Goal: Task Accomplishment & Management: Manage account settings

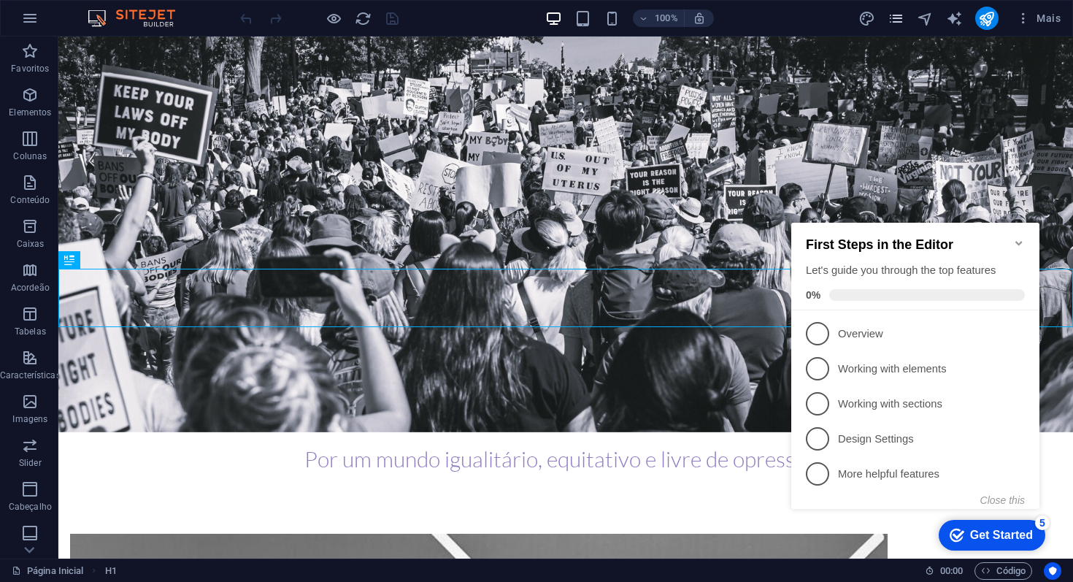
click at [895, 18] on icon "pages" at bounding box center [895, 18] width 17 height 17
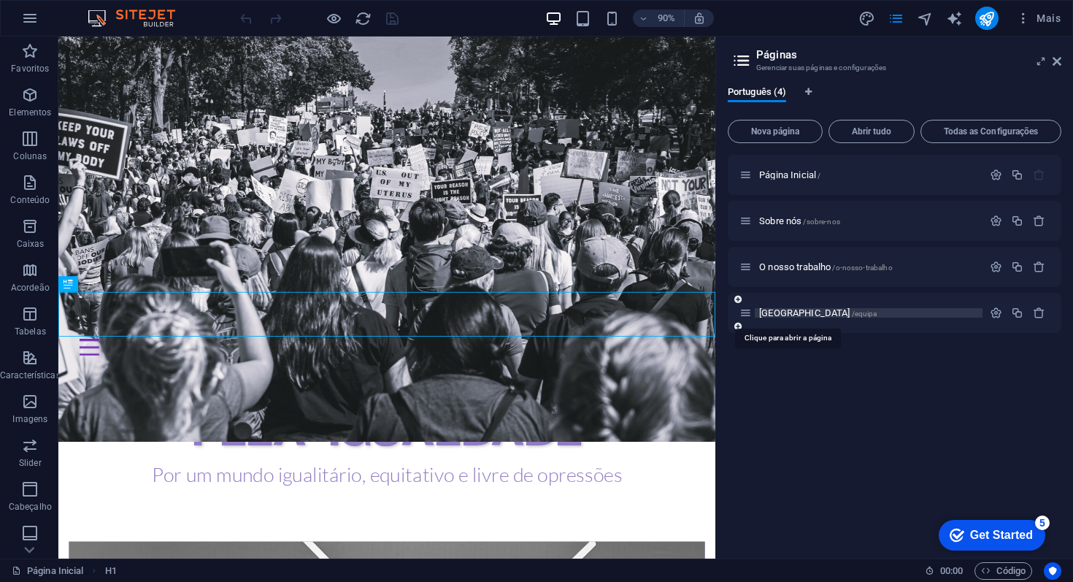
click at [786, 315] on span "Equipa /equipa" at bounding box center [817, 312] width 117 height 11
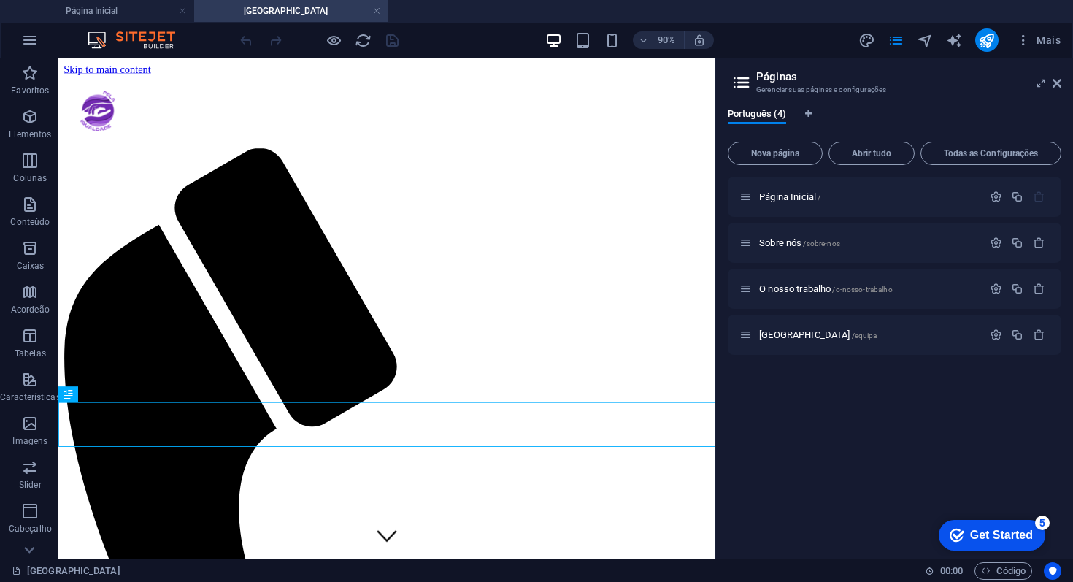
click at [1063, 77] on aside "Páginas Gerenciar suas páginas e configurações Português (4) Nova página Abrir …" at bounding box center [894, 308] width 358 height 500
click at [1059, 79] on icon at bounding box center [1056, 83] width 9 height 12
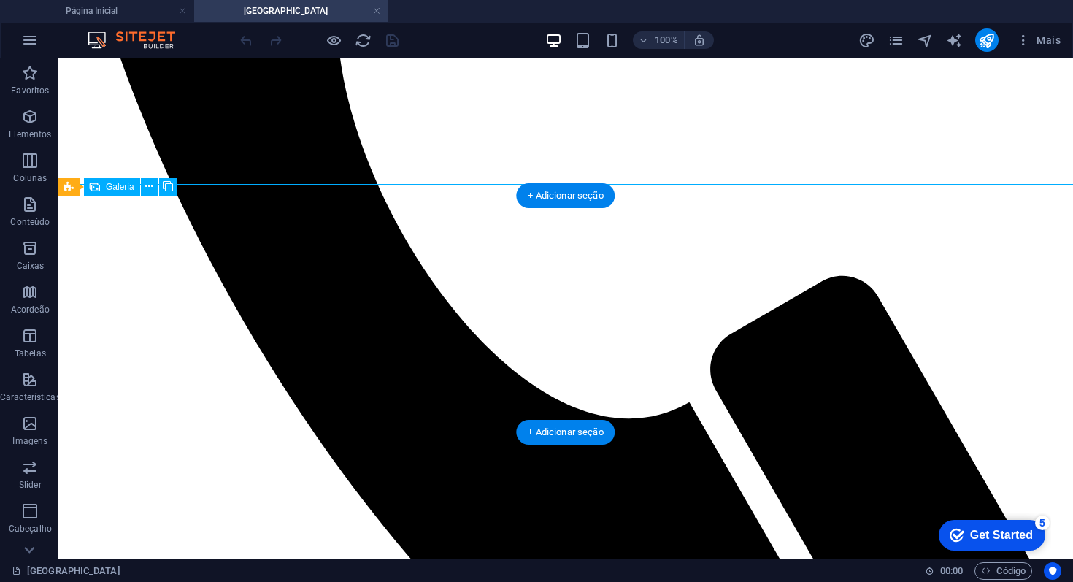
select select "4"
select select "px"
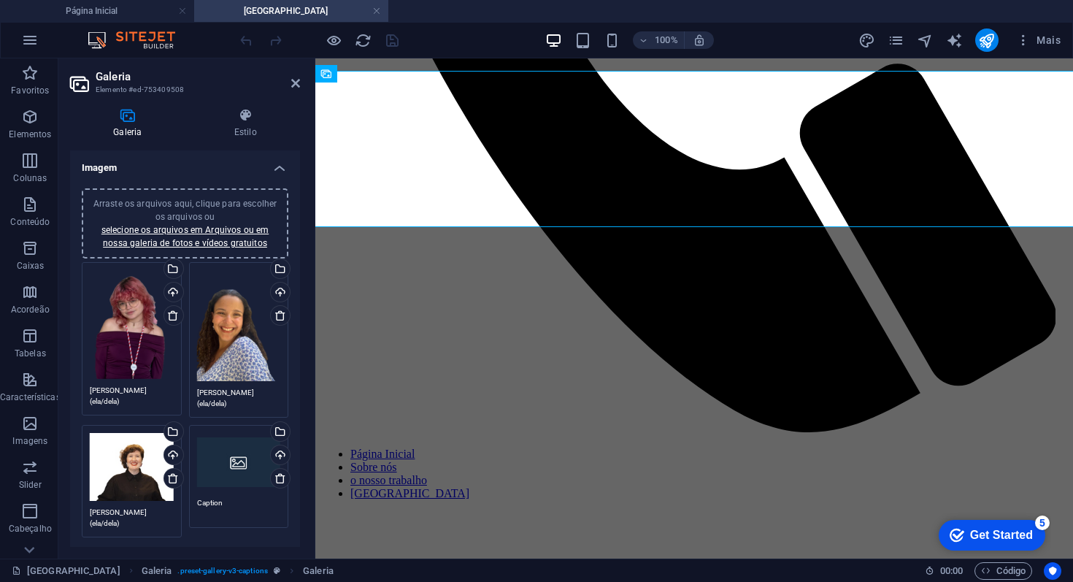
click at [244, 462] on div "Arraste os arquivos aqui, clique para escolher os arquivos ou selecione os arqu…" at bounding box center [239, 462] width 84 height 58
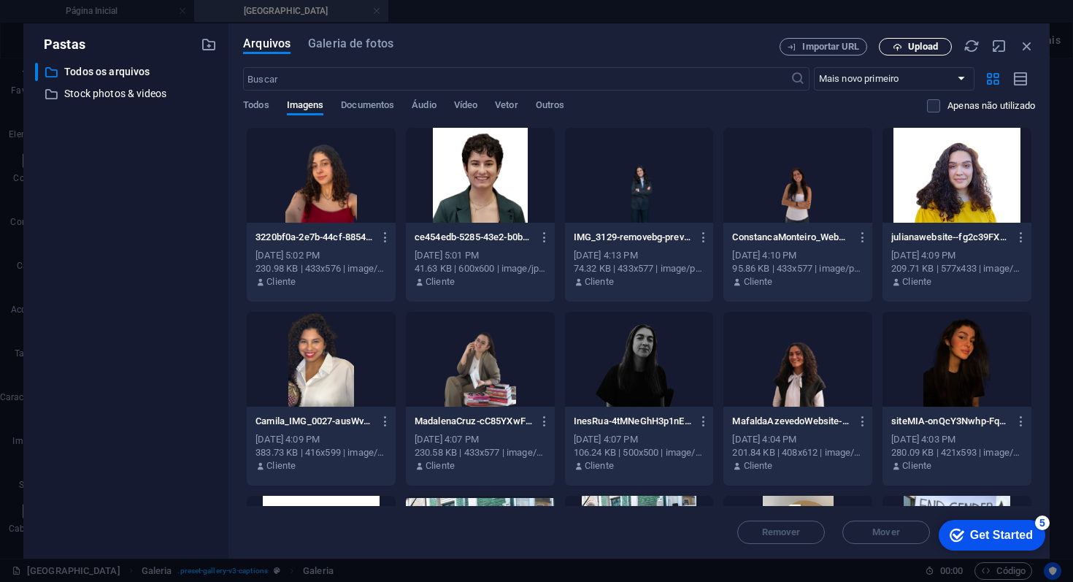
click at [918, 43] on span "Upload" at bounding box center [923, 46] width 30 height 9
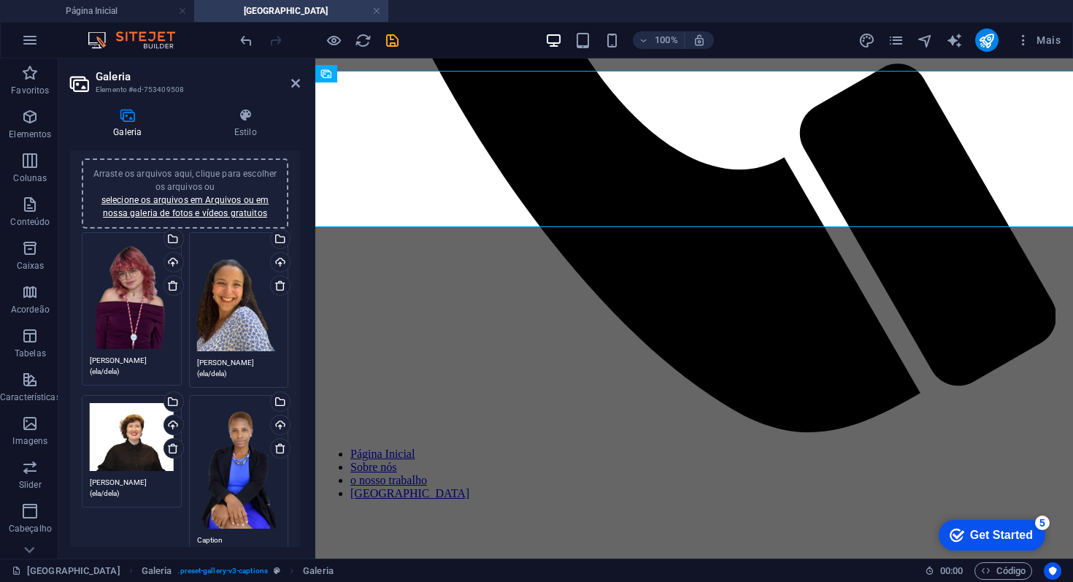
scroll to position [61, 0]
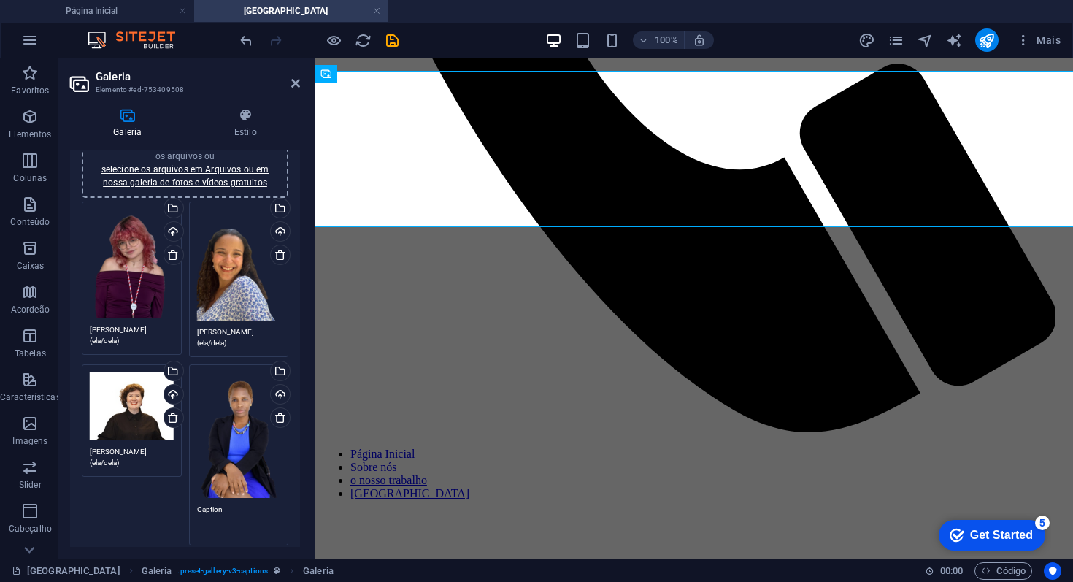
click at [219, 508] on textarea "Caption" at bounding box center [239, 519] width 84 height 33
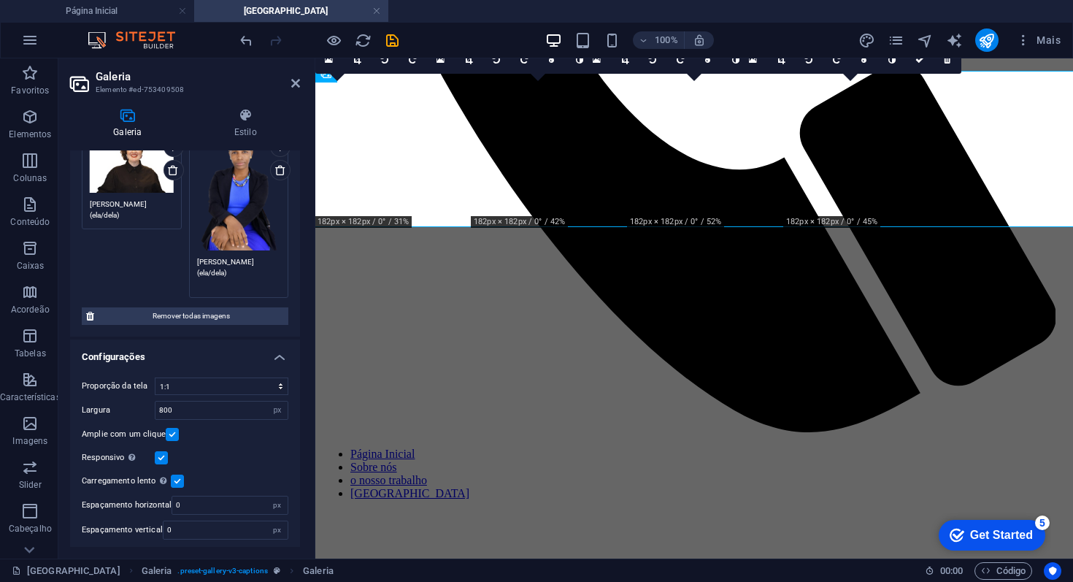
scroll to position [0, 0]
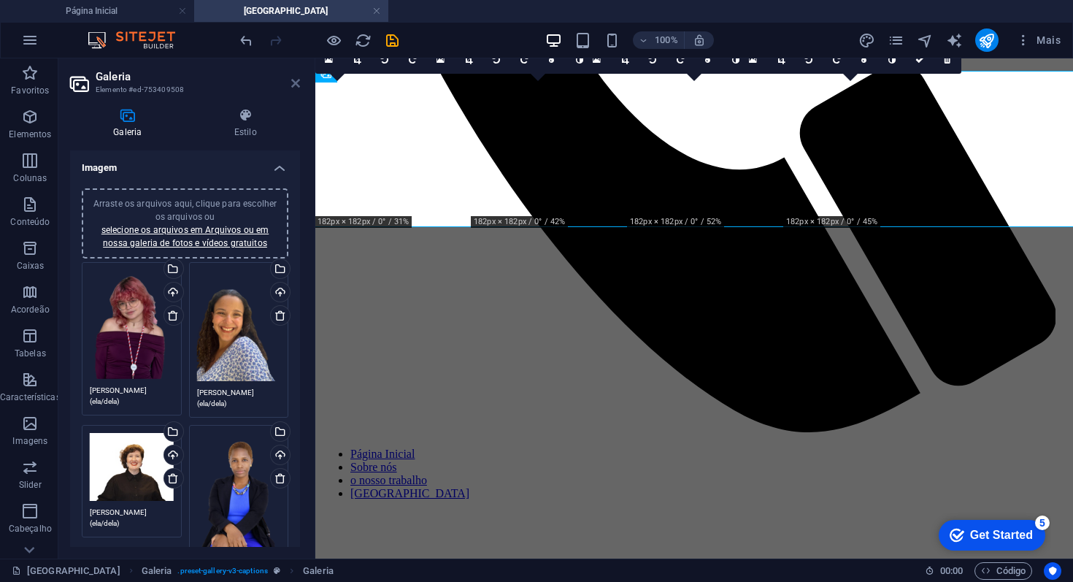
type textarea "[PERSON_NAME] (ela/dela)"
click at [298, 85] on icon at bounding box center [295, 83] width 9 height 12
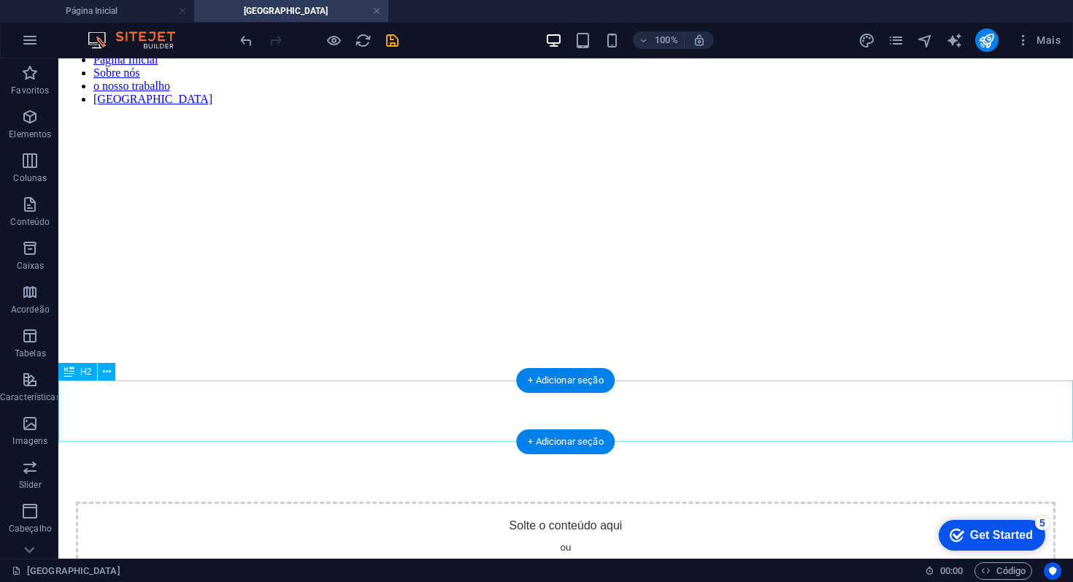
scroll to position [1437, 0]
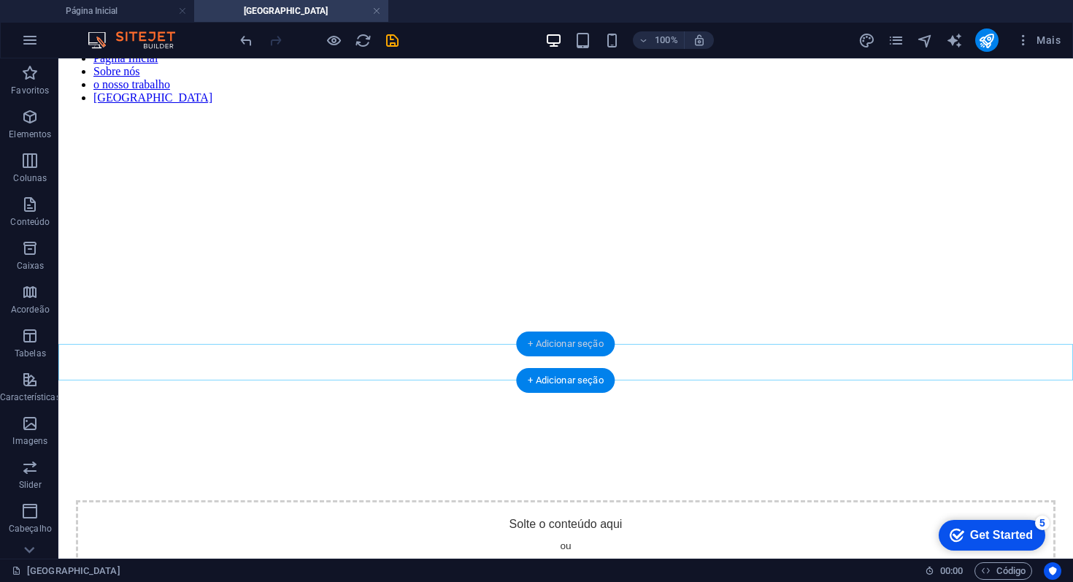
click at [586, 345] on div "+ Adicionar seção" at bounding box center [565, 343] width 99 height 25
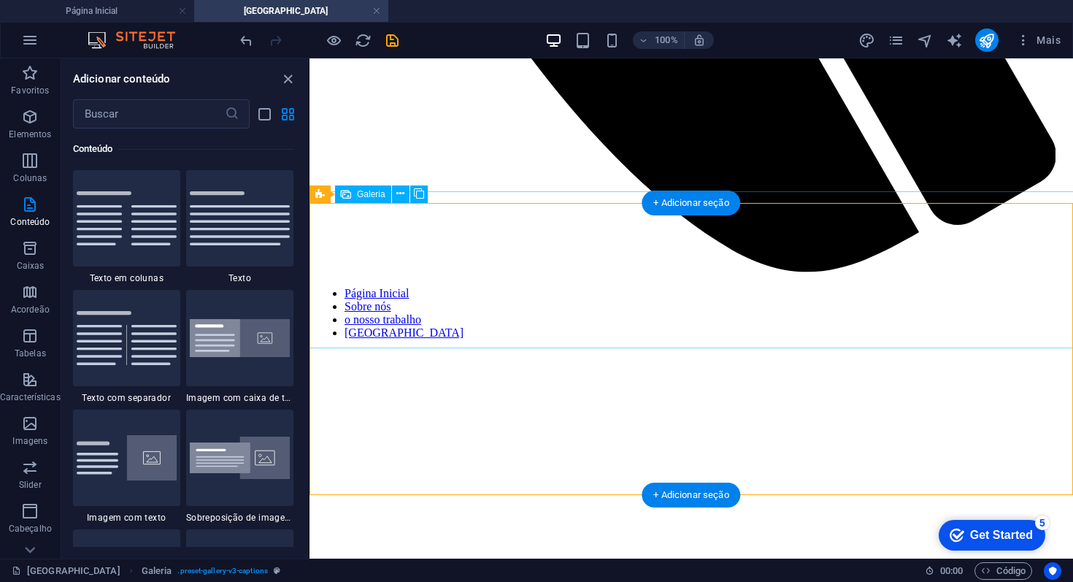
scroll to position [941, 0]
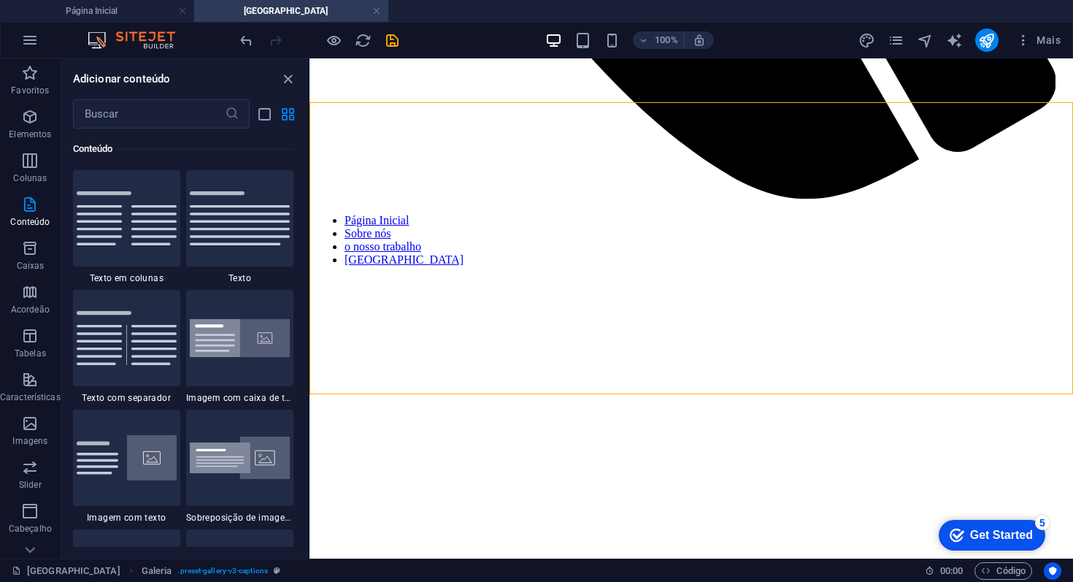
click at [183, 129] on div "Conteúdo" at bounding box center [183, 148] width 220 height 41
click at [177, 120] on input "text" at bounding box center [149, 113] width 152 height 29
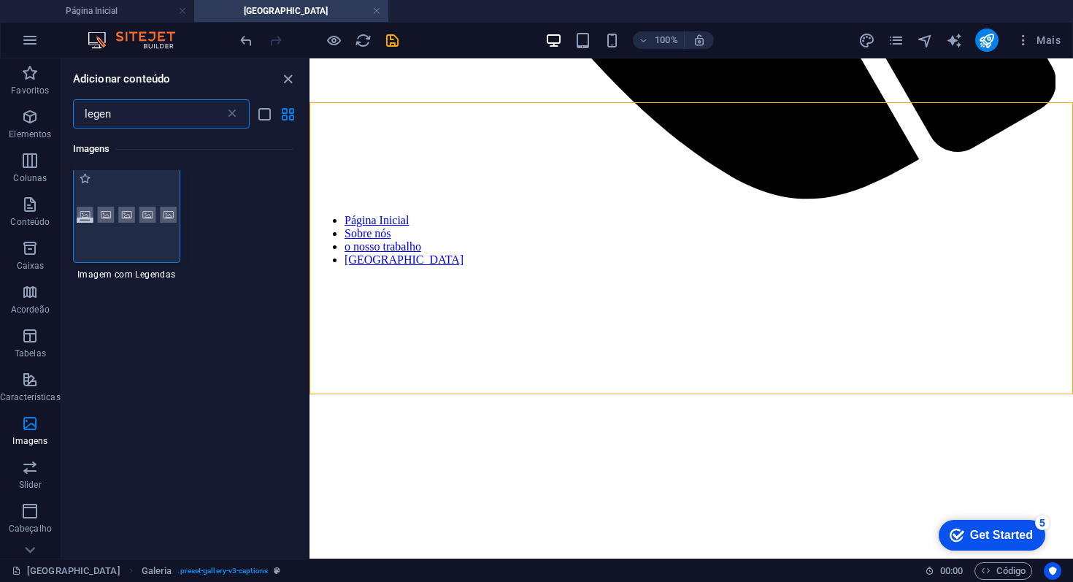
scroll to position [1, 0]
type input "legen"
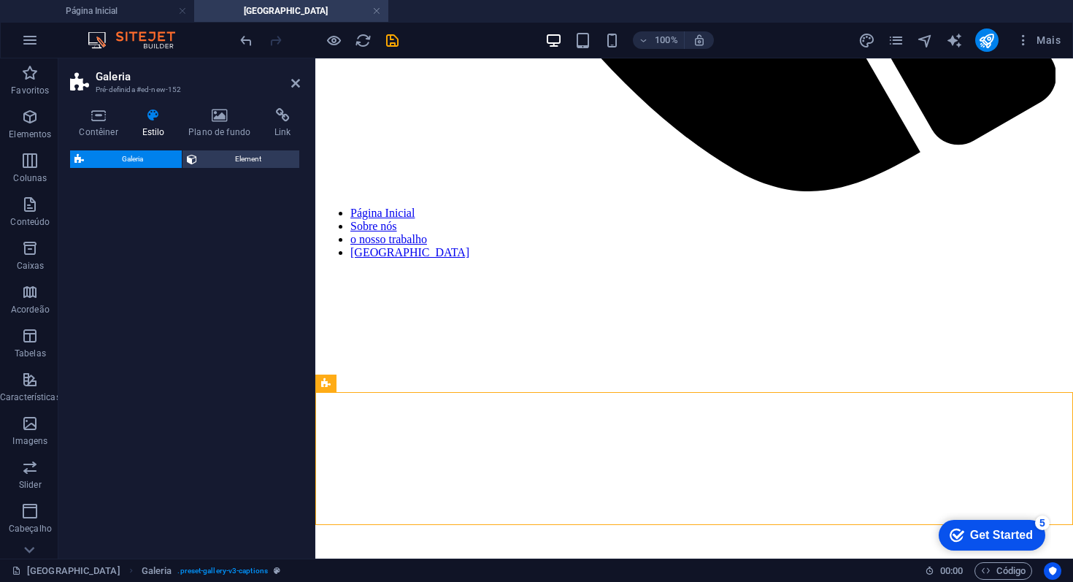
scroll to position [939, 0]
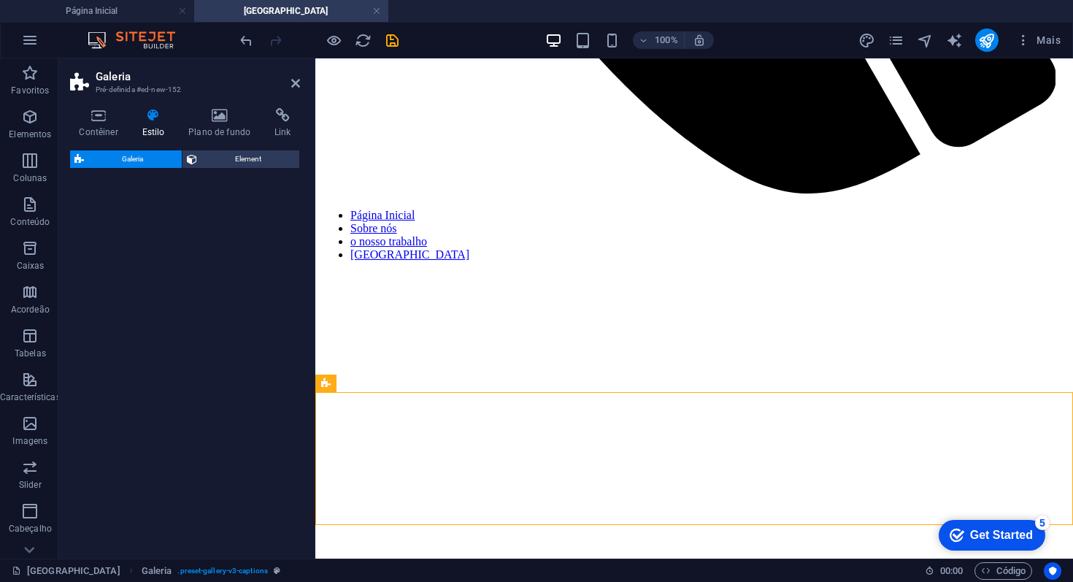
select select "rem"
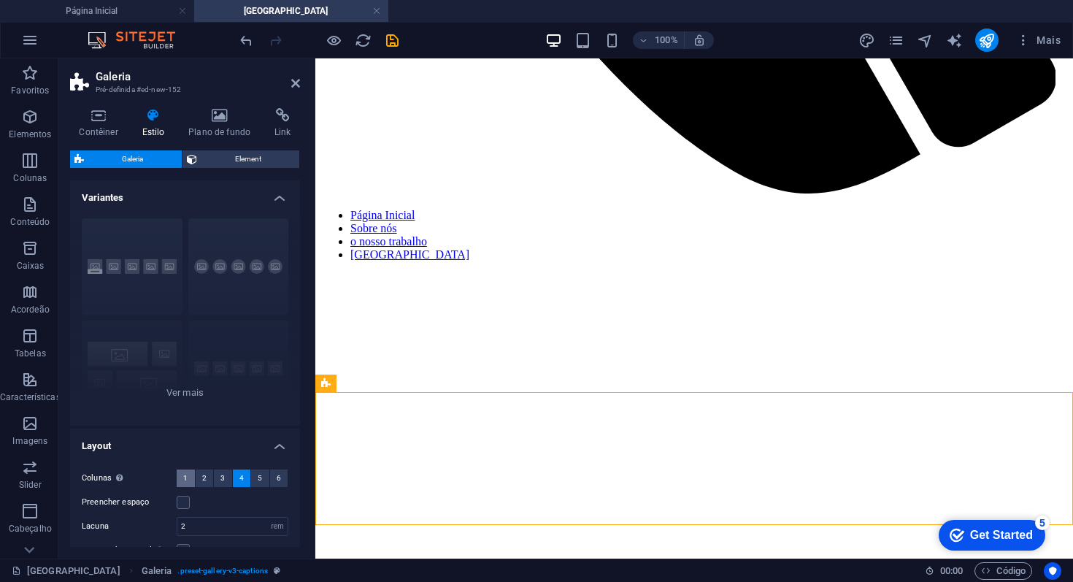
click at [180, 469] on button "1" at bounding box center [186, 478] width 18 height 18
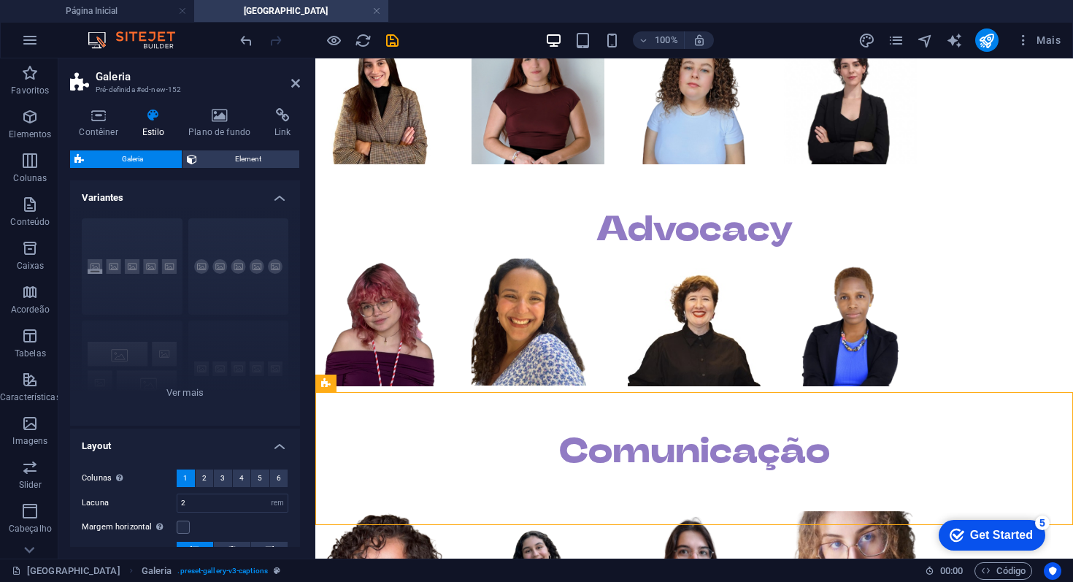
scroll to position [23, 0]
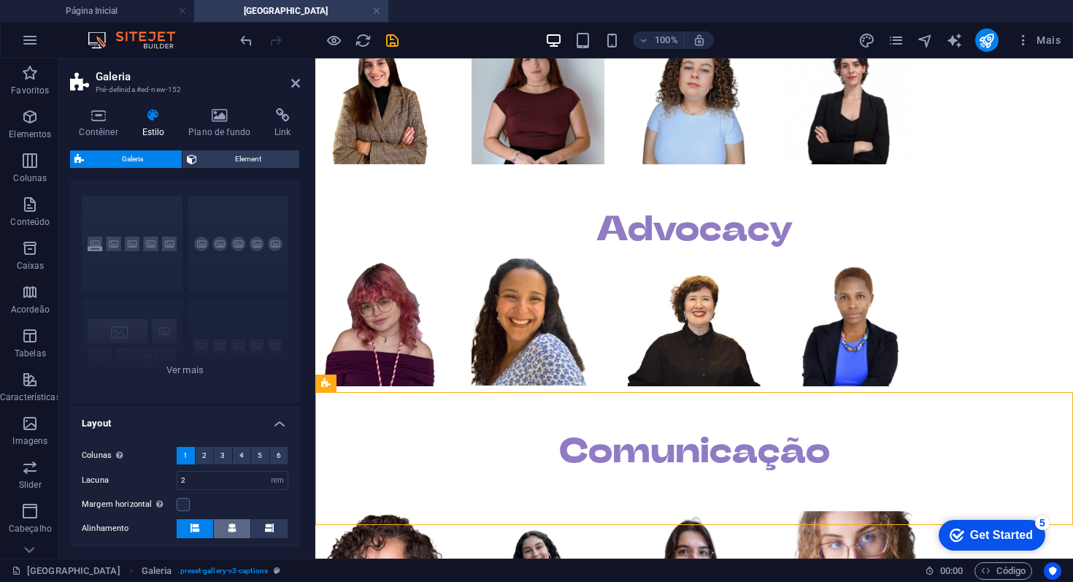
click at [247, 519] on button at bounding box center [232, 528] width 36 height 19
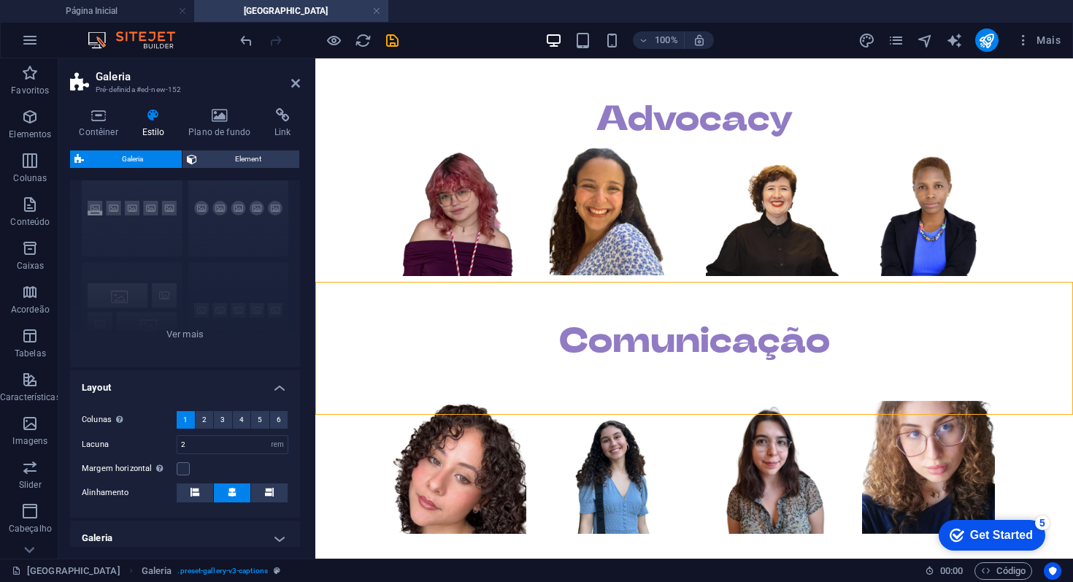
scroll to position [151, 0]
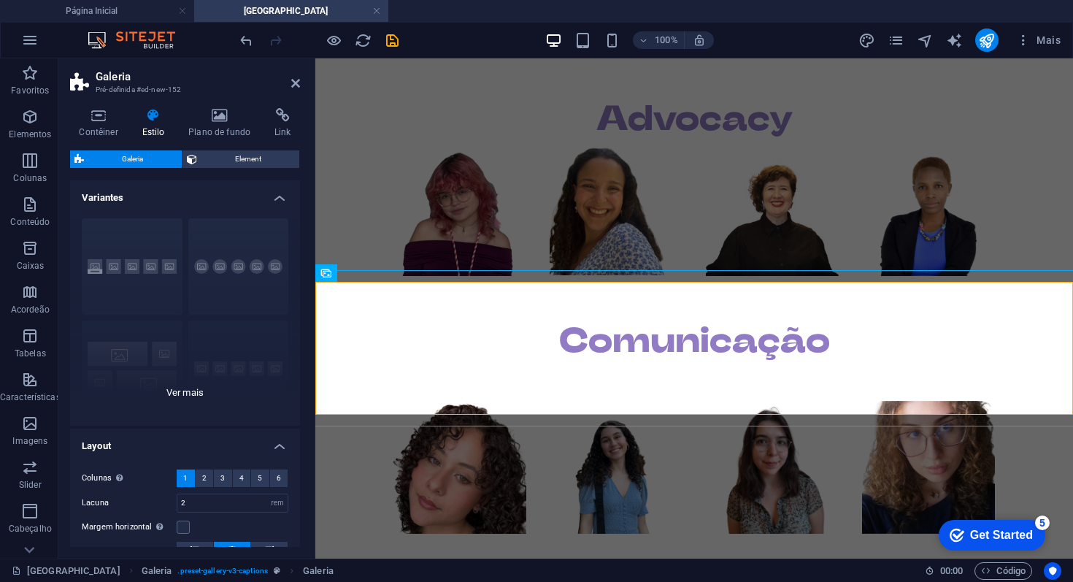
click at [179, 388] on div "Legendas Circulo Colagem Padrão Grade Grade deslocada" at bounding box center [185, 315] width 230 height 219
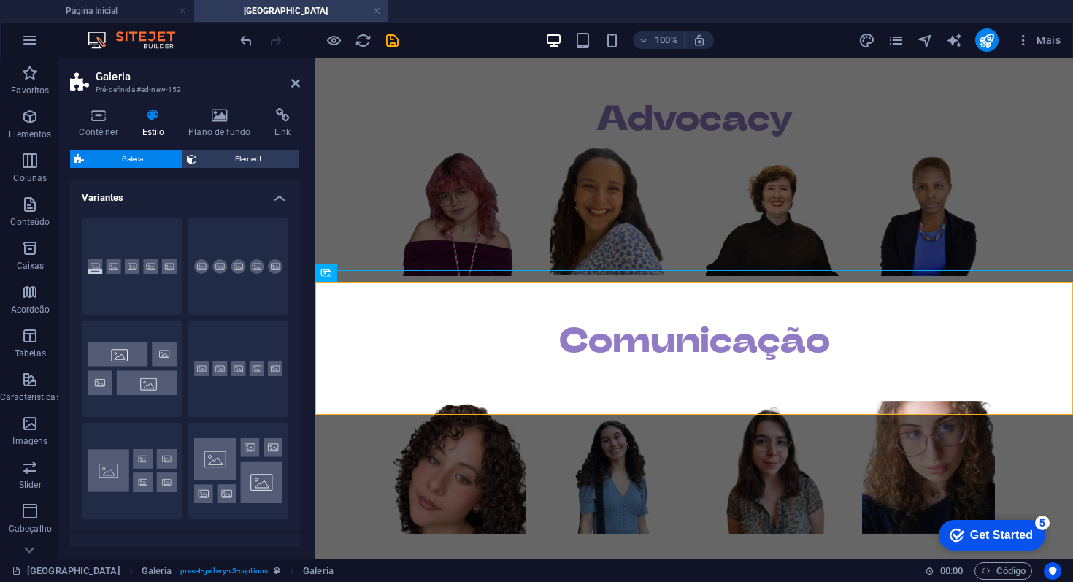
click at [179, 533] on h4 "Layout" at bounding box center [185, 546] width 230 height 26
click at [271, 185] on h4 "Variantes" at bounding box center [185, 193] width 230 height 26
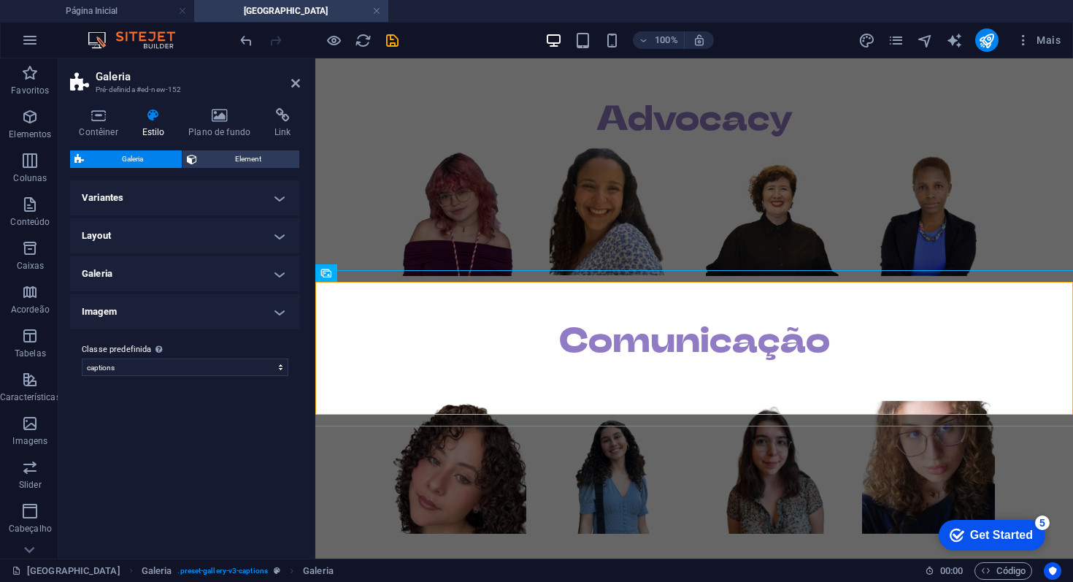
click at [272, 189] on h4 "Variantes" at bounding box center [185, 197] width 230 height 35
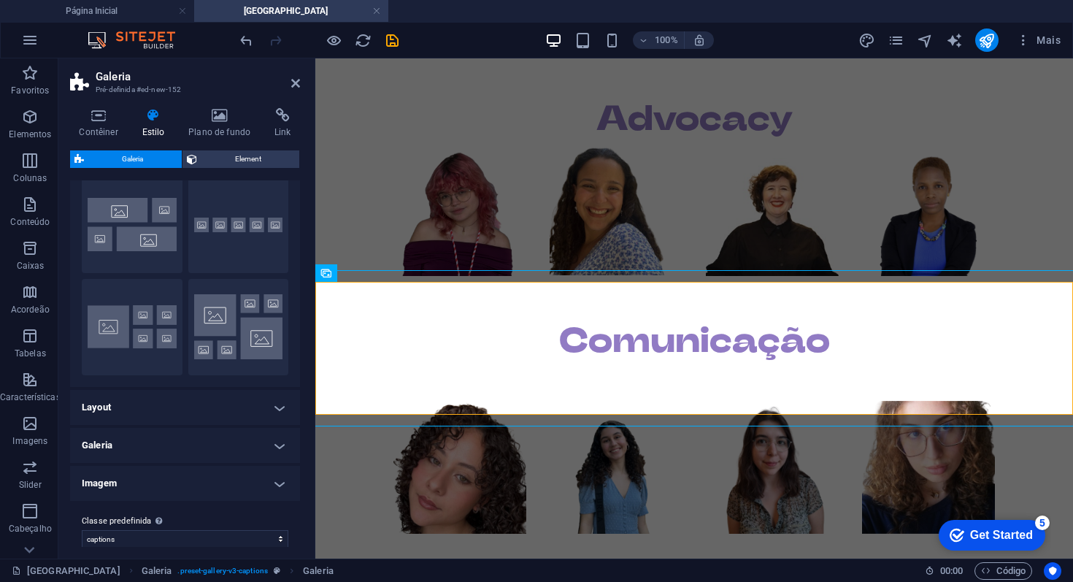
drag, startPoint x: 236, startPoint y: 343, endPoint x: 233, endPoint y: 392, distance: 48.9
click at [236, 390] on h4 "Layout" at bounding box center [185, 407] width 230 height 35
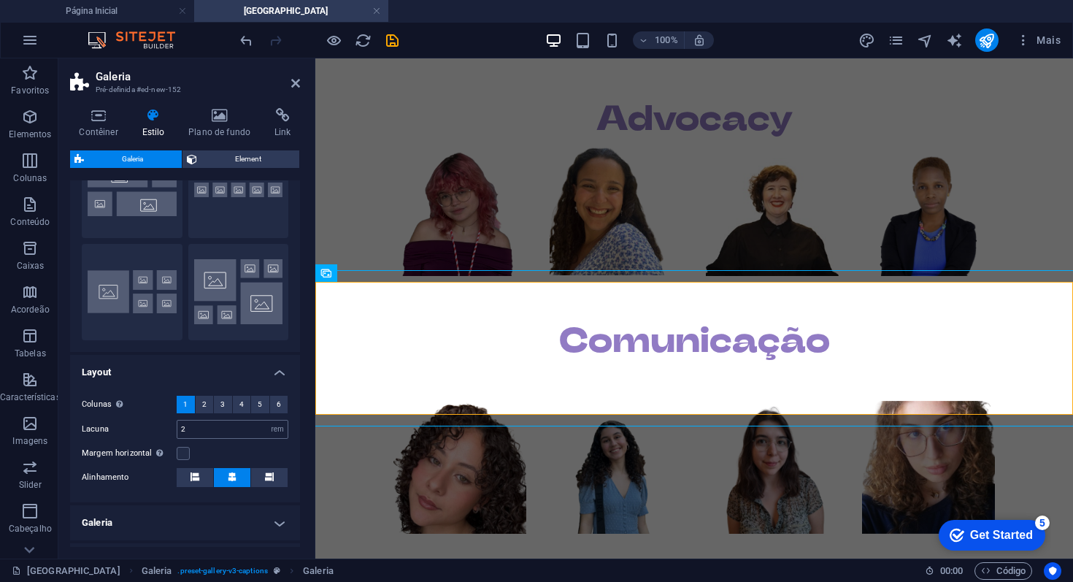
scroll to position [181, 0]
click at [190, 418] on input "2" at bounding box center [232, 427] width 110 height 18
type input "1"
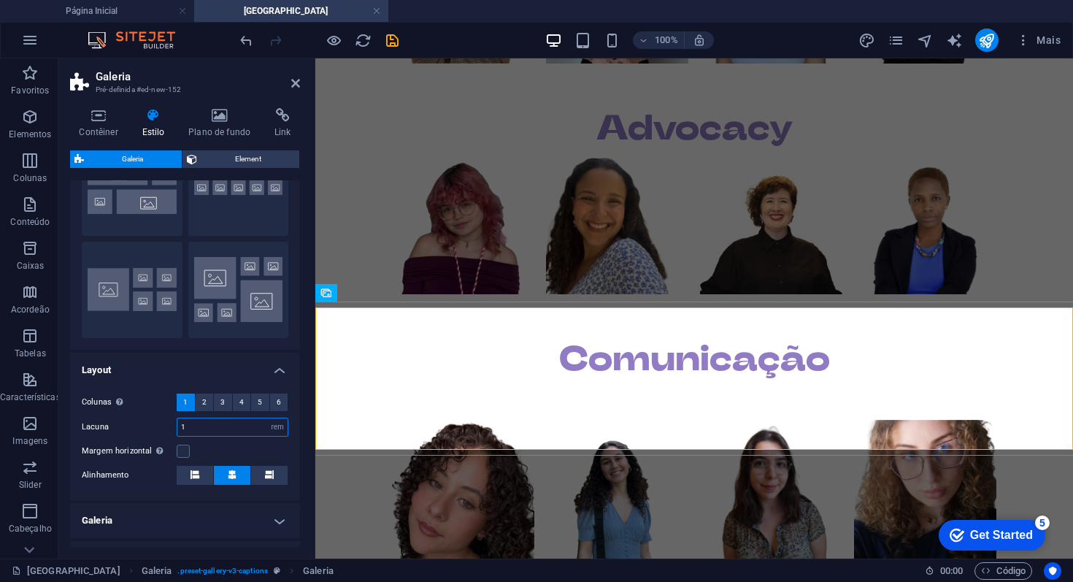
click at [204, 418] on input "1" at bounding box center [232, 427] width 110 height 18
type input "2"
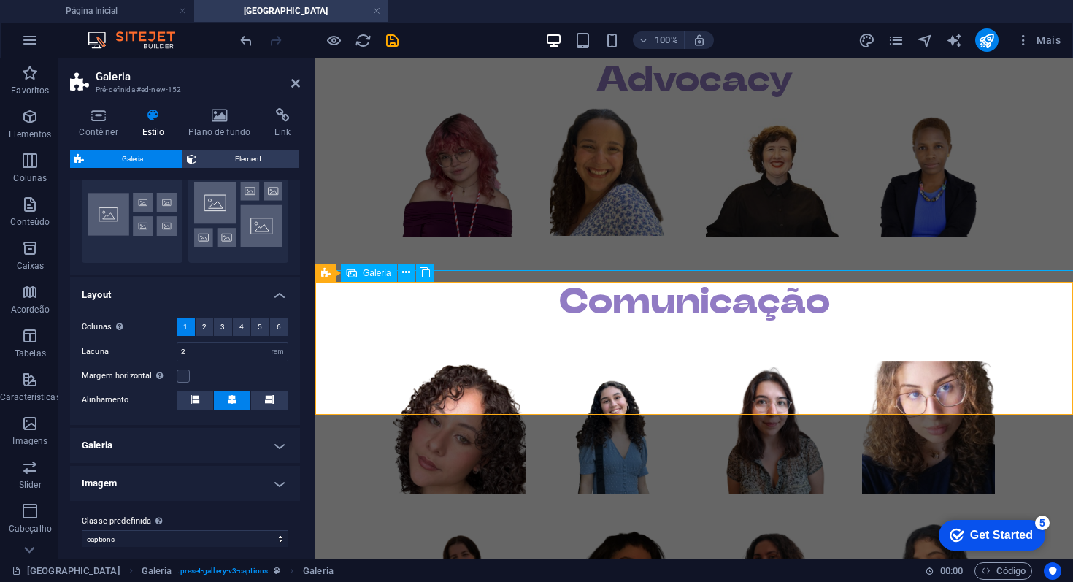
select select "4"
select select "px"
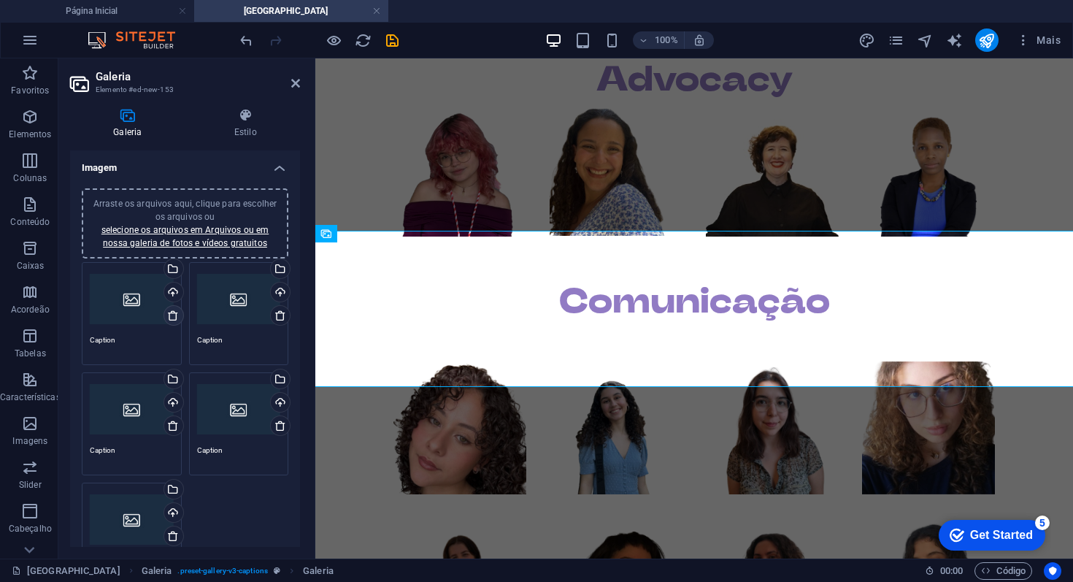
click at [174, 317] on icon at bounding box center [173, 315] width 12 height 12
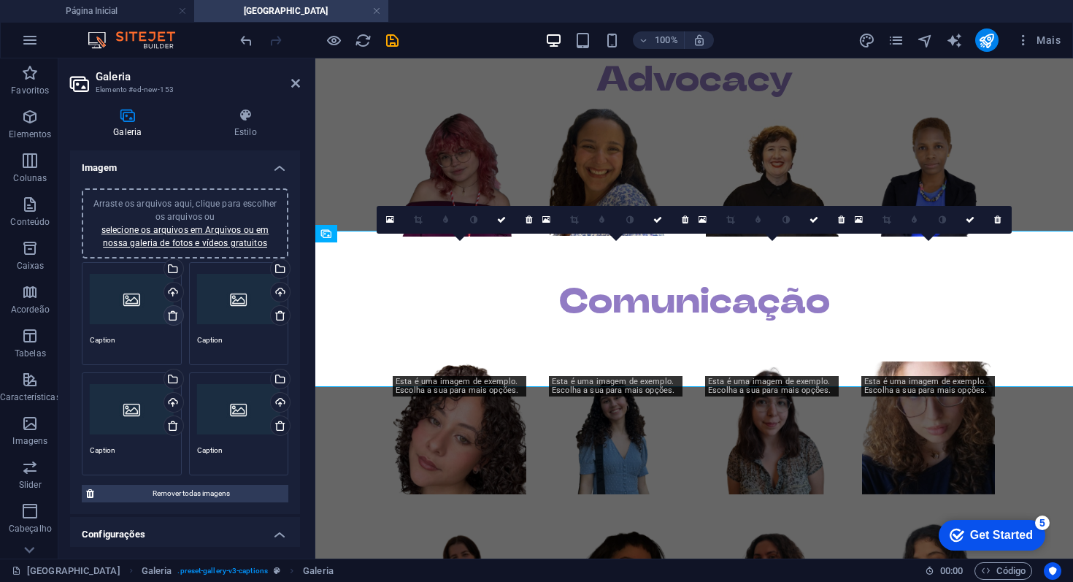
click at [174, 317] on icon at bounding box center [173, 315] width 12 height 12
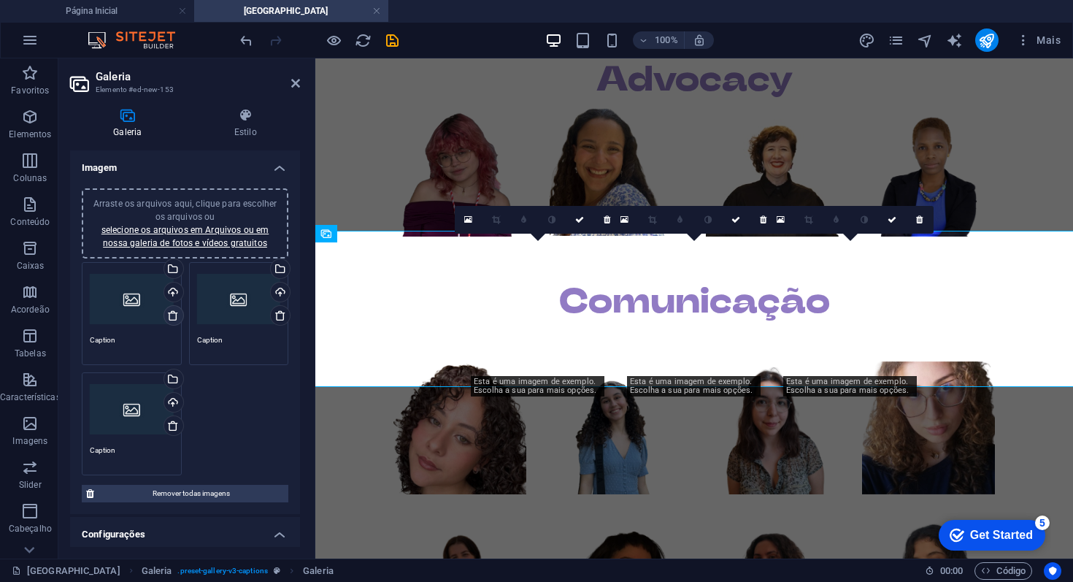
click at [174, 317] on icon at bounding box center [173, 315] width 12 height 12
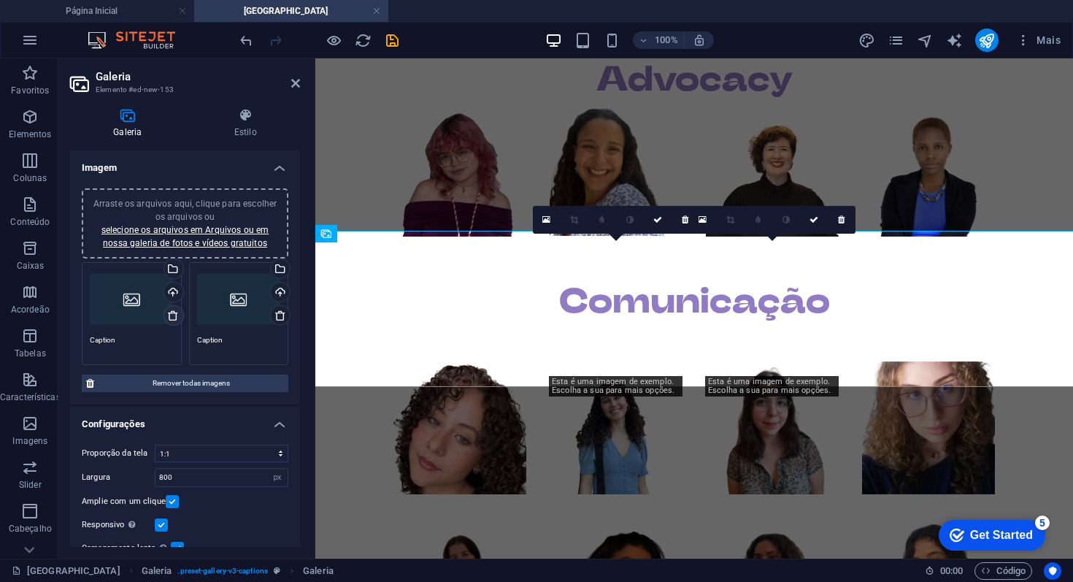
click at [174, 317] on icon at bounding box center [173, 315] width 12 height 12
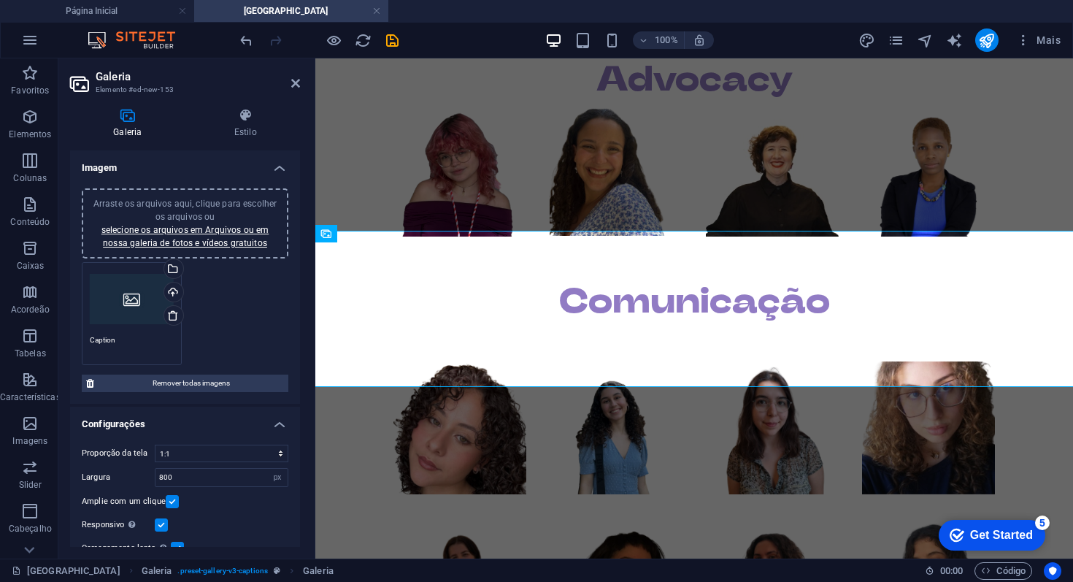
click at [125, 292] on div "Arraste os arquivos aqui, clique para escolher os arquivos ou selecione os arqu…" at bounding box center [132, 299] width 84 height 58
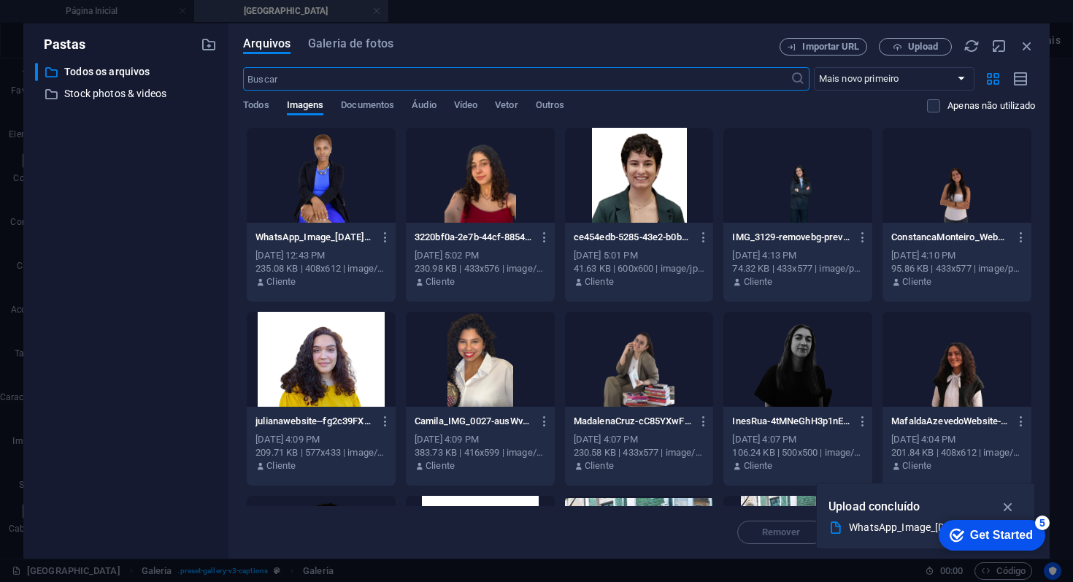
scroll to position [1077, 0]
click at [892, 42] on span "Upload" at bounding box center [915, 46] width 60 height 9
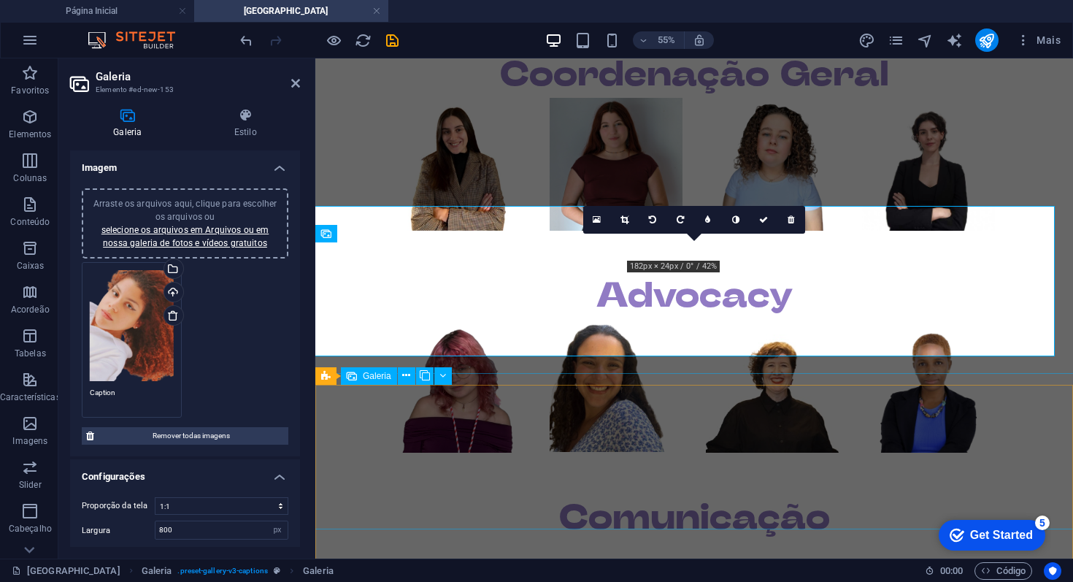
scroll to position [1089, 0]
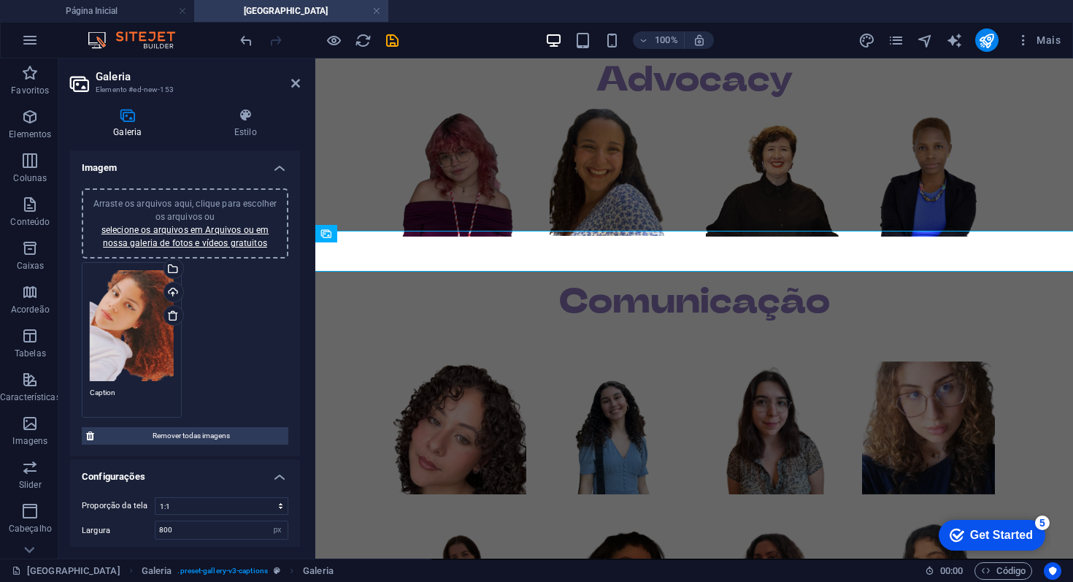
click at [110, 355] on div "Arraste os arquivos aqui, clique para escolher os arquivos ou selecione os arqu…" at bounding box center [132, 325] width 84 height 111
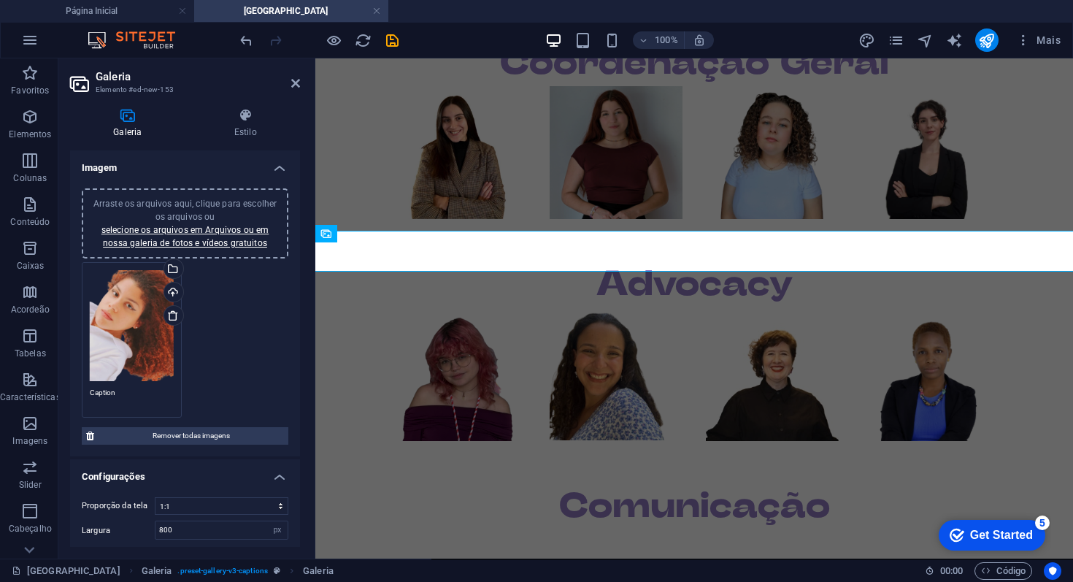
scroll to position [1077, 0]
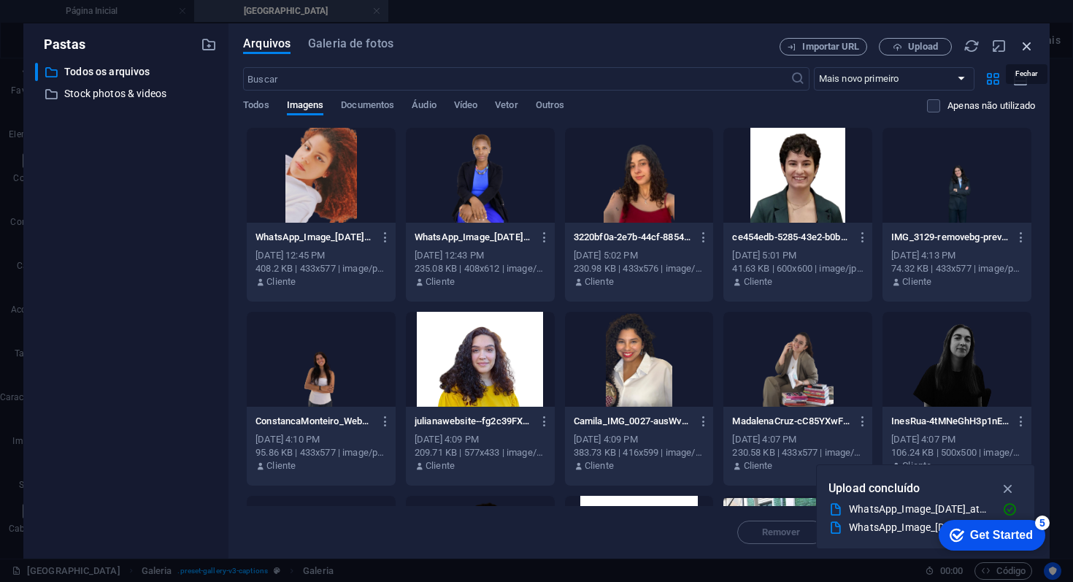
click at [1021, 49] on icon "button" at bounding box center [1027, 46] width 16 height 16
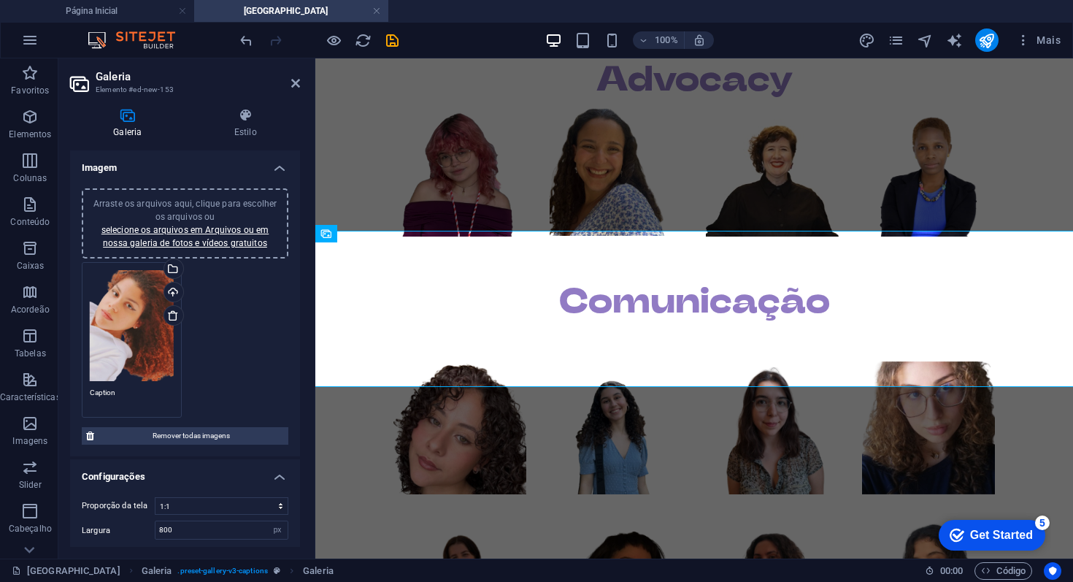
click at [150, 394] on textarea "Caption" at bounding box center [132, 398] width 84 height 22
click at [150, 394] on textarea "Caption" at bounding box center [132, 403] width 84 height 33
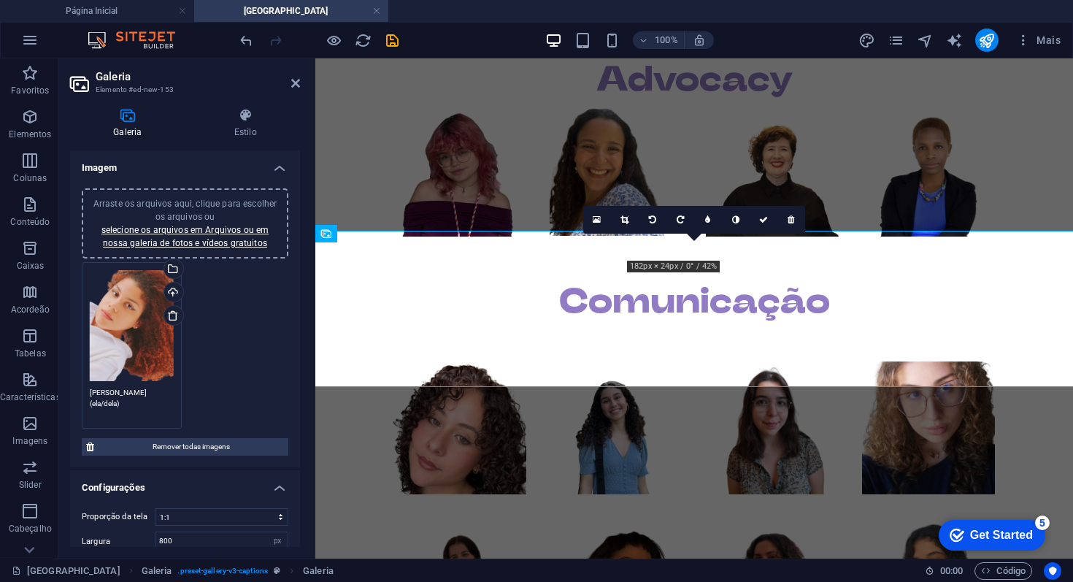
scroll to position [133, 0]
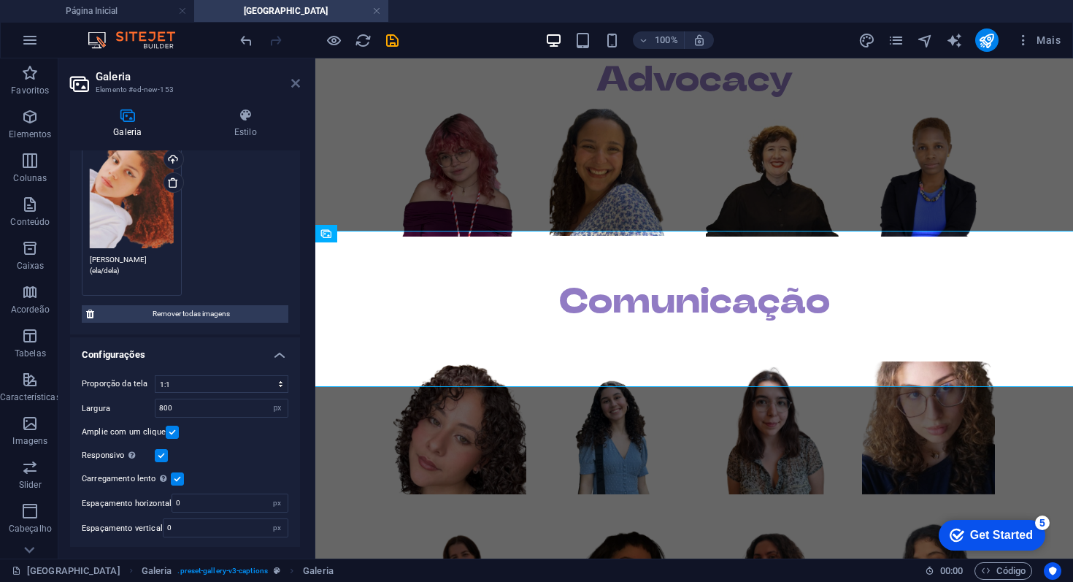
type textarea "[PERSON_NAME] (ela/dela)"
click at [293, 85] on icon at bounding box center [295, 83] width 9 height 12
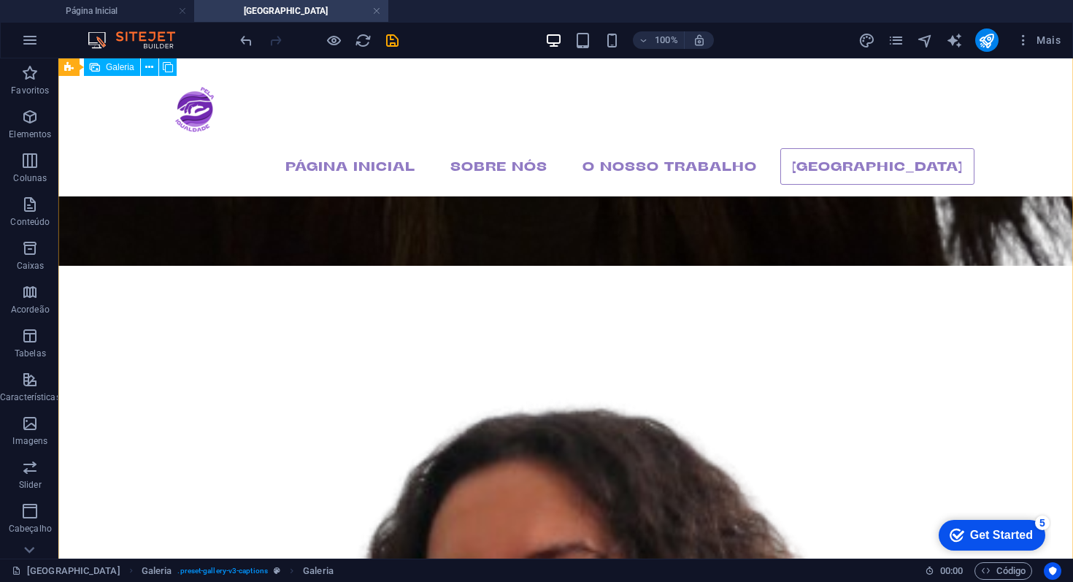
scroll to position [15147, 0]
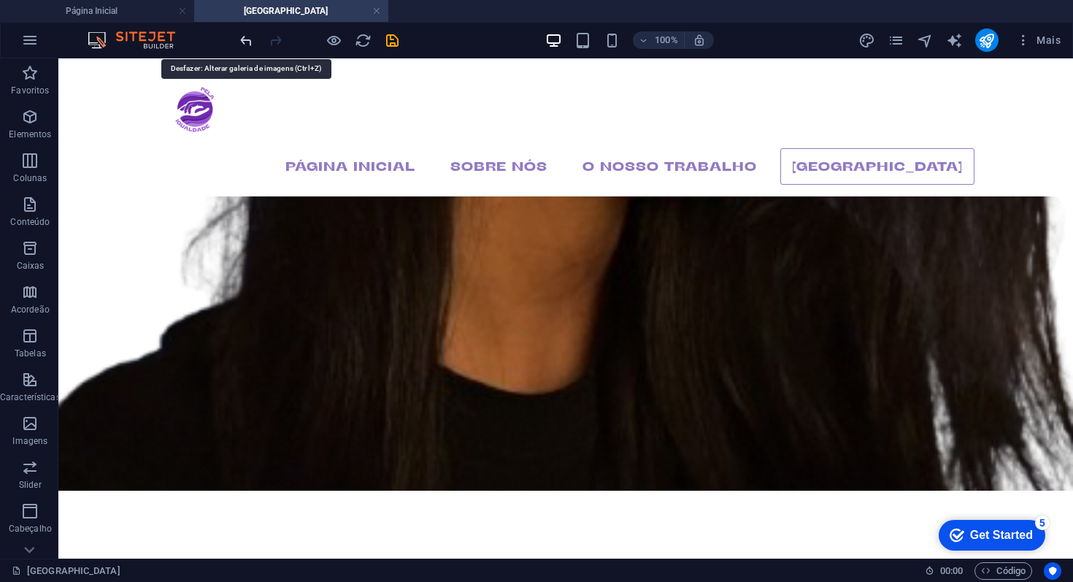
click at [250, 45] on icon "undo" at bounding box center [246, 40] width 17 height 17
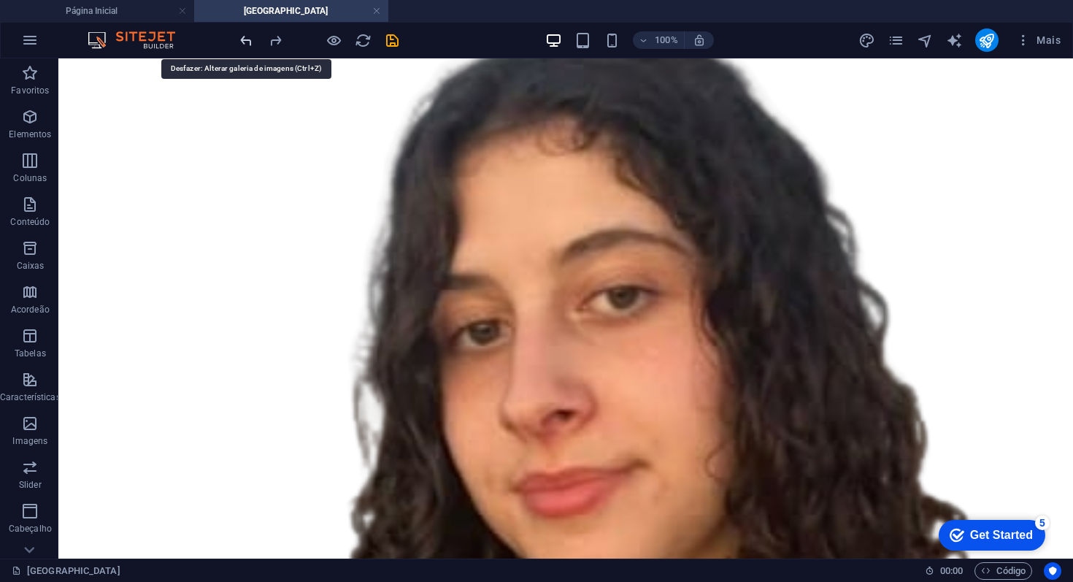
scroll to position [17543, 0]
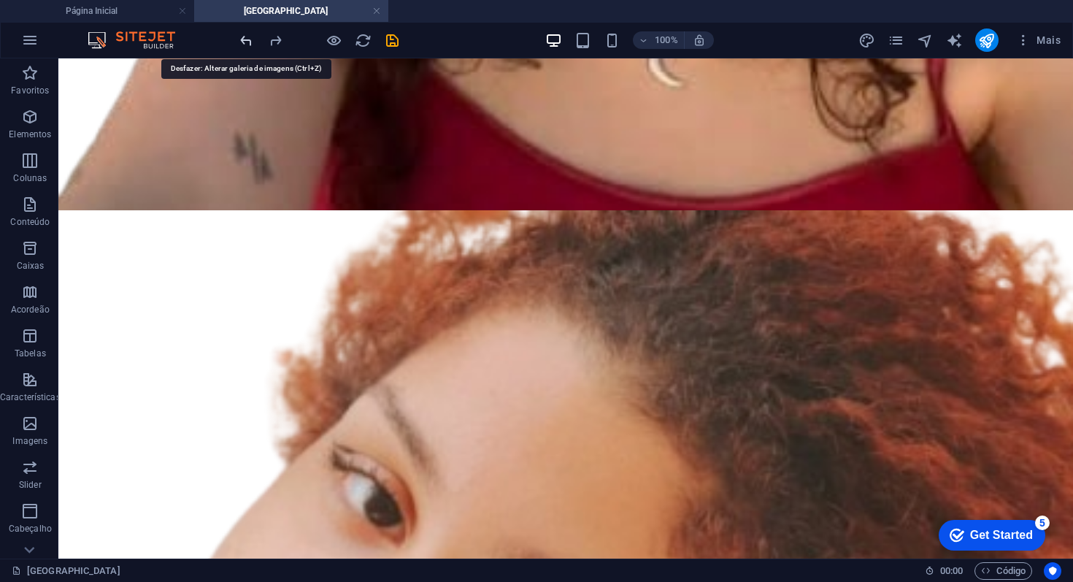
click at [250, 45] on icon "undo" at bounding box center [246, 40] width 17 height 17
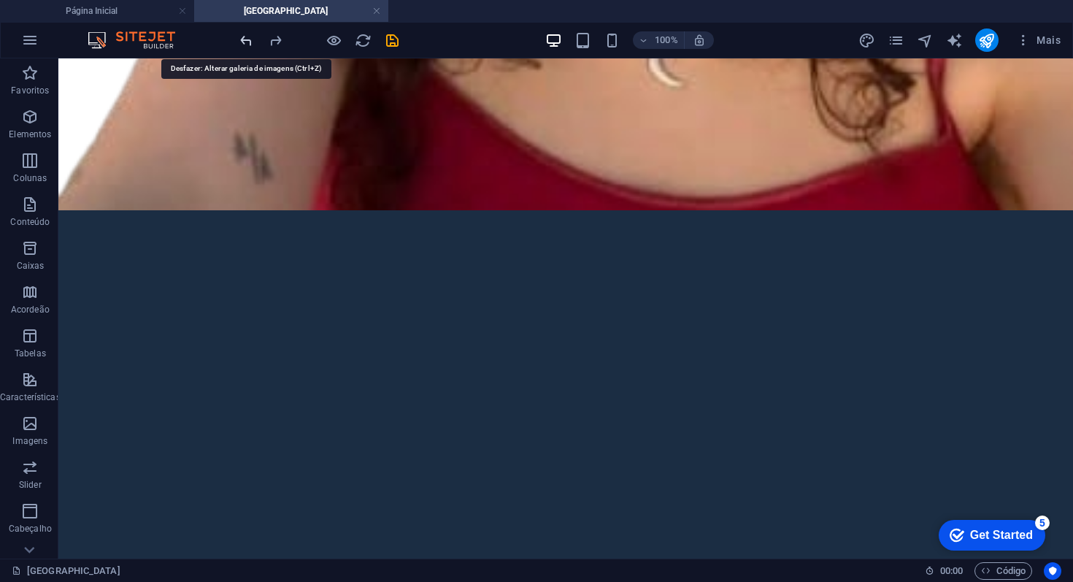
click at [250, 45] on icon "undo" at bounding box center [246, 40] width 17 height 17
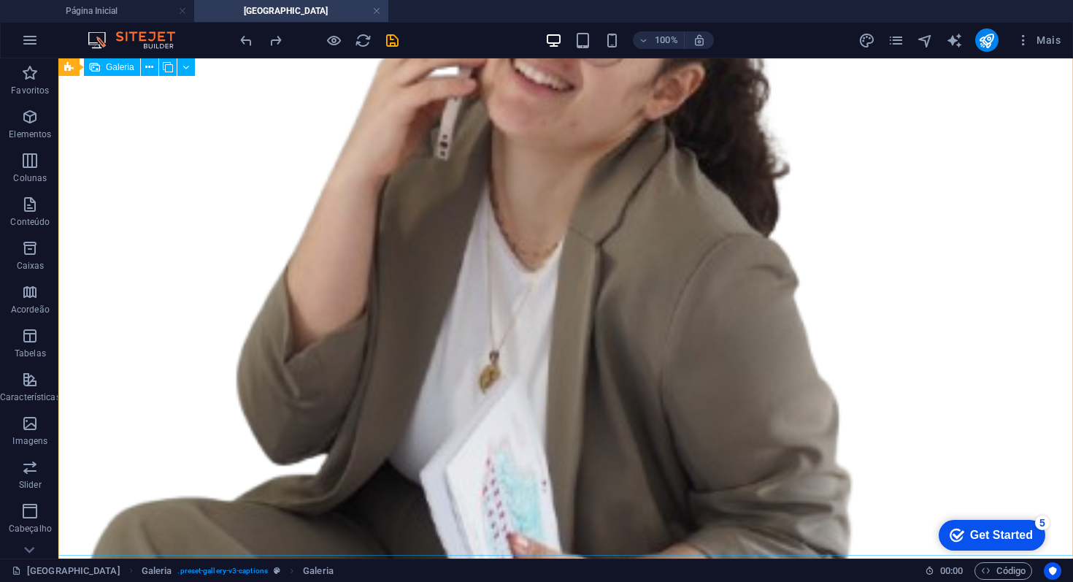
scroll to position [23646, 0]
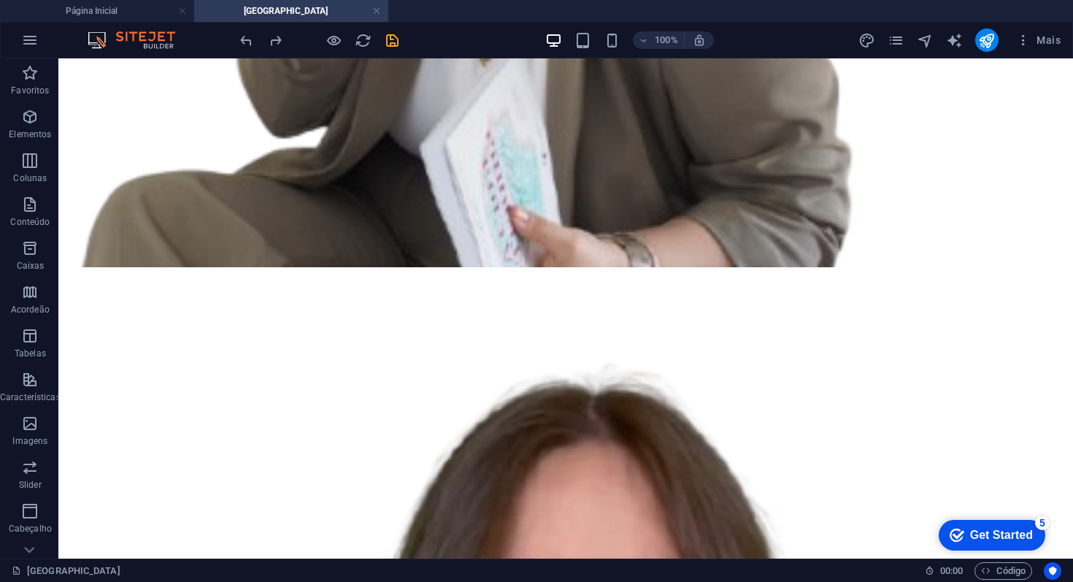
drag, startPoint x: 1072, startPoint y: 395, endPoint x: 1070, endPoint y: 409, distance: 14.0
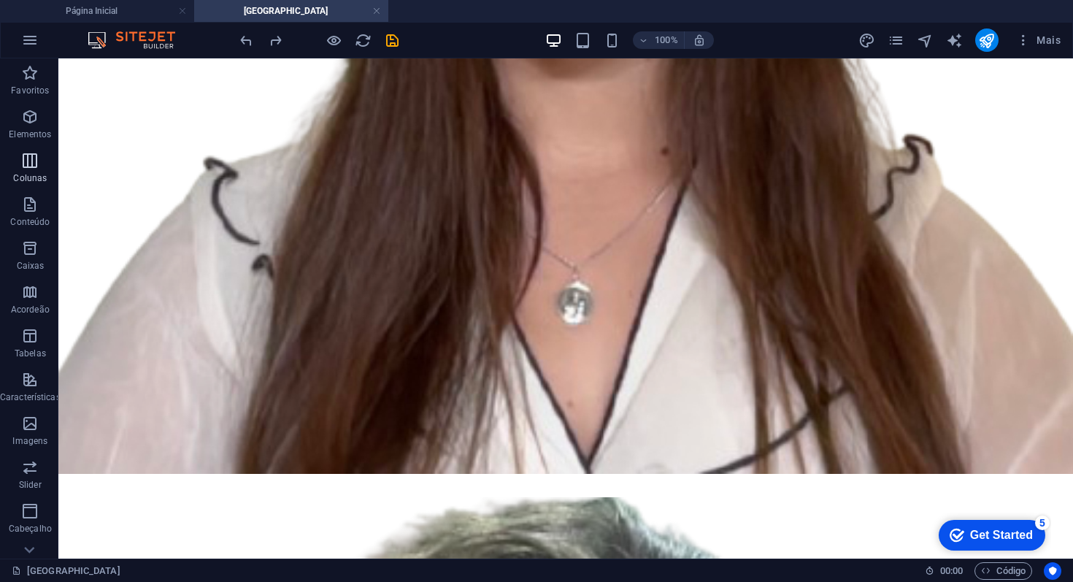
click at [26, 168] on icon "button" at bounding box center [30, 161] width 18 height 18
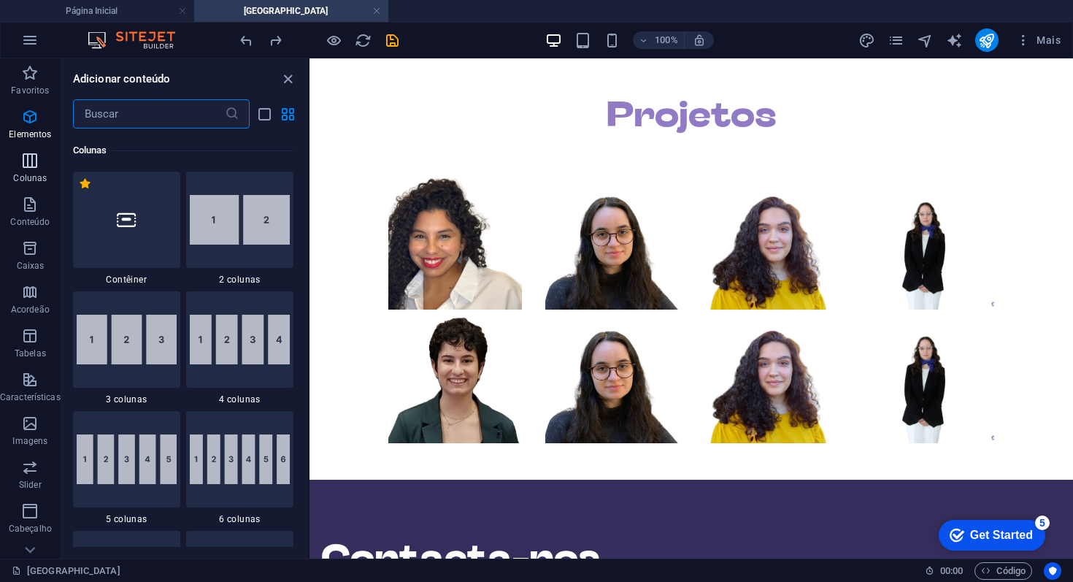
scroll to position [722, 0]
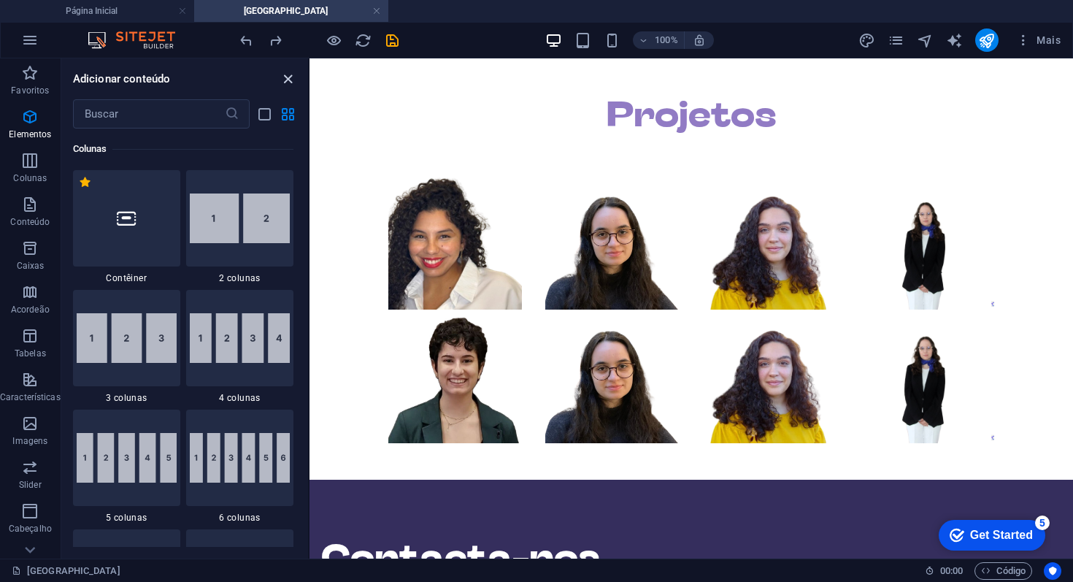
click at [296, 82] on icon "close panel" at bounding box center [287, 79] width 17 height 17
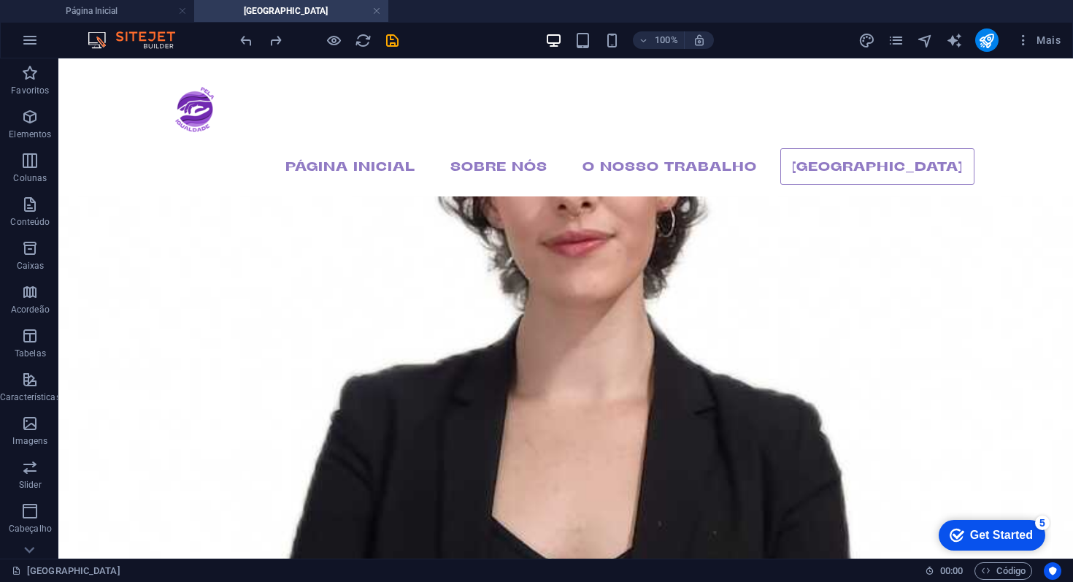
scroll to position [0, 0]
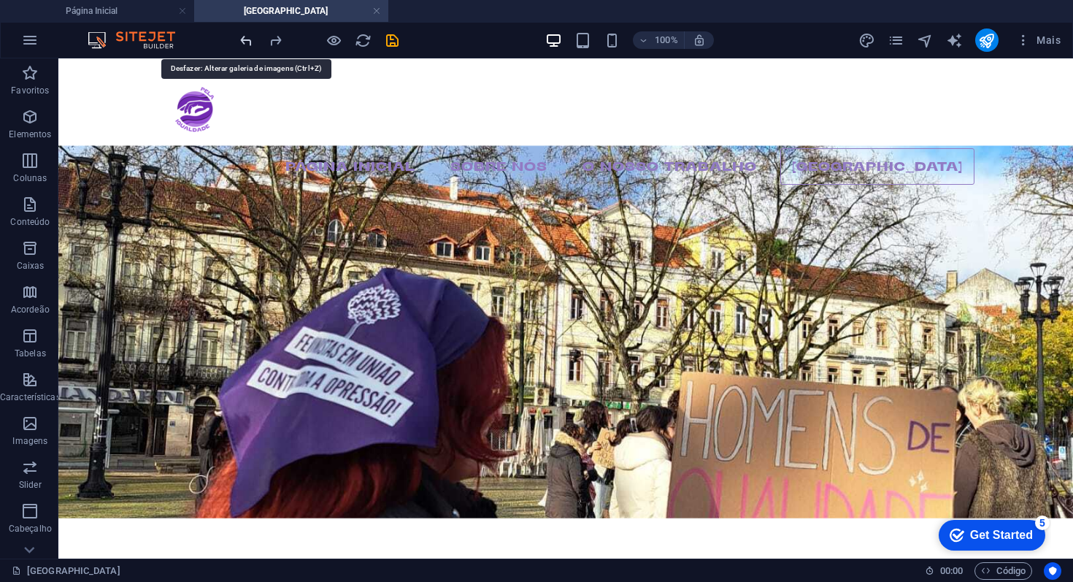
click at [250, 39] on icon "undo" at bounding box center [246, 40] width 17 height 17
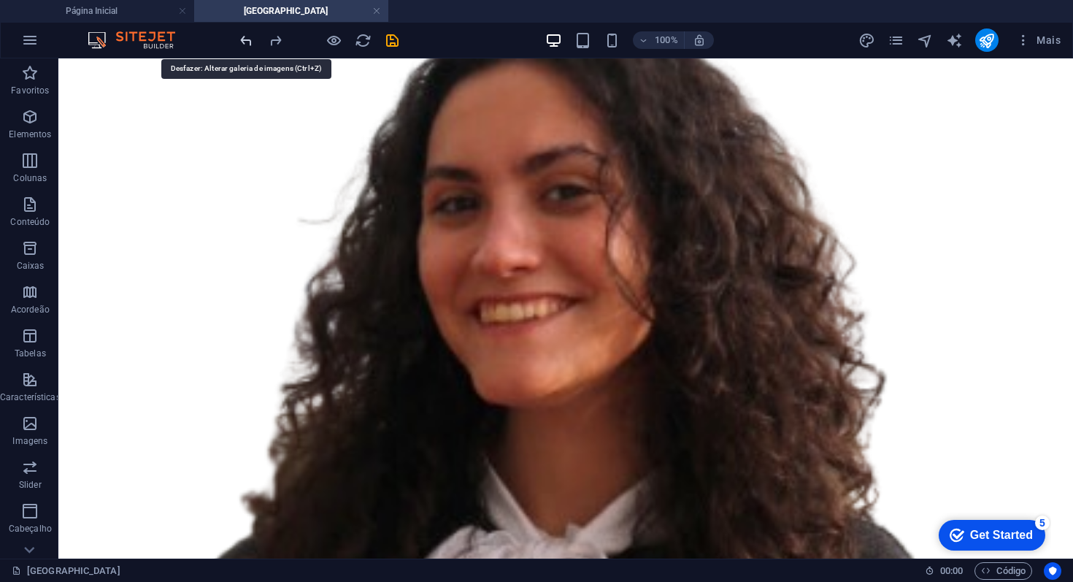
scroll to position [18581, 0]
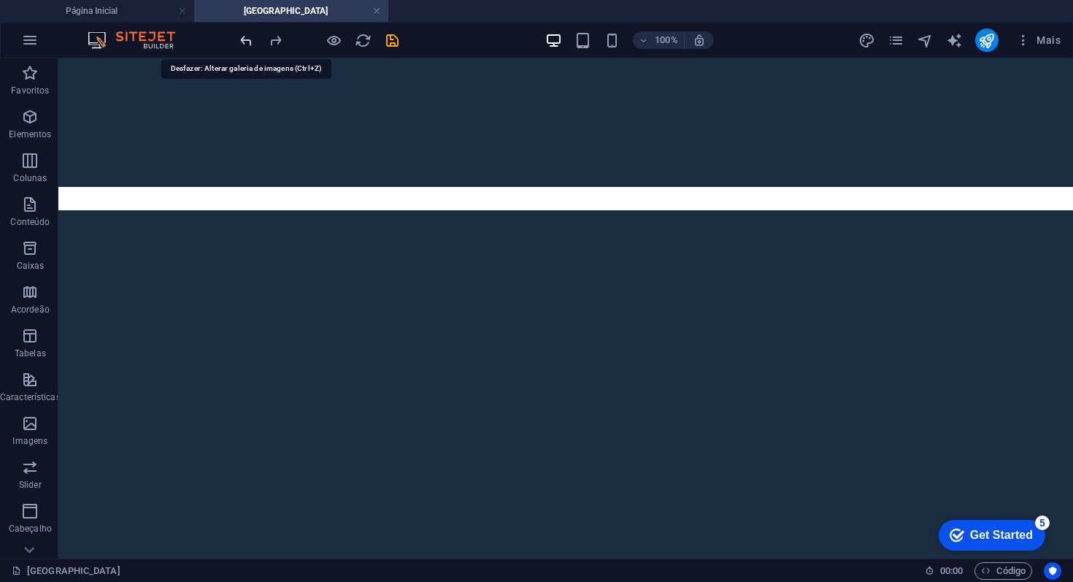
click at [250, 39] on icon "undo" at bounding box center [246, 40] width 17 height 17
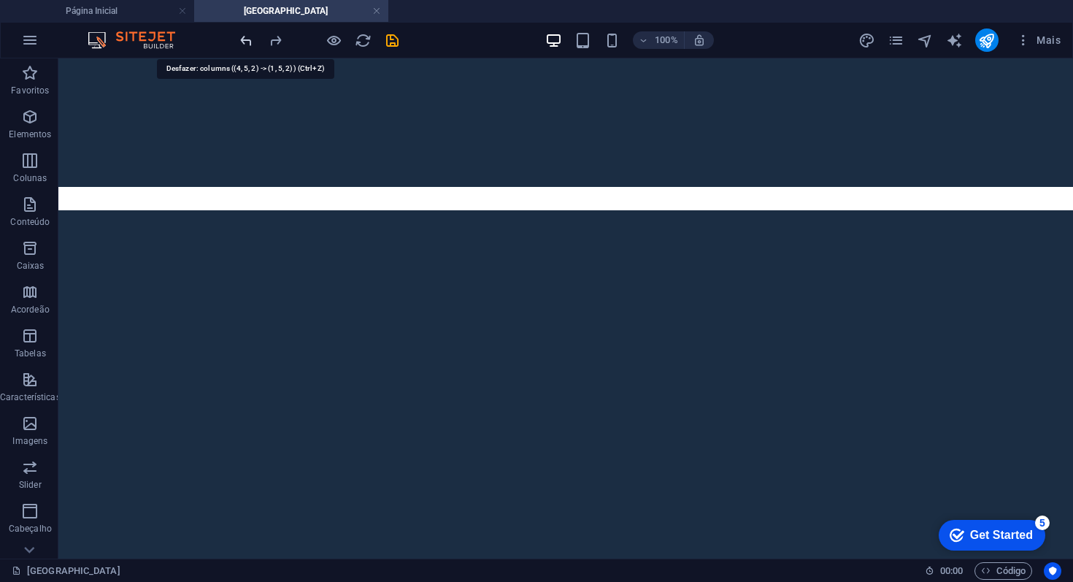
click at [250, 39] on icon "undo" at bounding box center [246, 40] width 17 height 17
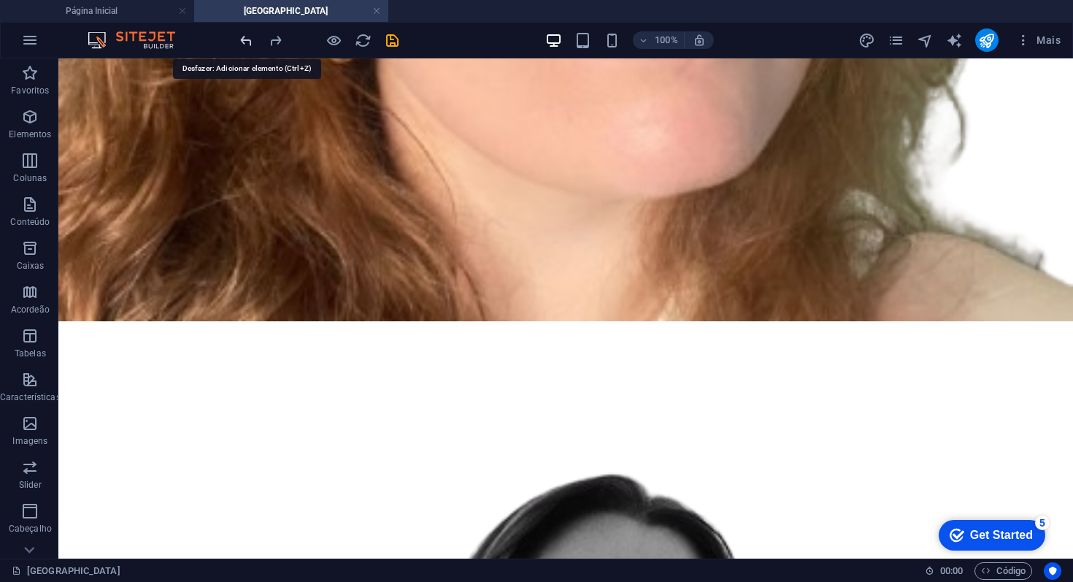
click at [250, 39] on icon "undo" at bounding box center [246, 40] width 17 height 17
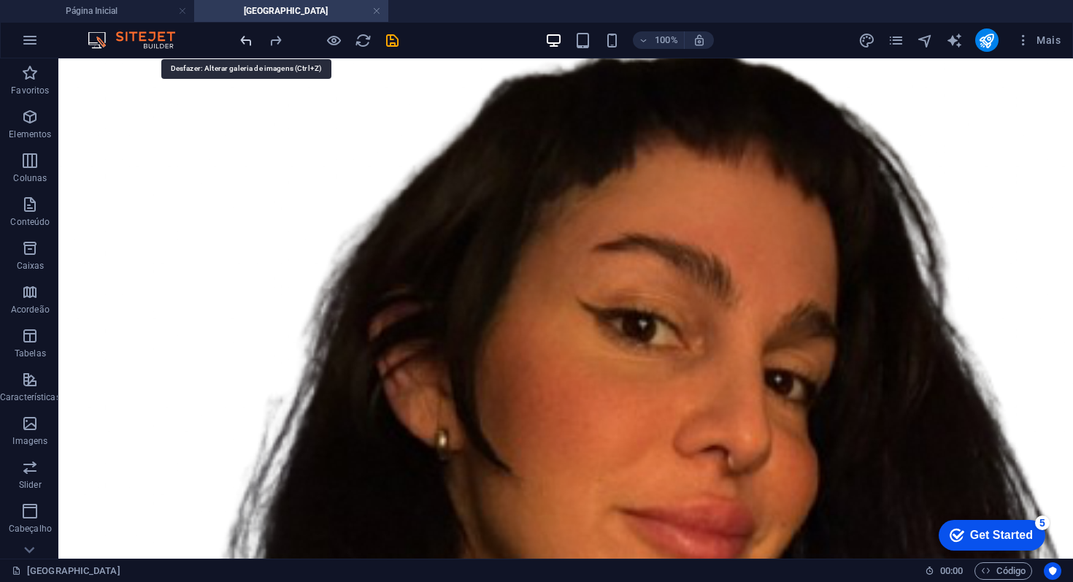
click at [250, 39] on icon "undo" at bounding box center [246, 40] width 17 height 17
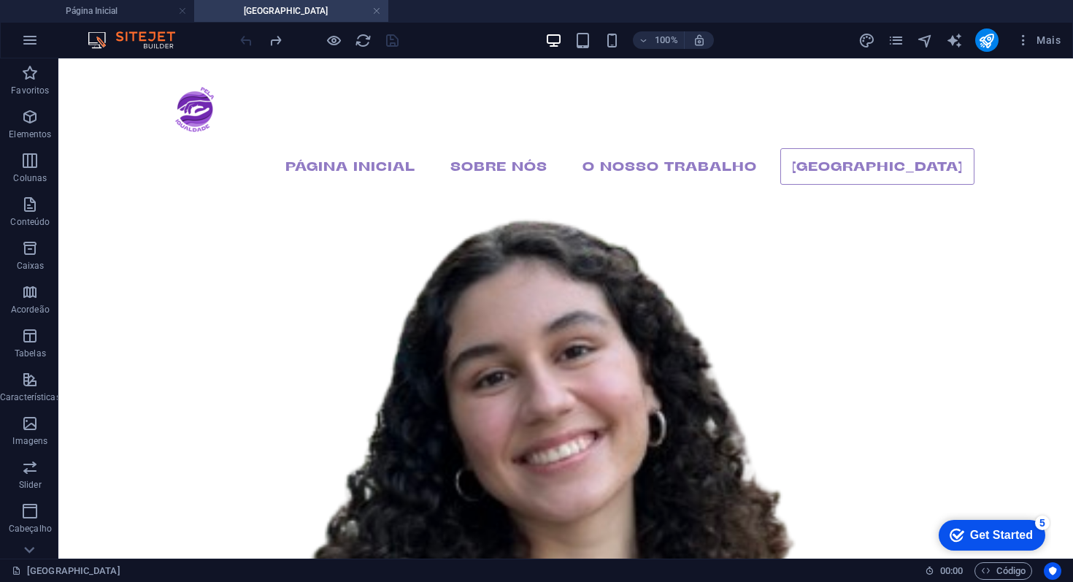
click at [250, 39] on div at bounding box center [318, 39] width 163 height 23
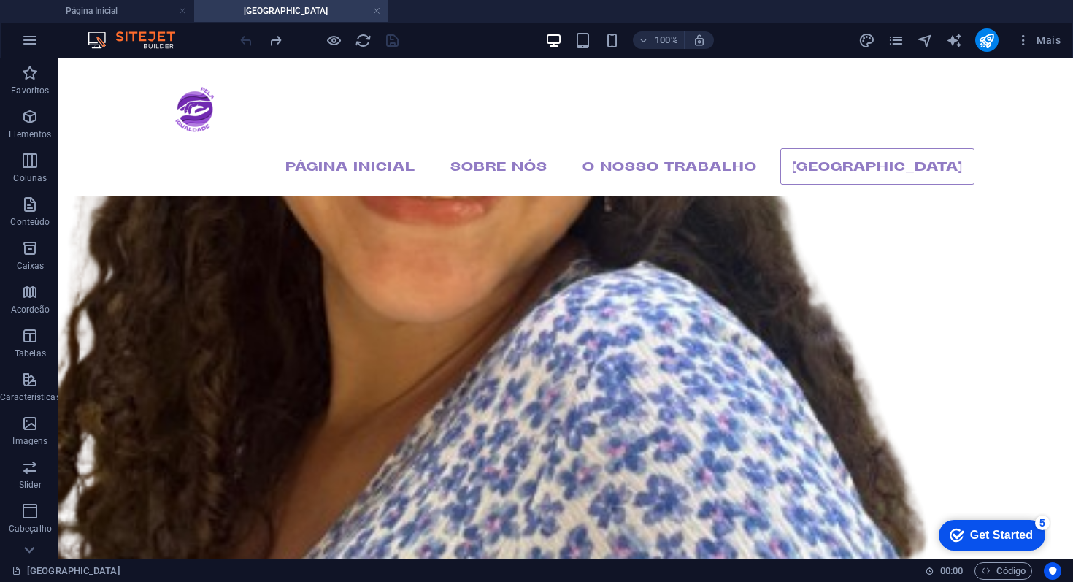
click at [250, 39] on div at bounding box center [318, 39] width 163 height 23
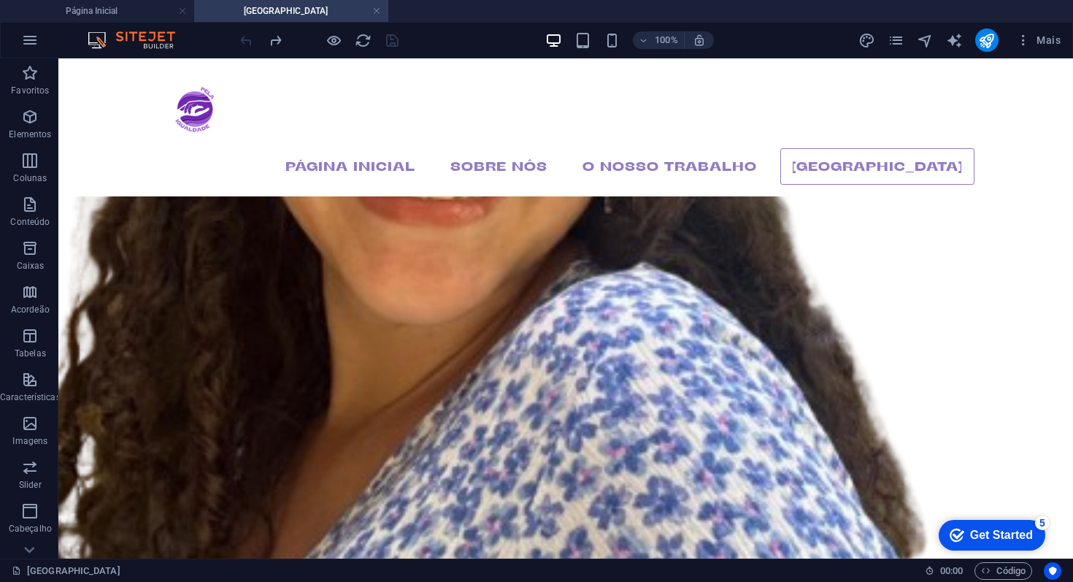
click at [250, 39] on div at bounding box center [318, 39] width 163 height 23
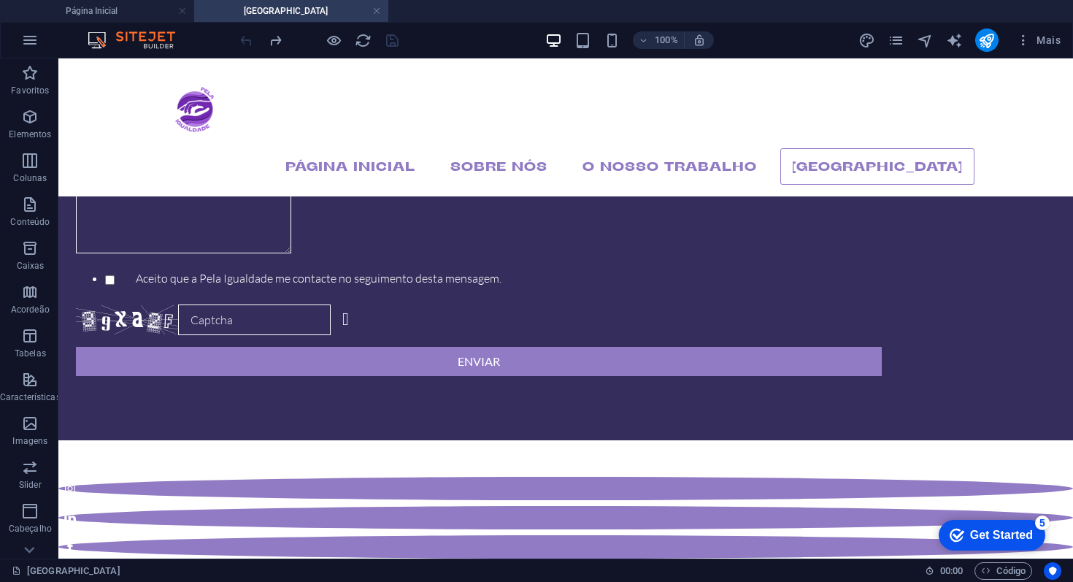
scroll to position [1630, 0]
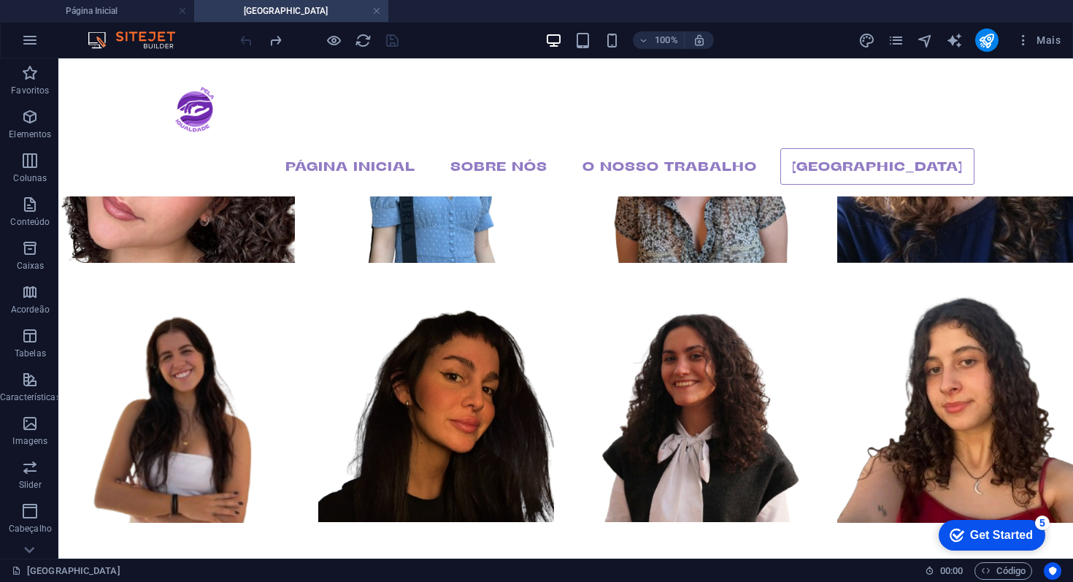
click at [250, 39] on div at bounding box center [318, 39] width 163 height 23
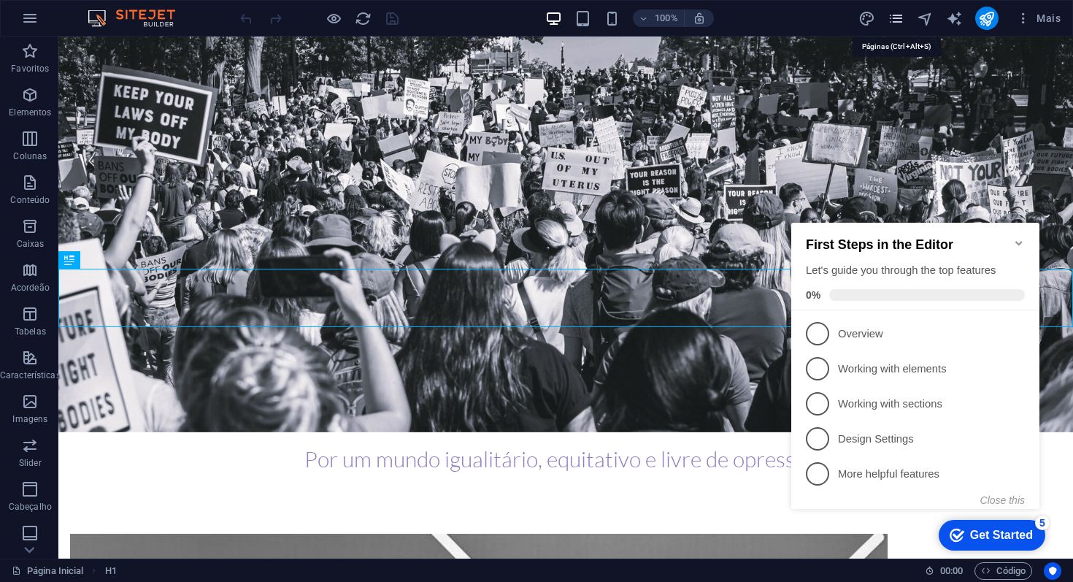
click at [899, 18] on icon "pages" at bounding box center [895, 18] width 17 height 17
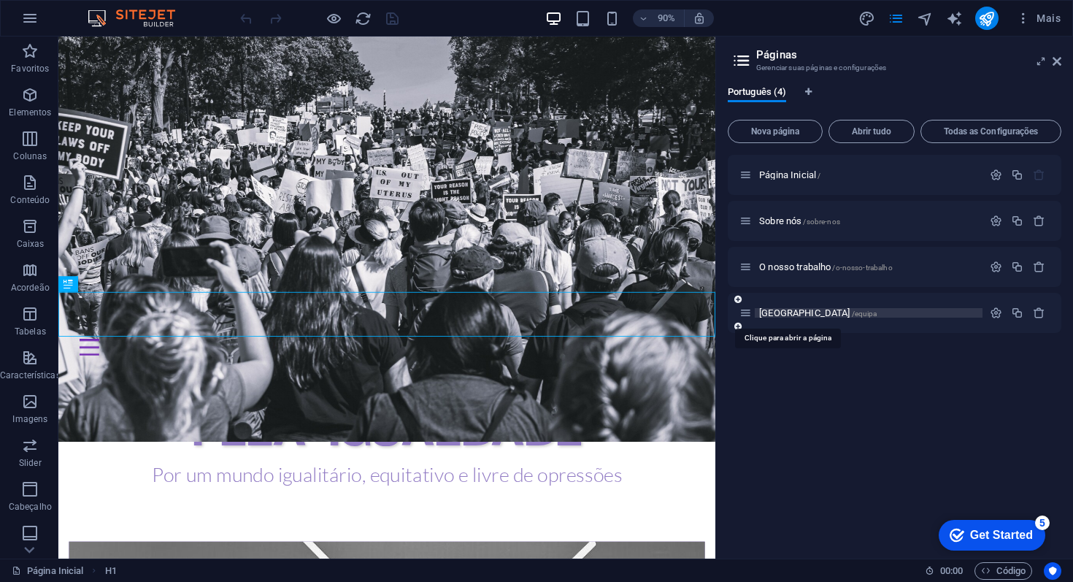
click at [784, 314] on span "Equipa /equipa" at bounding box center [817, 312] width 117 height 11
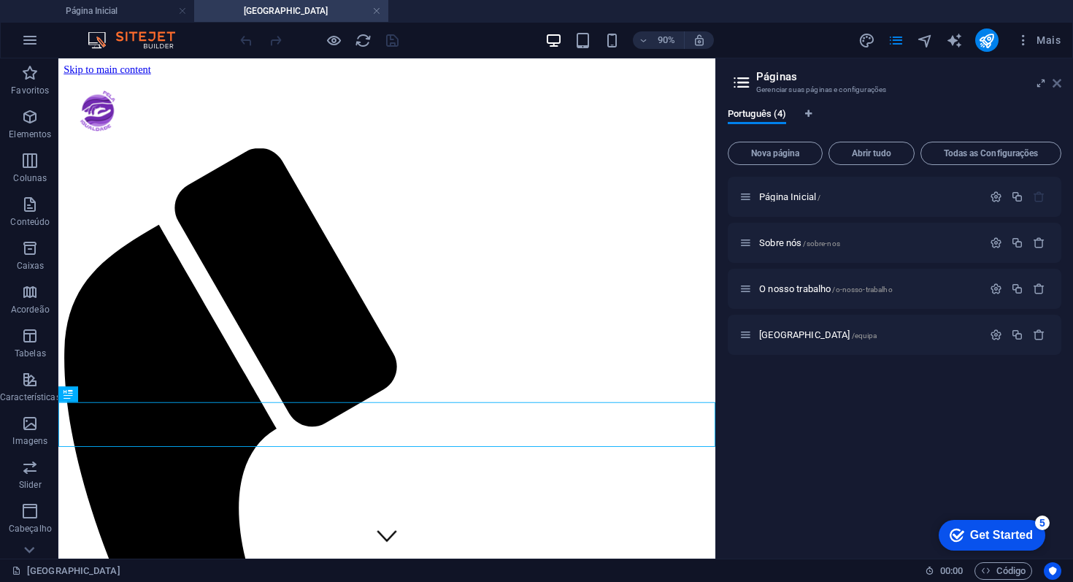
click at [1054, 85] on icon at bounding box center [1056, 83] width 9 height 12
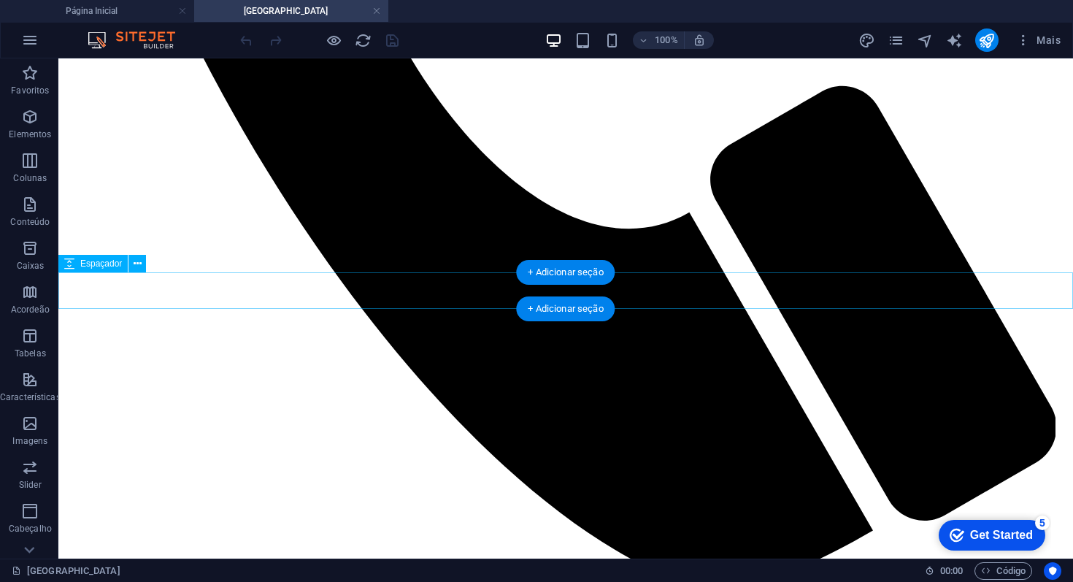
scroll to position [891, 0]
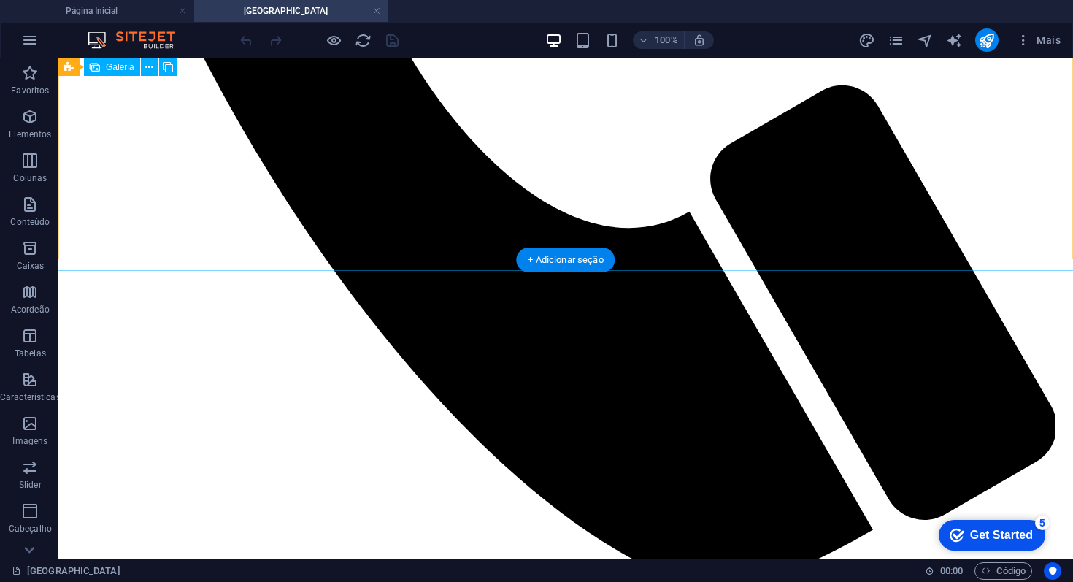
select select "4"
select select "px"
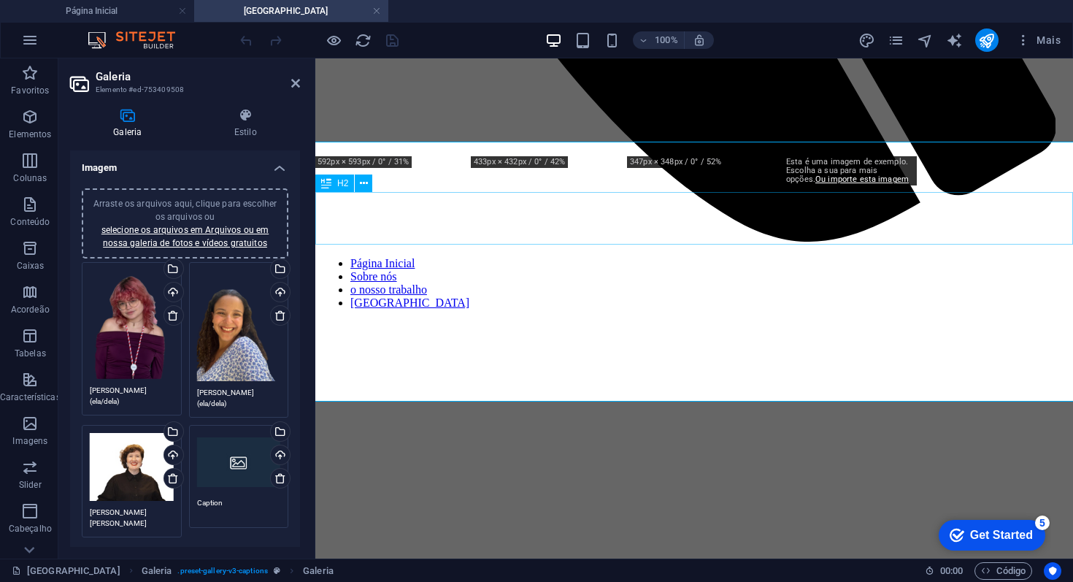
scroll to position [760, 0]
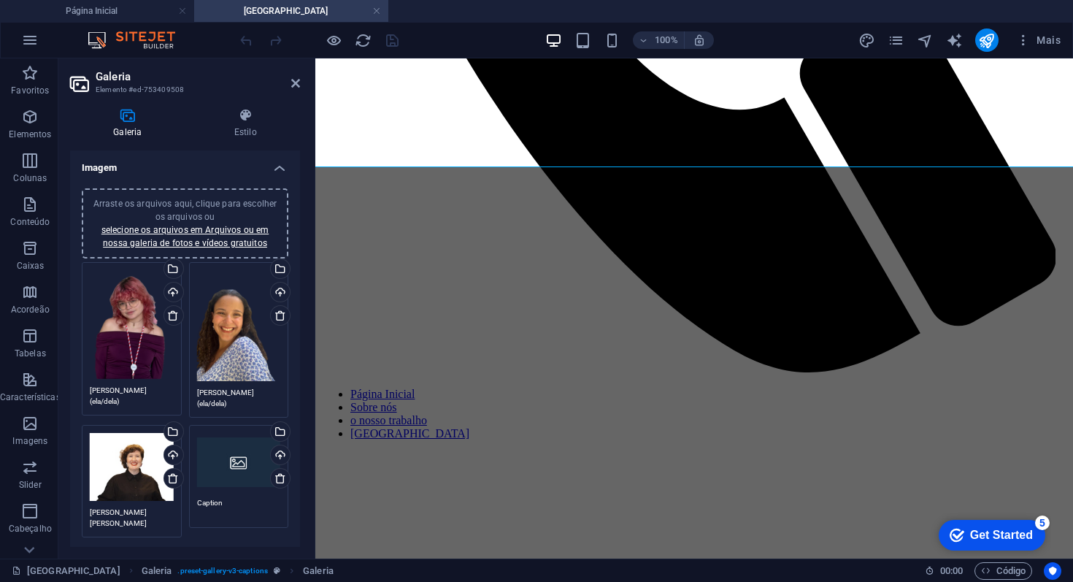
click at [237, 439] on div "Arraste os arquivos aqui, clique para escolher os arquivos ou selecione os arqu…" at bounding box center [239, 462] width 84 height 58
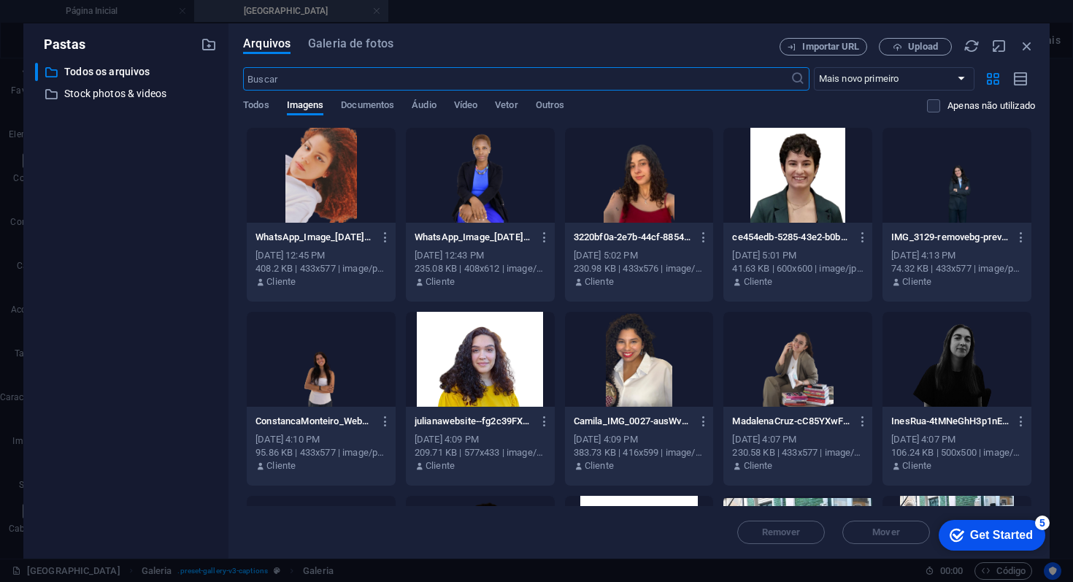
click at [441, 188] on div at bounding box center [480, 175] width 149 height 95
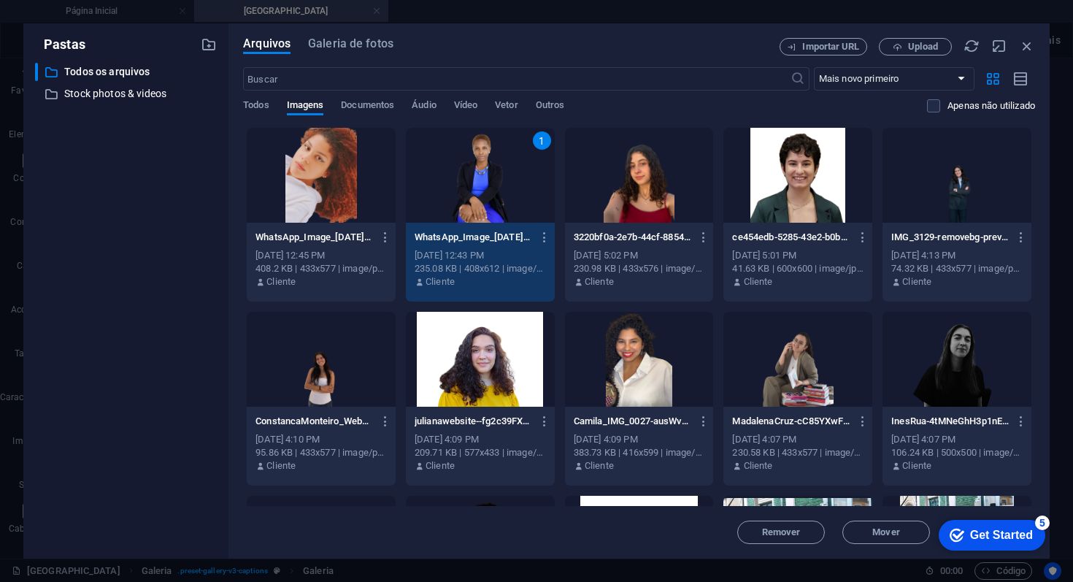
click at [441, 188] on div "1" at bounding box center [480, 175] width 149 height 95
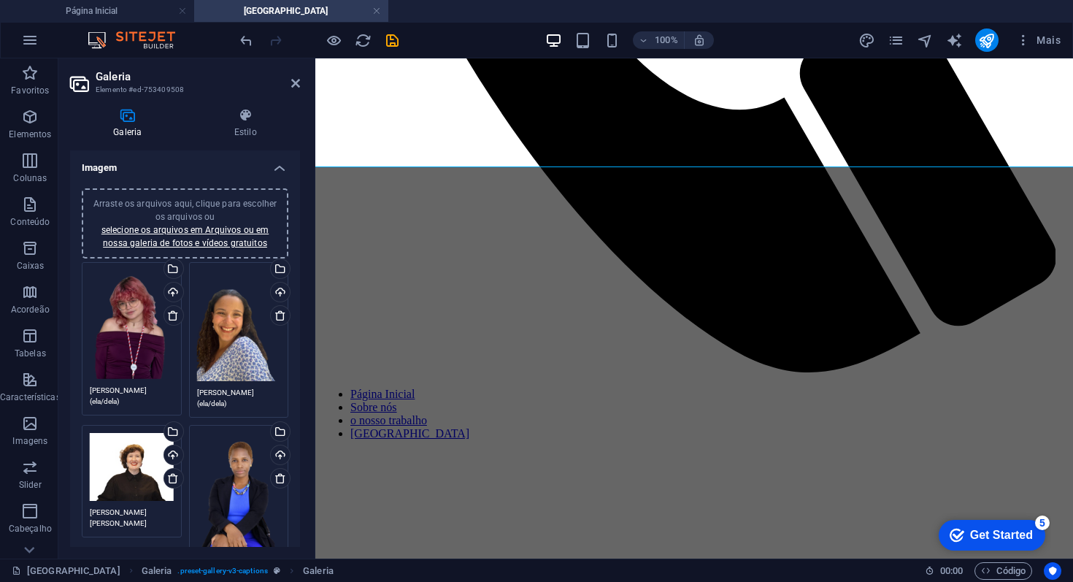
scroll to position [125, 0]
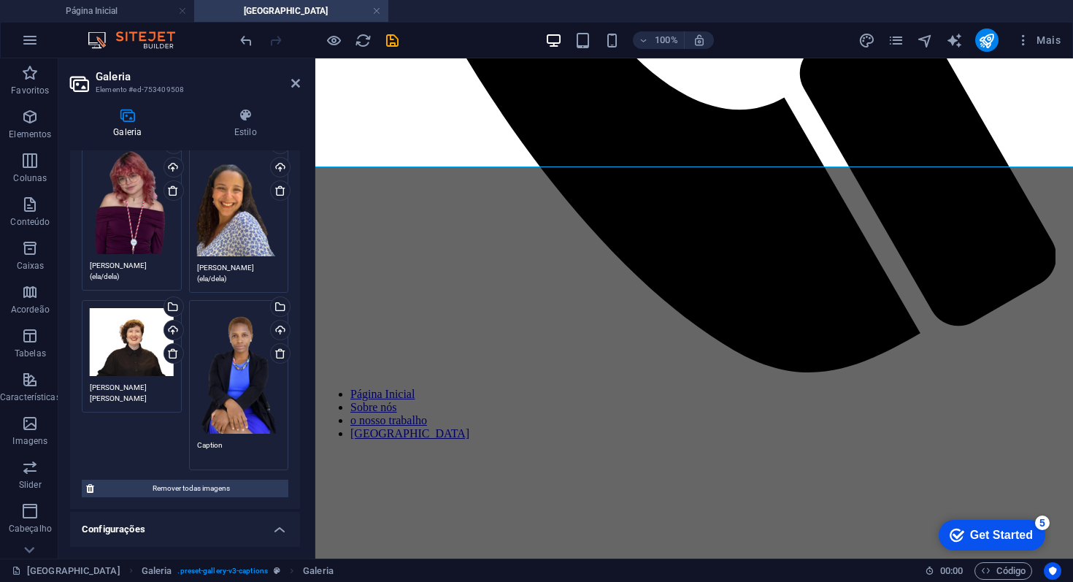
click at [201, 444] on textarea "Caption" at bounding box center [239, 450] width 84 height 22
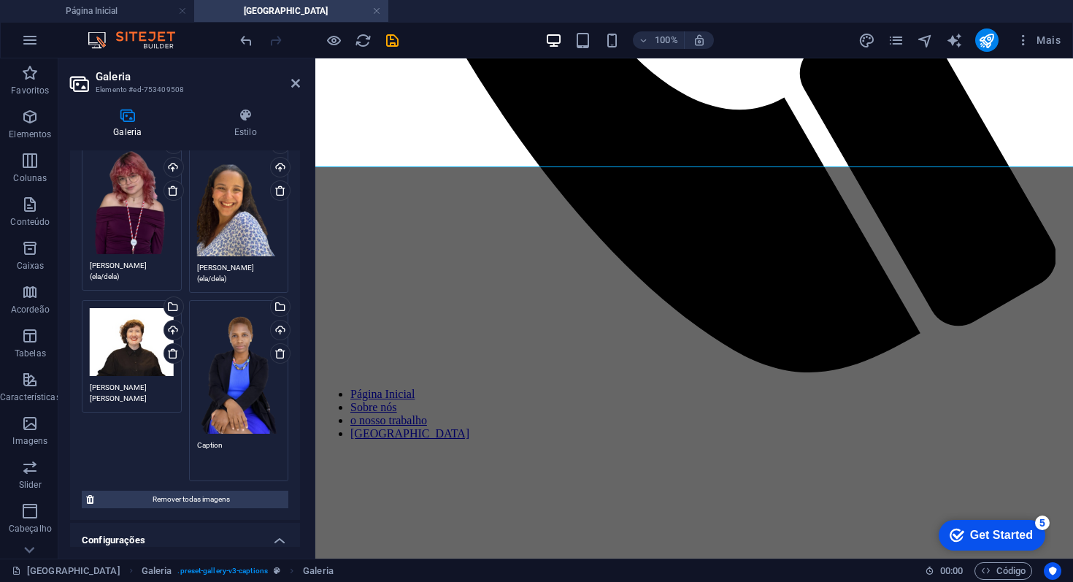
click at [201, 444] on textarea "Caption" at bounding box center [239, 455] width 84 height 33
type textarea "l"
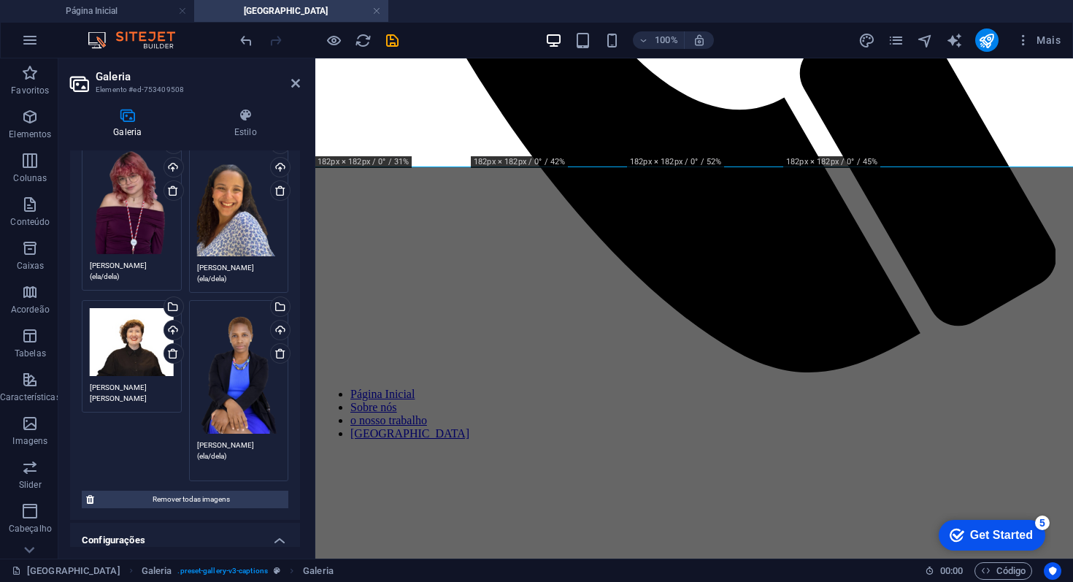
type textarea "[PERSON_NAME] (ela/dela)"
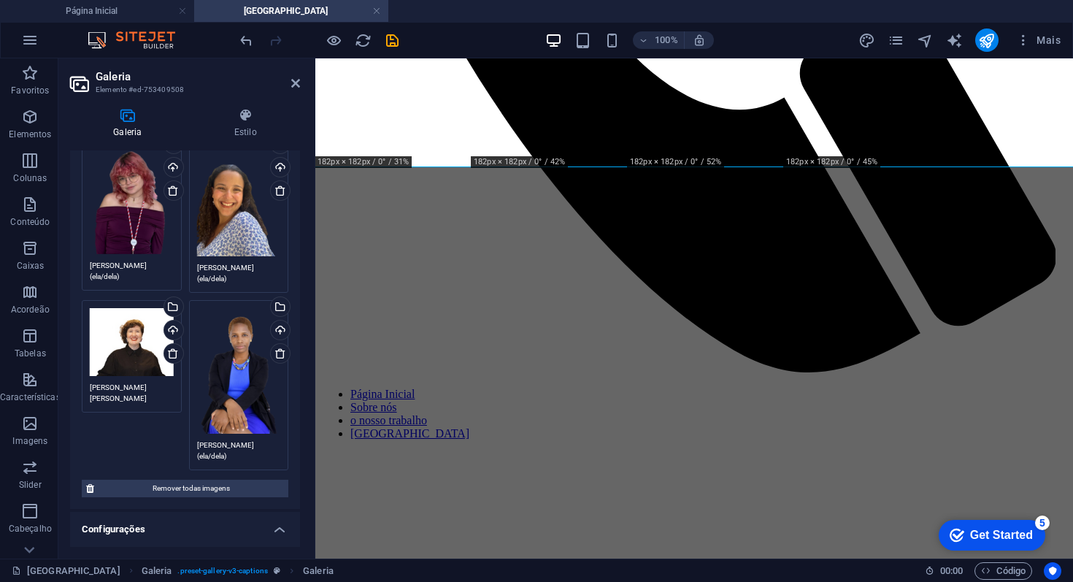
click at [294, 92] on header "Galeria Elemento #ed-753409508" at bounding box center [185, 77] width 230 height 38
drag, startPoint x: 294, startPoint y: 85, endPoint x: 240, endPoint y: 31, distance: 76.9
click at [294, 85] on icon at bounding box center [295, 83] width 9 height 12
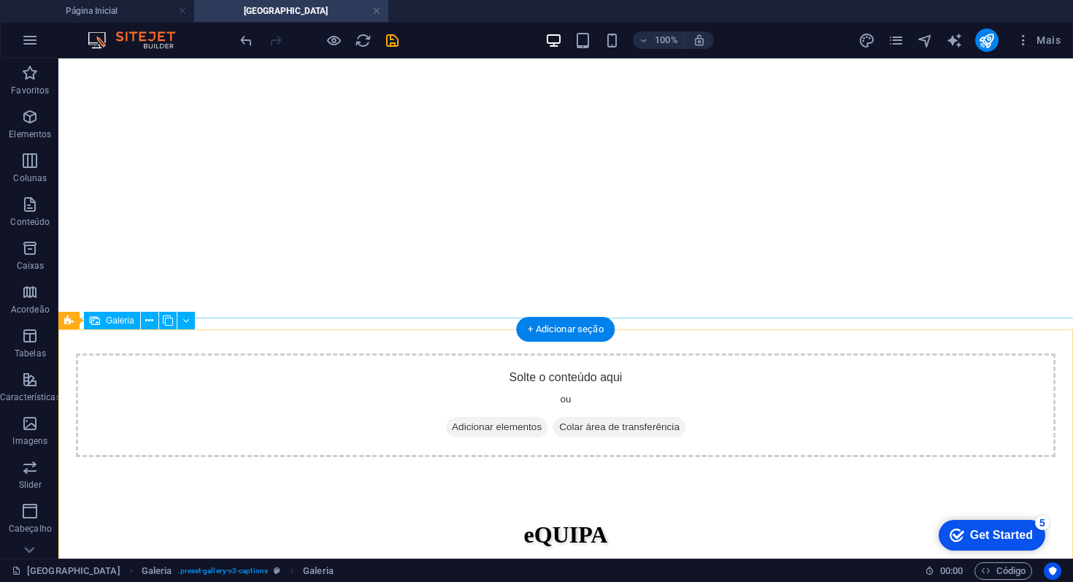
scroll to position [1586, 0]
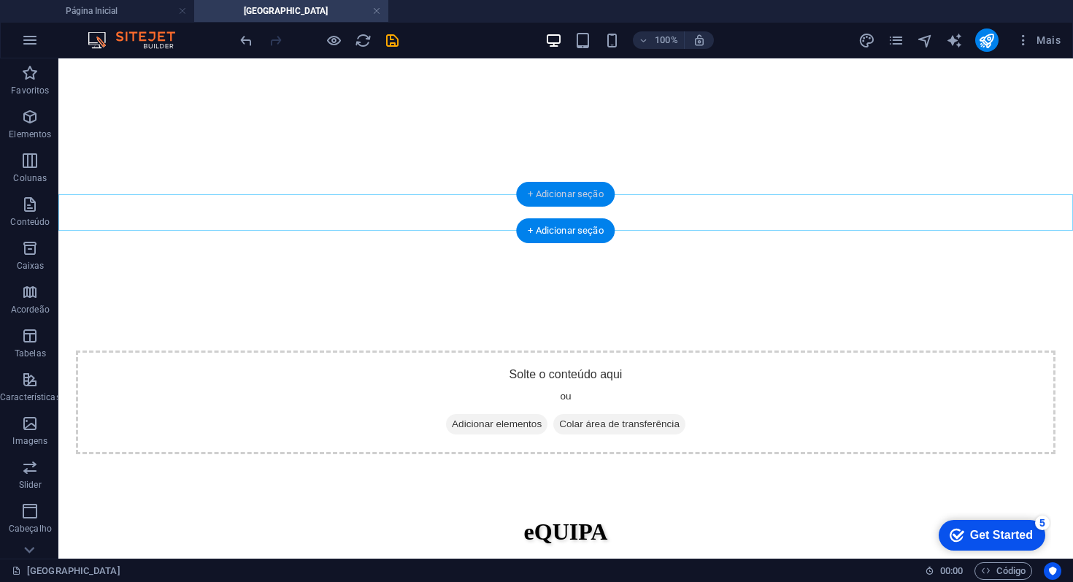
click at [554, 189] on div "+ Adicionar seção" at bounding box center [565, 194] width 99 height 25
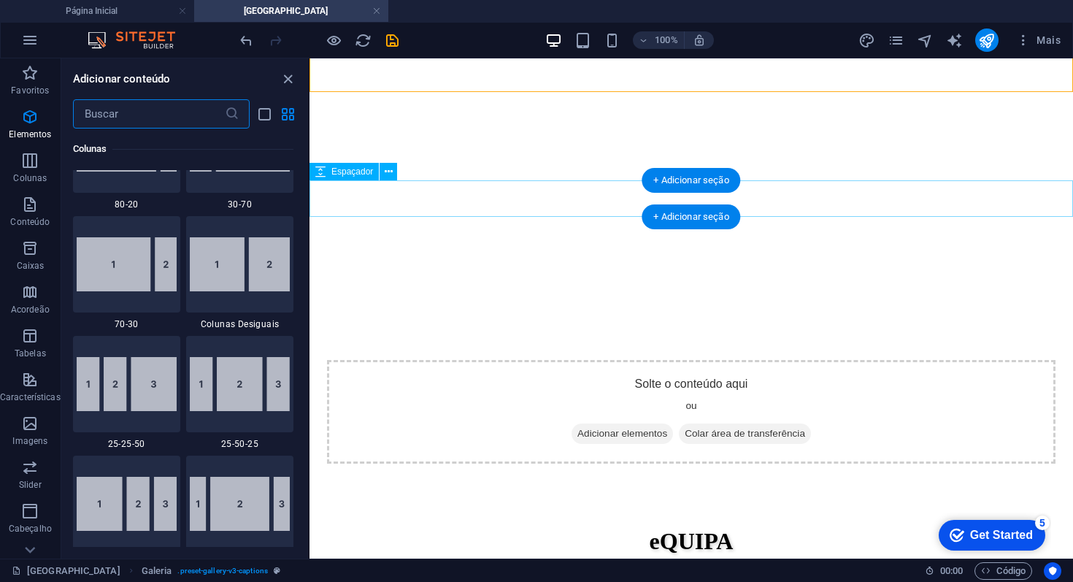
scroll to position [2553, 0]
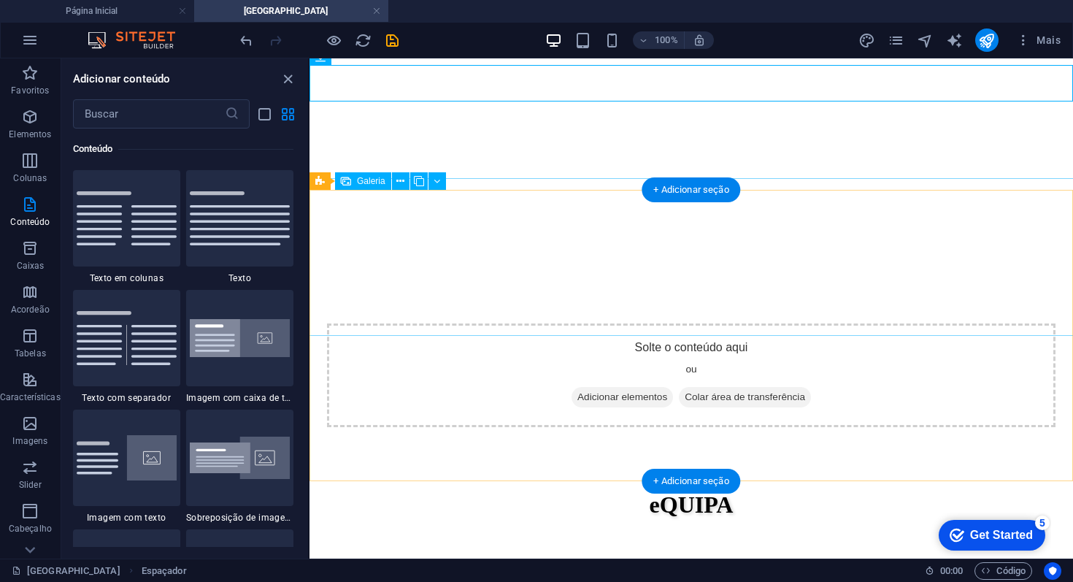
scroll to position [1283, 0]
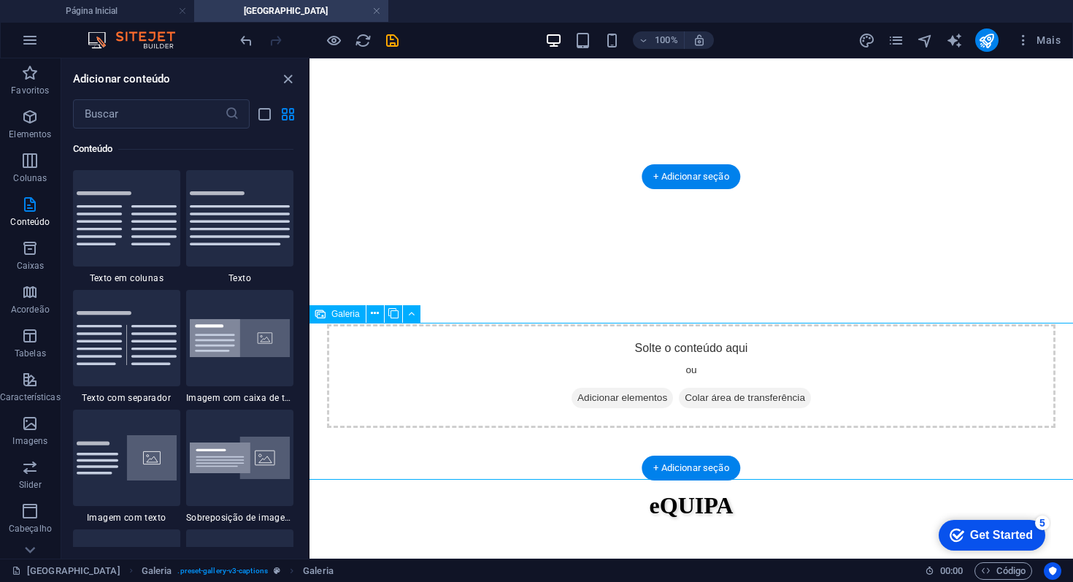
select select "4"
select select "px"
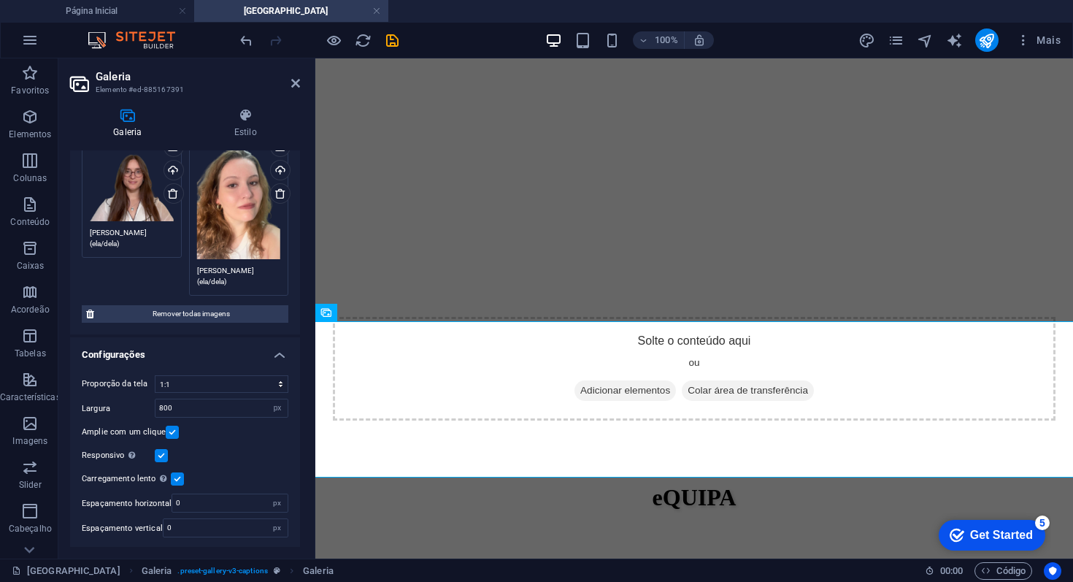
scroll to position [0, 0]
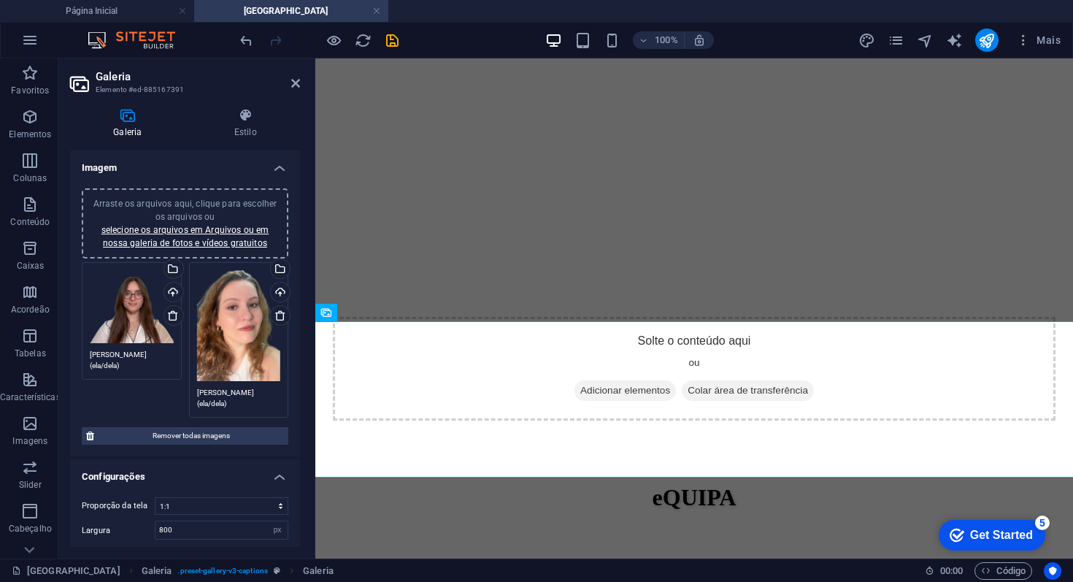
click at [296, 74] on h2 "Galeria" at bounding box center [198, 76] width 204 height 13
drag, startPoint x: 293, startPoint y: 77, endPoint x: 234, endPoint y: 18, distance: 82.5
click at [293, 77] on icon at bounding box center [295, 83] width 9 height 12
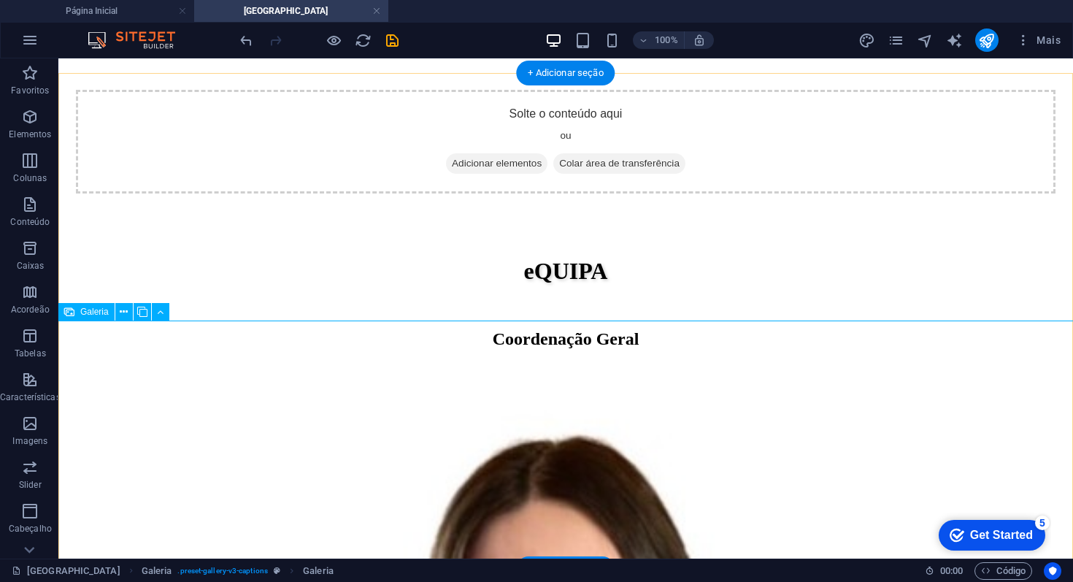
scroll to position [1849, 0]
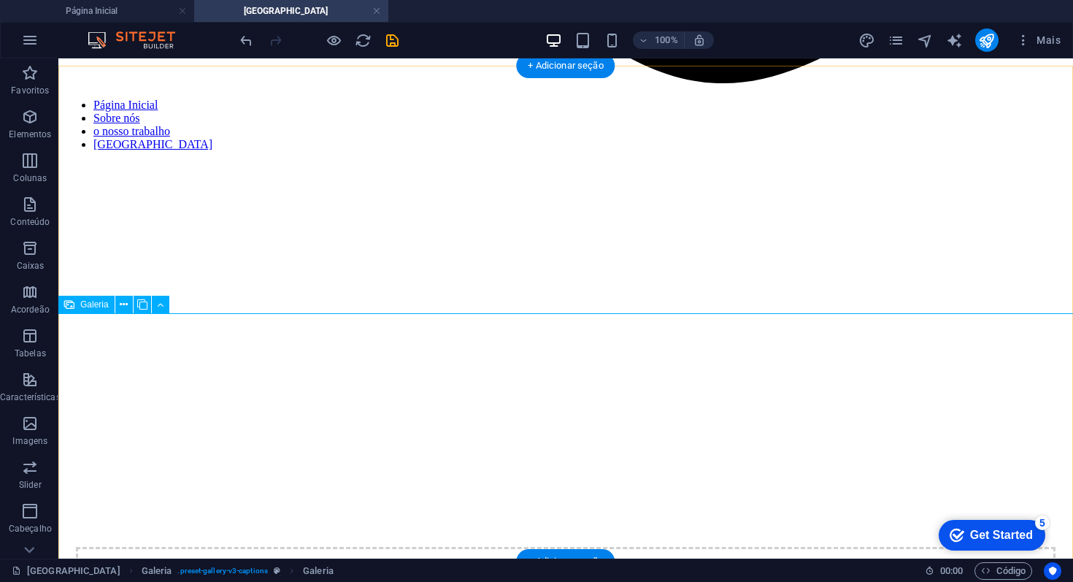
select select "4"
select select "px"
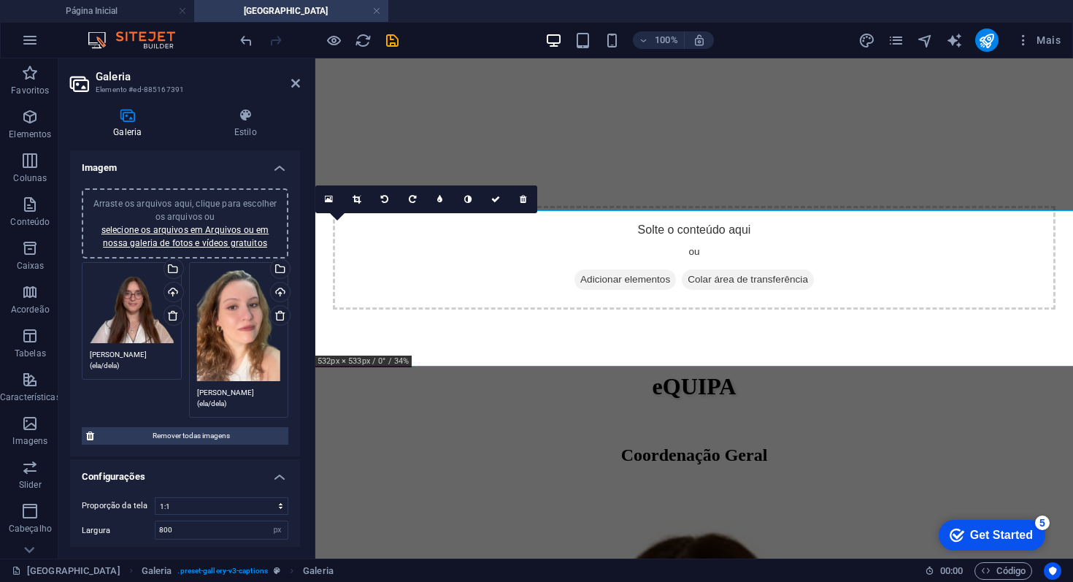
click at [200, 333] on div "Arraste os arquivos aqui, clique para escolher os arquivos ou selecione os arqu…" at bounding box center [239, 325] width 84 height 111
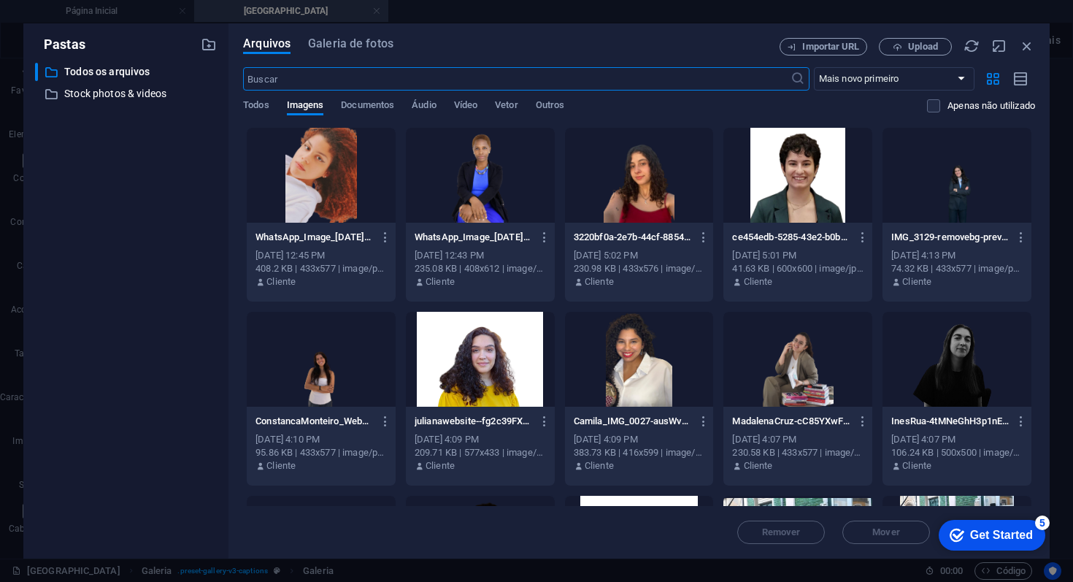
scroll to position [1366, 0]
click at [919, 45] on span "Upload" at bounding box center [923, 46] width 30 height 9
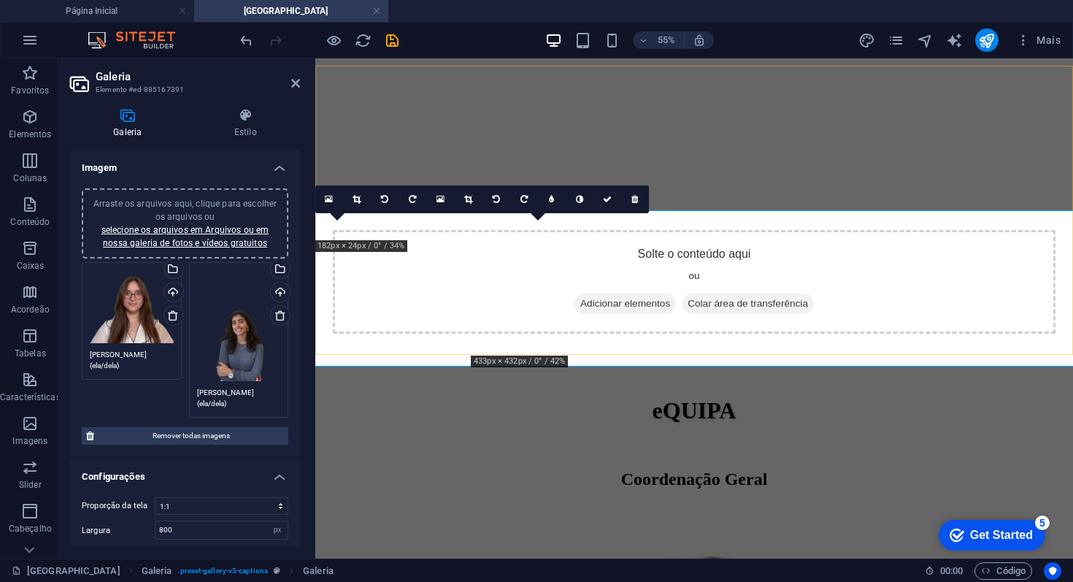
scroll to position [1390, 0]
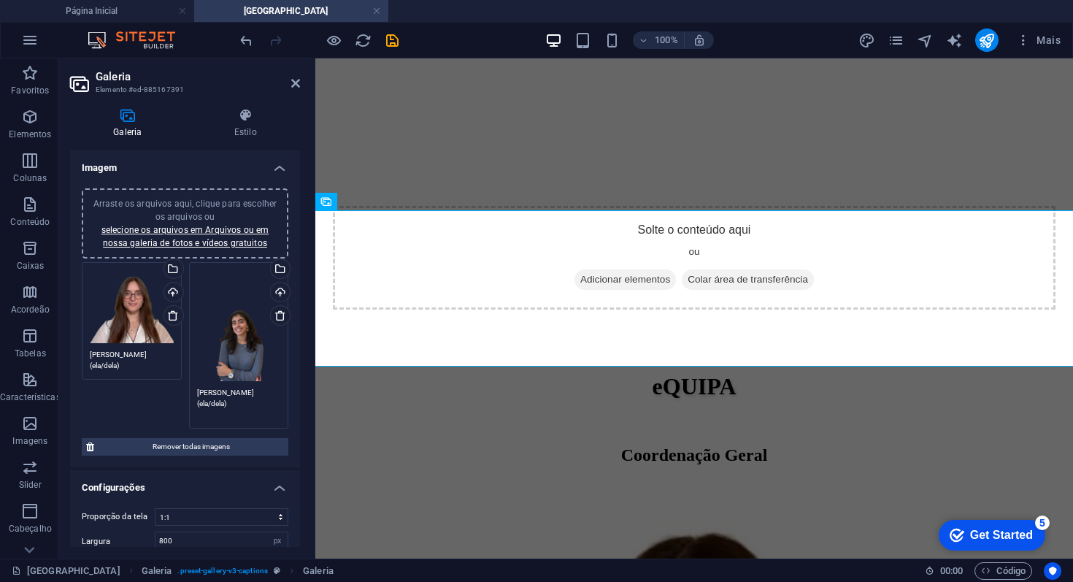
drag, startPoint x: 233, startPoint y: 391, endPoint x: 184, endPoint y: 391, distance: 49.6
click at [185, 391] on div "Arraste os arquivos aqui, clique para escolher os arquivos ou selecione os arqu…" at bounding box center [238, 345] width 107 height 174
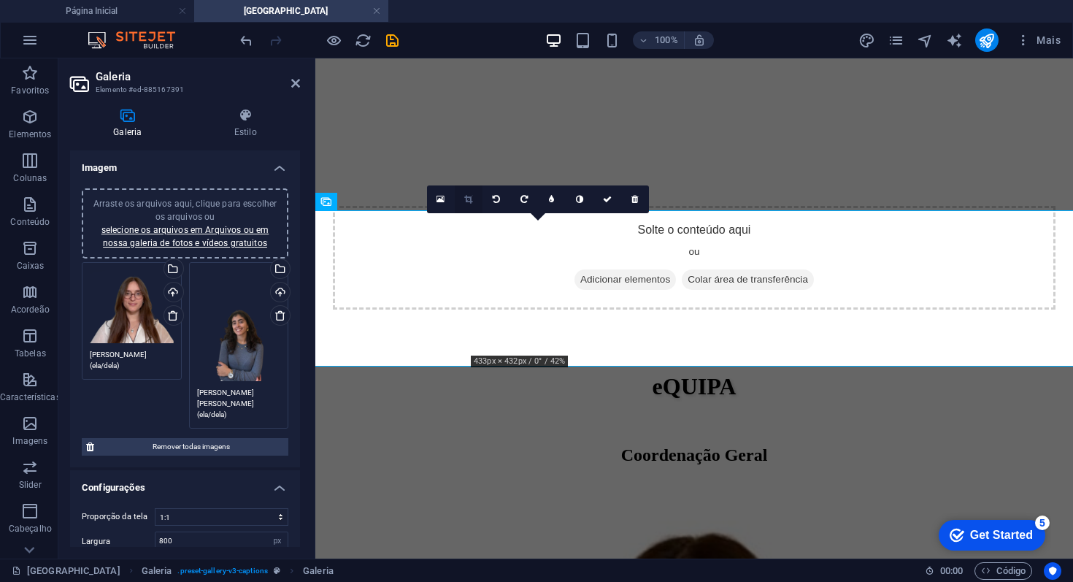
type textarea "Francisca Castro Mendes (ela/dela)"
click at [472, 205] on link at bounding box center [469, 199] width 28 height 28
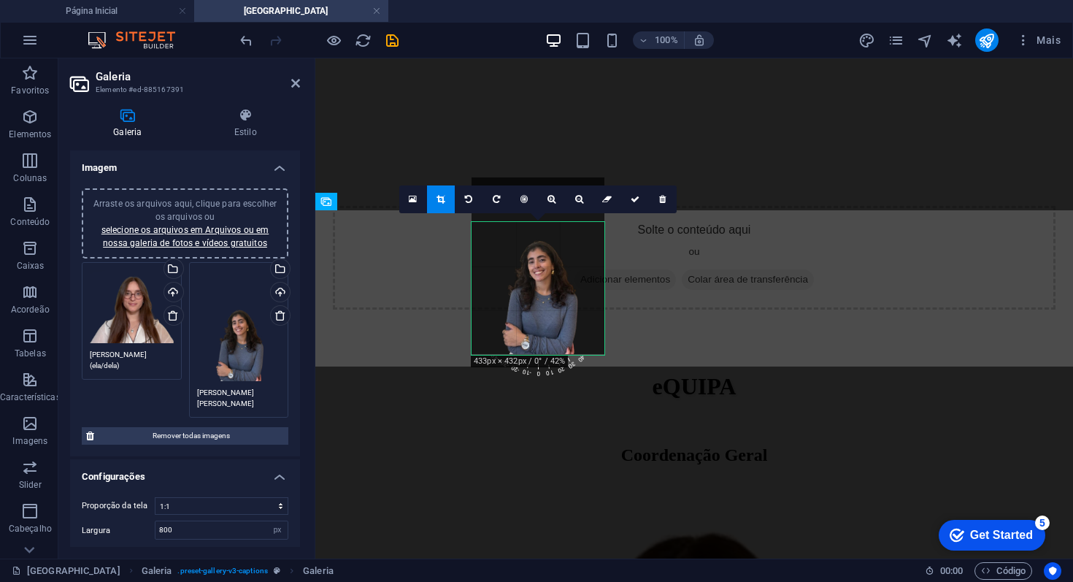
drag, startPoint x: 527, startPoint y: 311, endPoint x: 527, endPoint y: 269, distance: 42.3
click at [527, 269] on div at bounding box center [537, 265] width 133 height 177
click at [549, 205] on link at bounding box center [552, 199] width 28 height 28
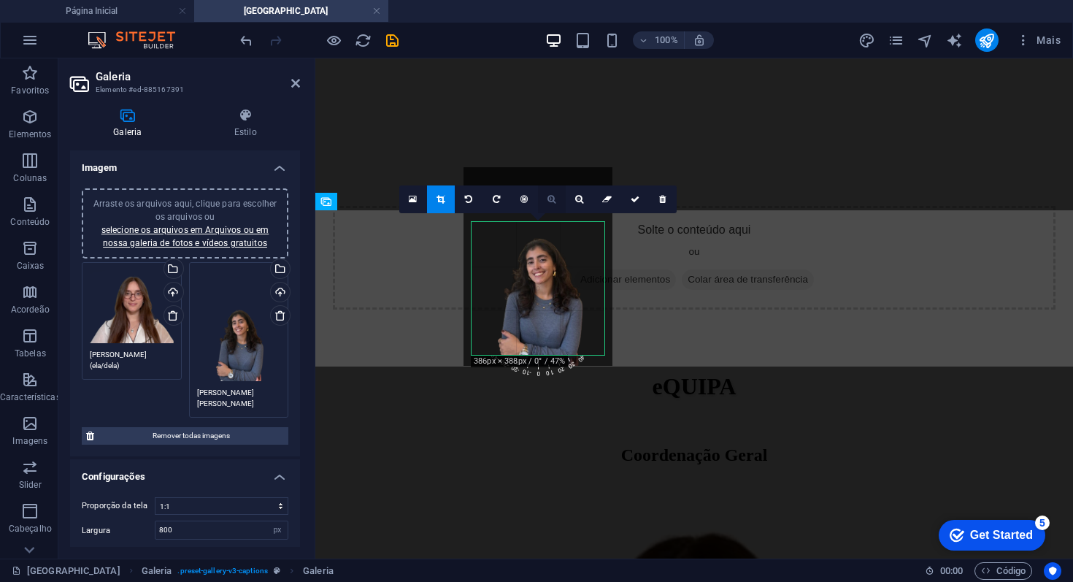
click at [549, 205] on link at bounding box center [552, 199] width 28 height 28
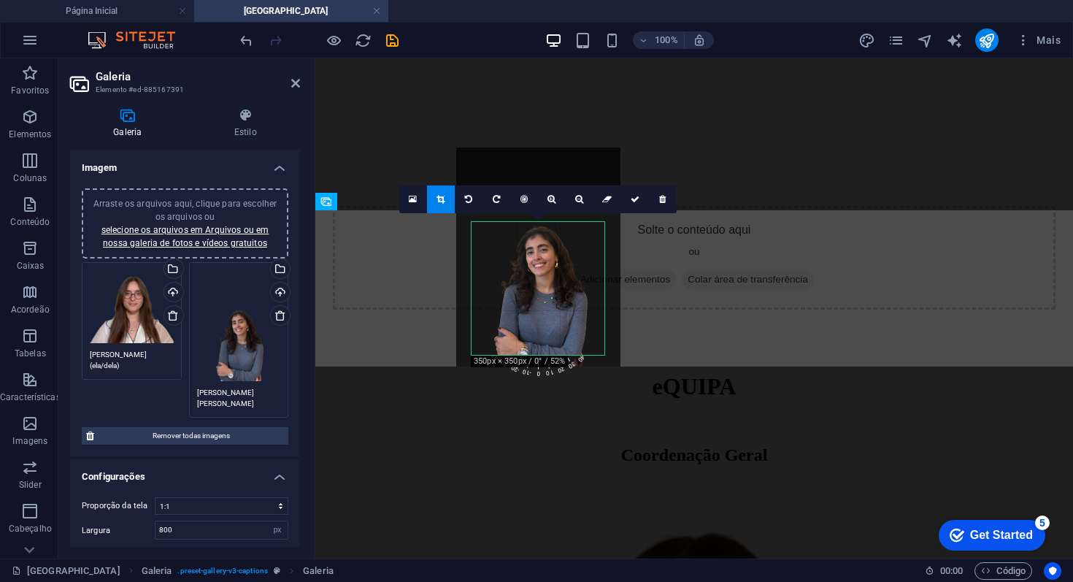
drag, startPoint x: 549, startPoint y: 261, endPoint x: 549, endPoint y: 252, distance: 8.8
click at [549, 252] on div at bounding box center [538, 256] width 164 height 219
click at [630, 203] on link at bounding box center [635, 199] width 28 height 28
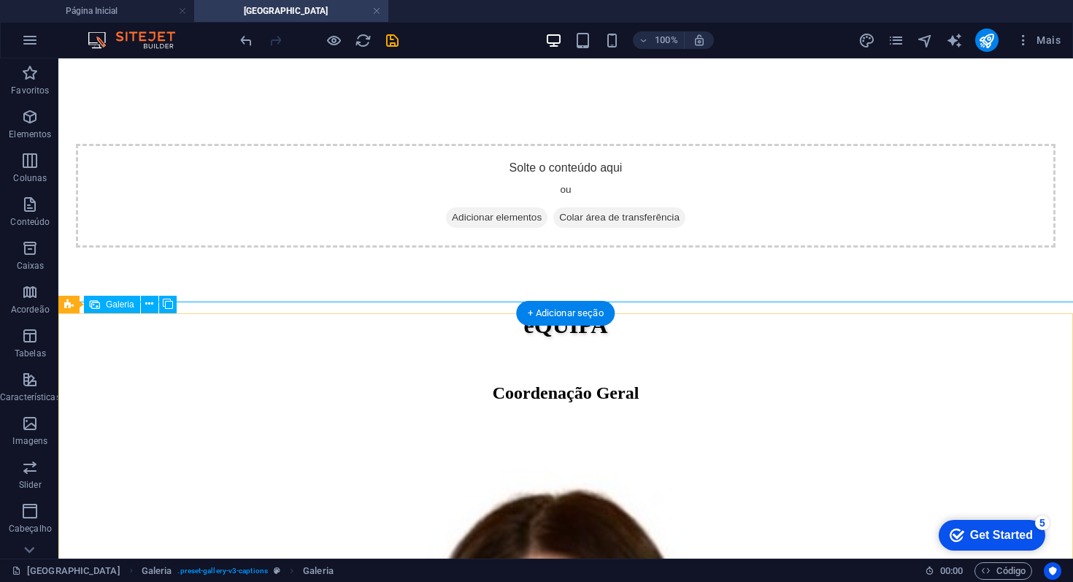
select select "4"
select select "px"
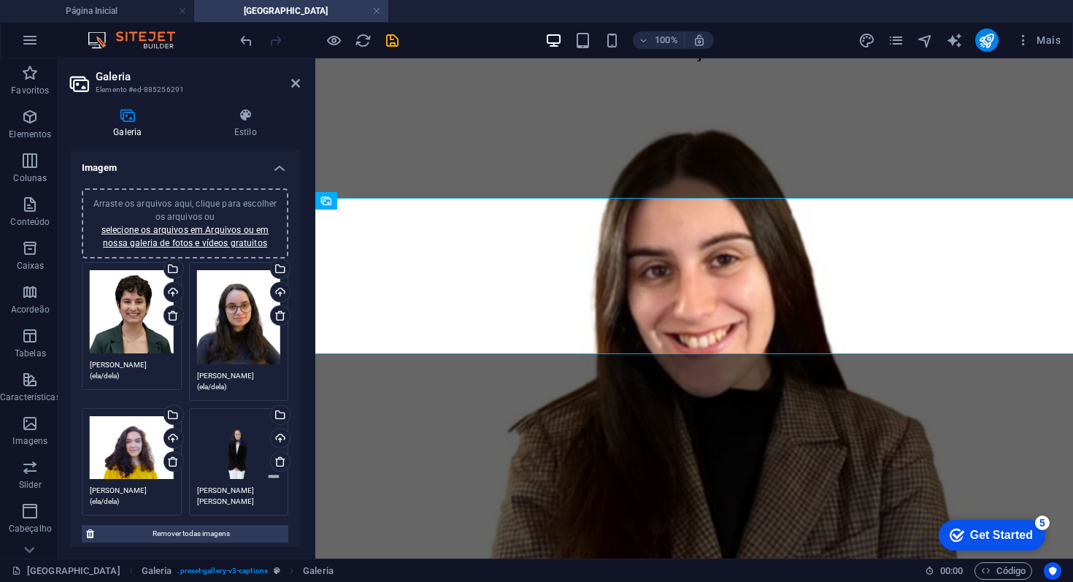
click at [220, 325] on div "Arraste os arquivos aqui, clique para escolher os arquivos ou selecione os arqu…" at bounding box center [239, 317] width 84 height 95
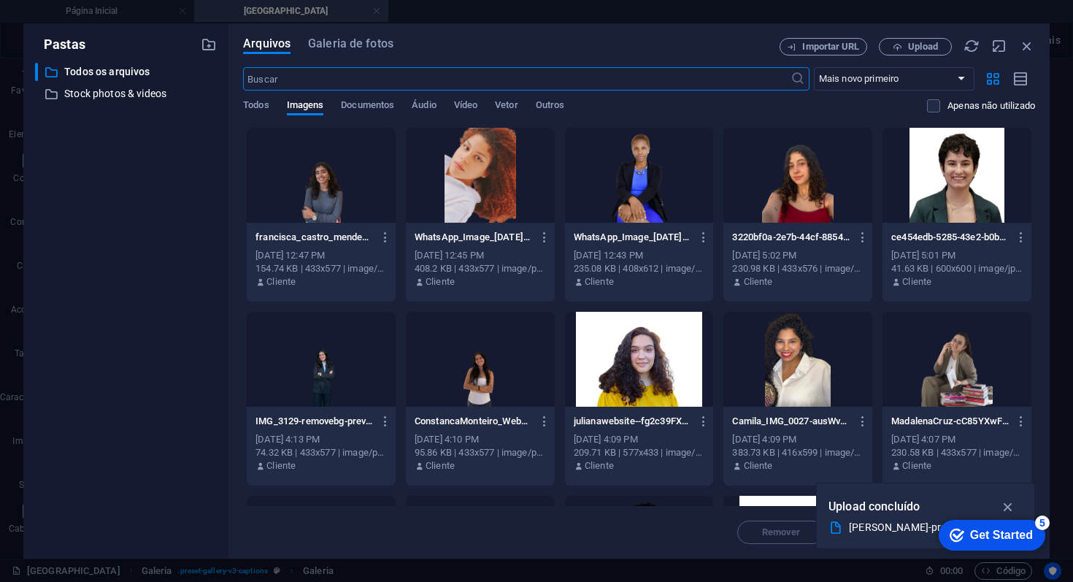
scroll to position [1644, 0]
click at [887, 49] on span "Upload" at bounding box center [915, 46] width 60 height 9
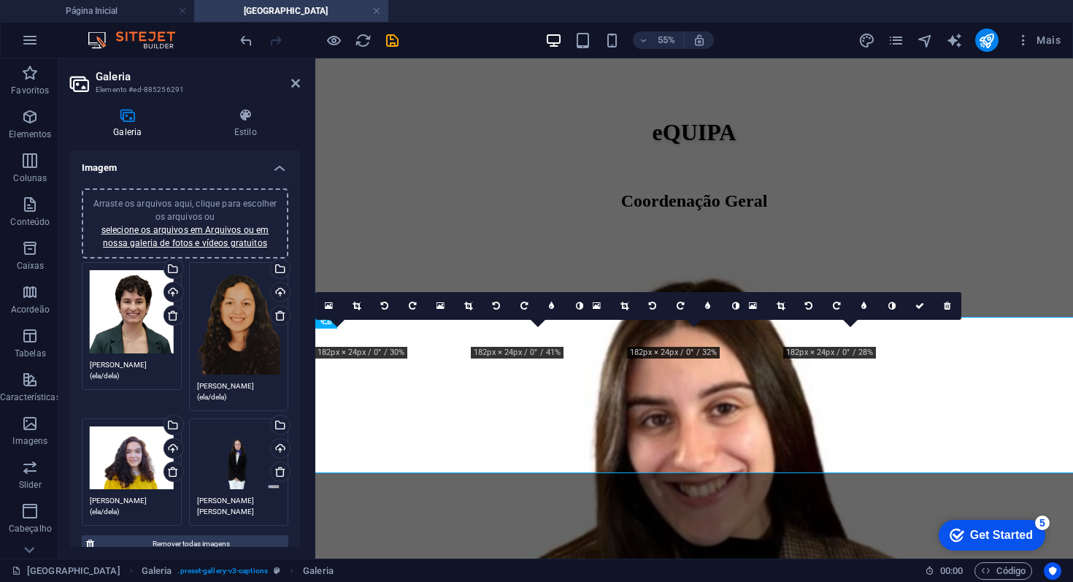
scroll to position [1674, 0]
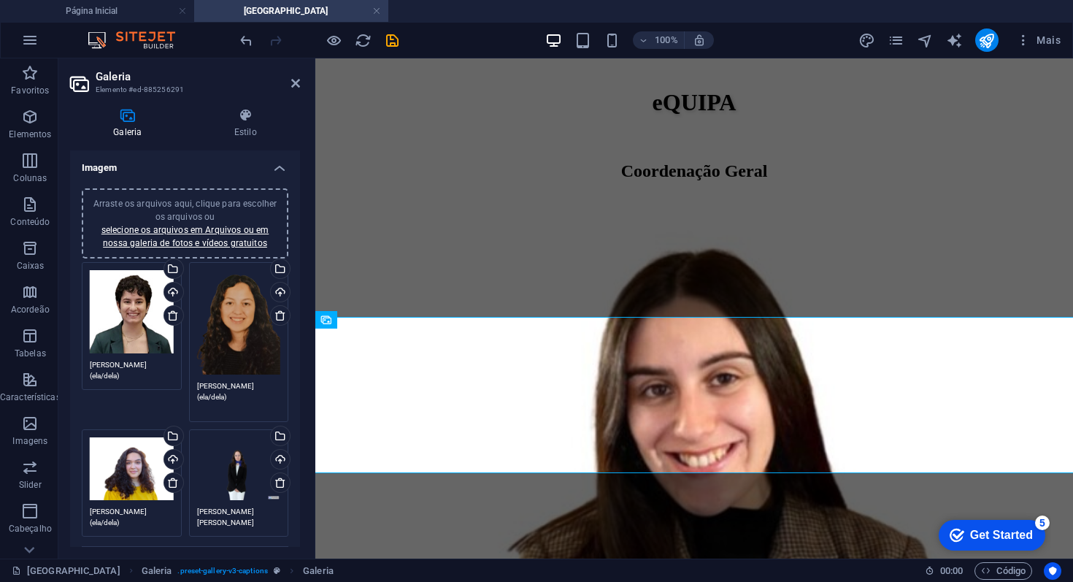
drag, startPoint x: 232, startPoint y: 387, endPoint x: 169, endPoint y: 387, distance: 63.5
click at [169, 387] on div "Arraste os arquivos aqui, clique para escolher os arquivos ou selecione os arqu…" at bounding box center [185, 399] width 214 height 282
paste textarea "Tatiana de Carvalho Dias"
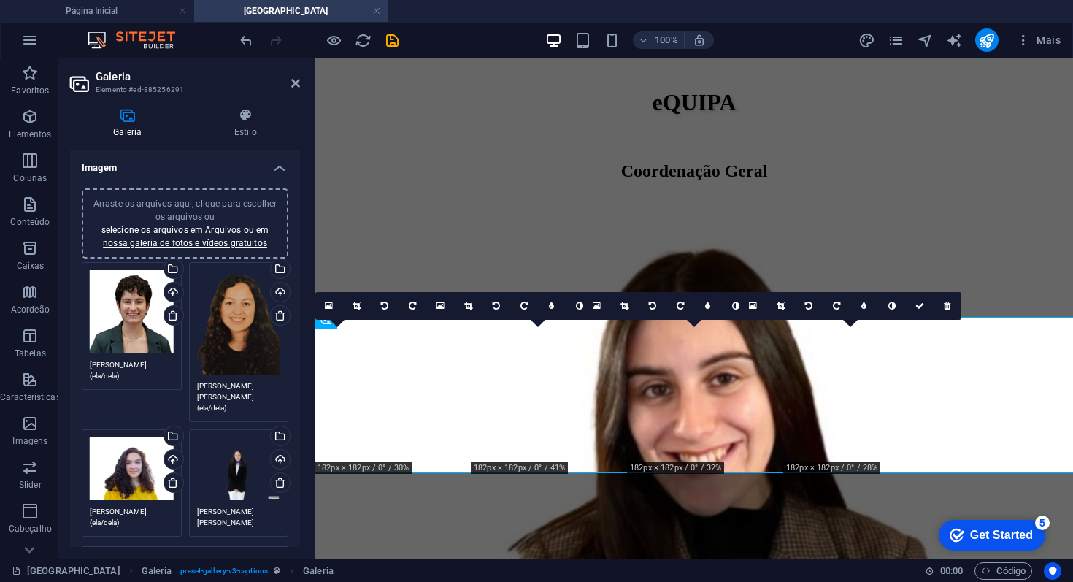
click at [247, 384] on textarea "Tatiana de Carvalho Dias (ela/dela)" at bounding box center [239, 396] width 84 height 33
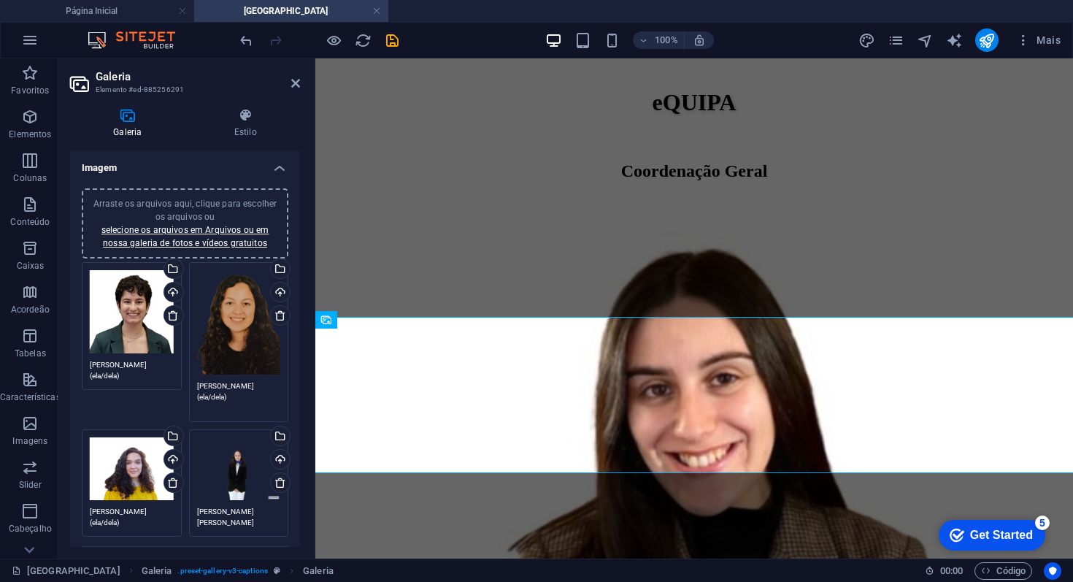
scroll to position [26, 0]
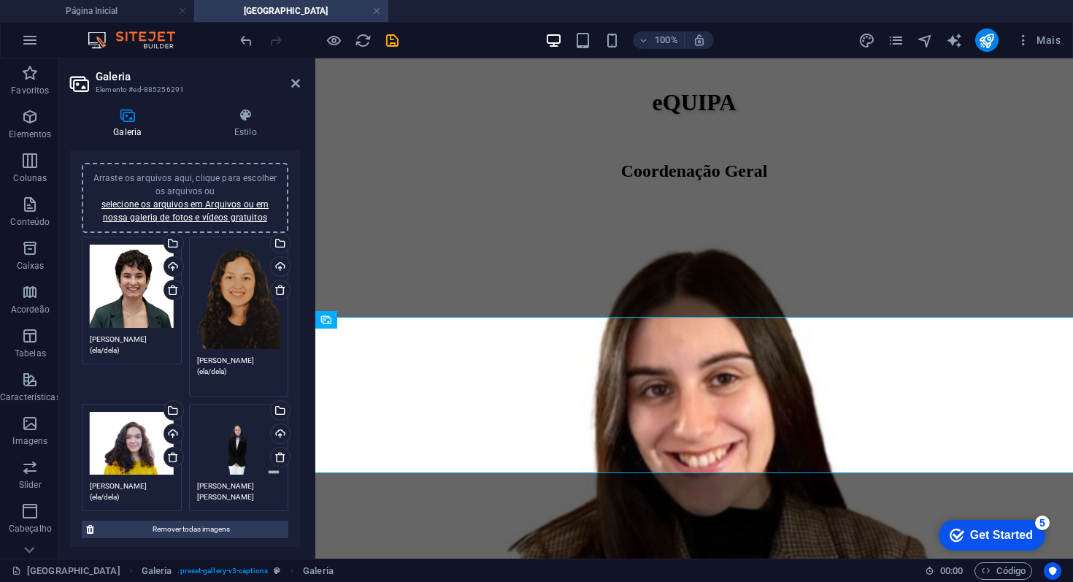
type textarea "Tatiana Dias (ela/dela)"
click at [171, 452] on icon at bounding box center [173, 457] width 12 height 12
type textarea "Mafalda Jesus (ela/dela)"
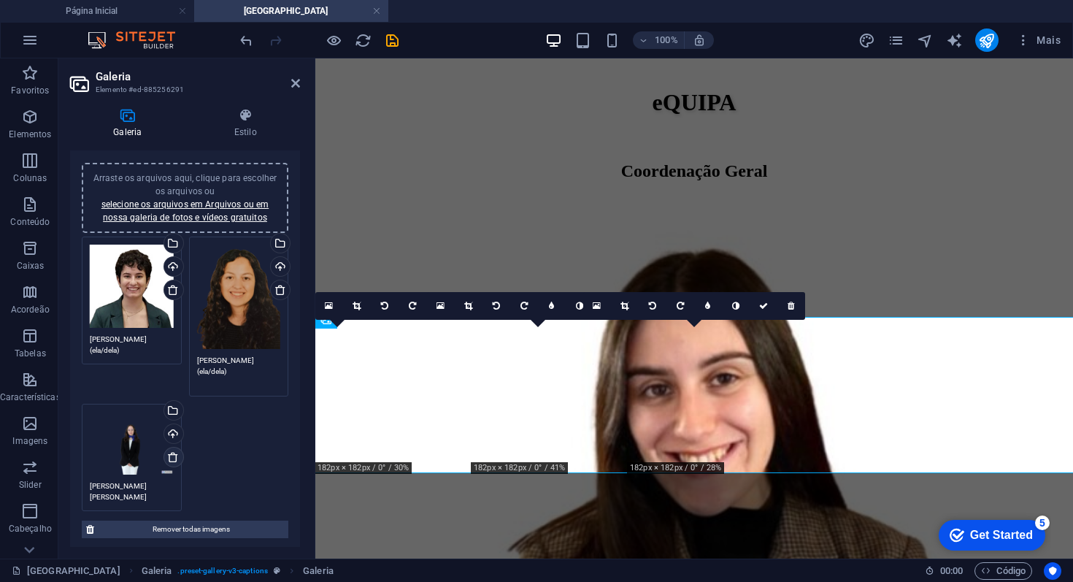
click at [177, 462] on link at bounding box center [173, 457] width 20 height 20
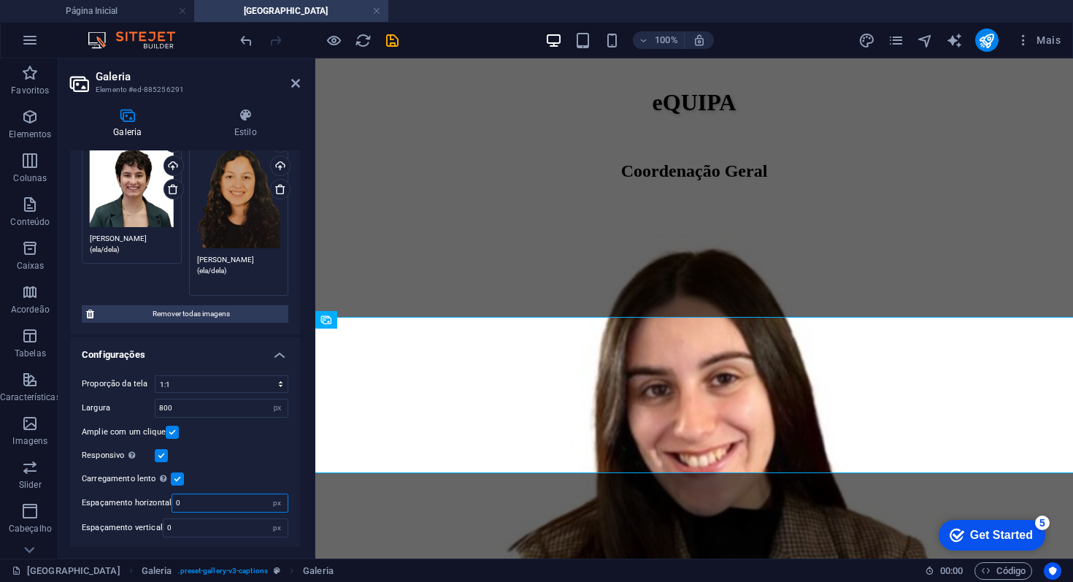
scroll to position [115, 0]
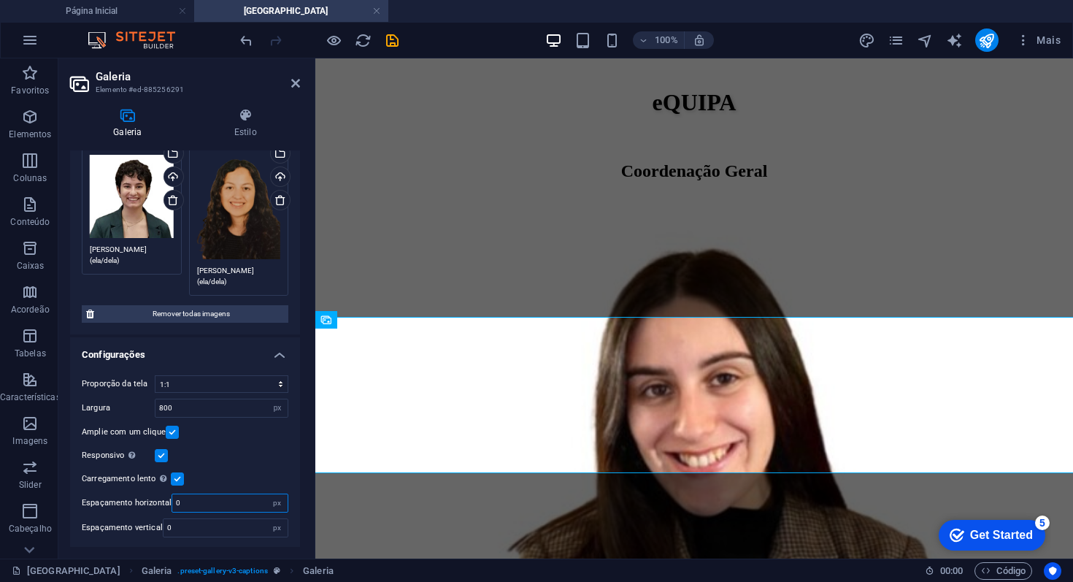
drag, startPoint x: 200, startPoint y: 499, endPoint x: 168, endPoint y: 498, distance: 32.1
click at [168, 498] on div "Espaçamento horizontal 0 px" at bounding box center [185, 502] width 206 height 19
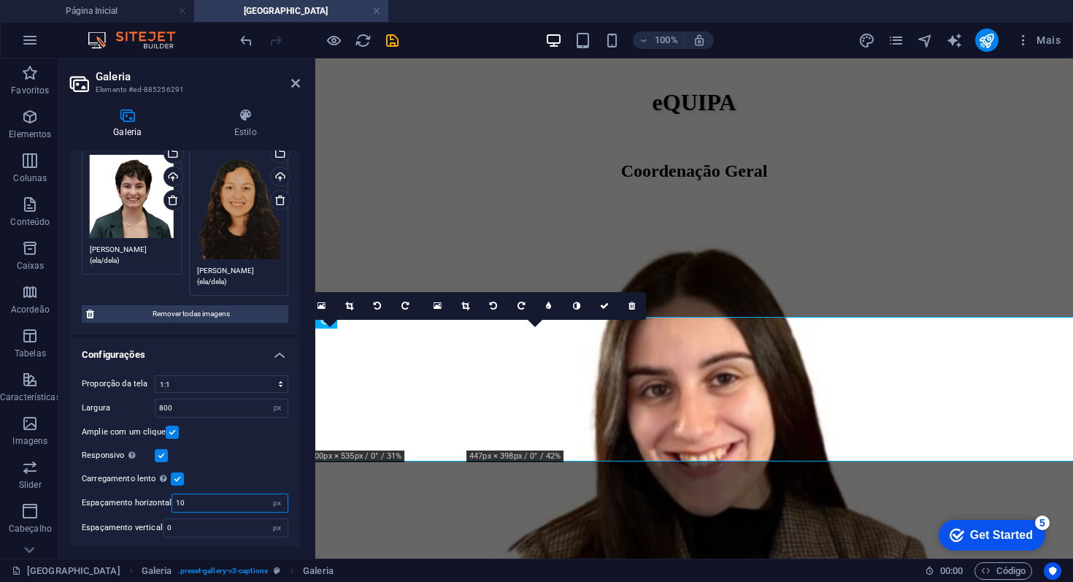
drag, startPoint x: 195, startPoint y: 504, endPoint x: 153, endPoint y: 504, distance: 41.6
click at [153, 504] on div "Espaçamento horizontal 10 px" at bounding box center [185, 502] width 206 height 19
type input "0"
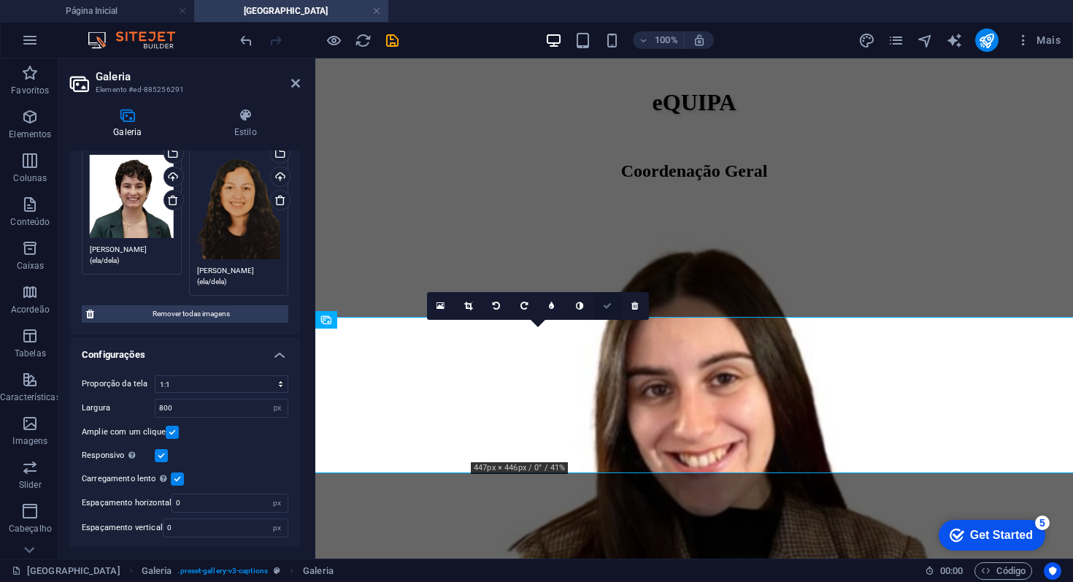
click at [606, 310] on link at bounding box center [607, 306] width 28 height 28
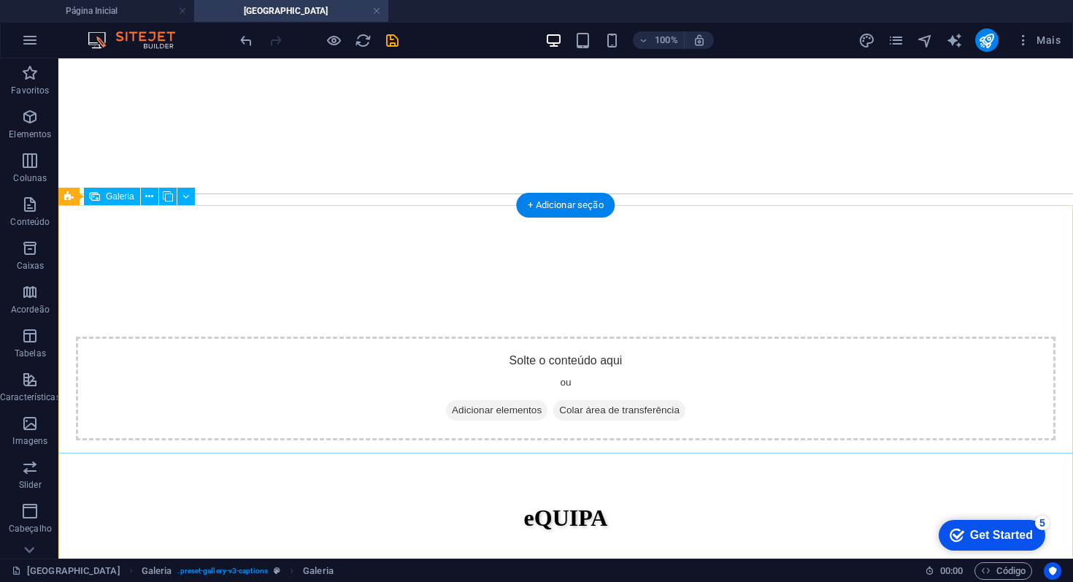
scroll to position [1477, 0]
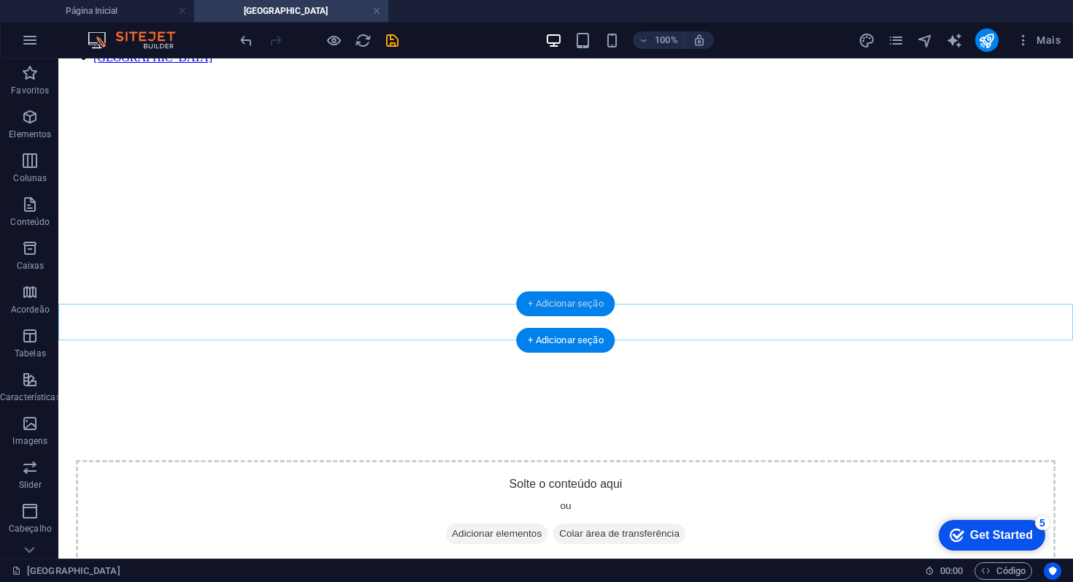
click at [573, 308] on div "+ Adicionar seção" at bounding box center [565, 303] width 99 height 25
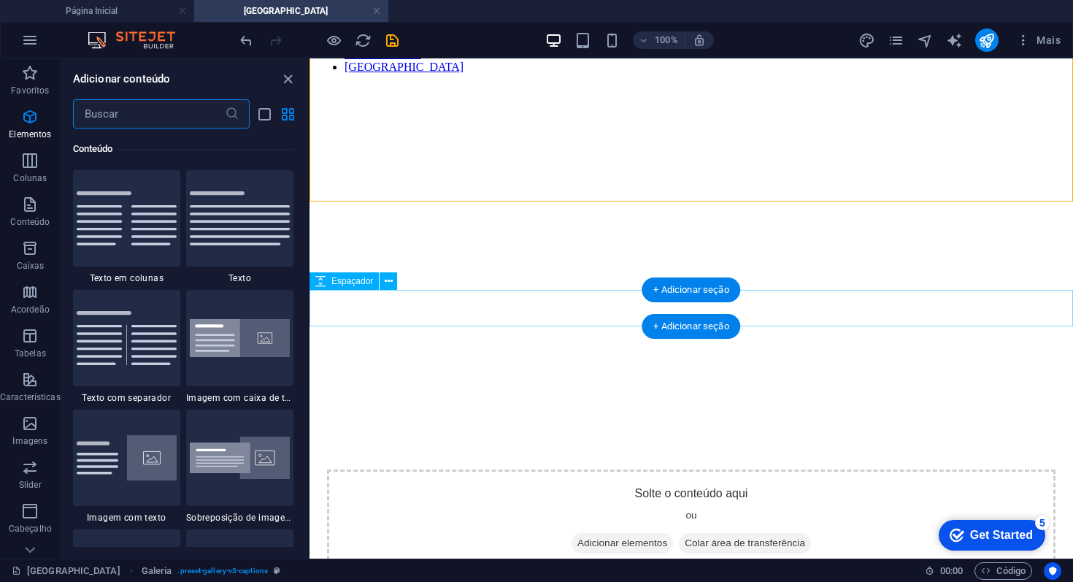
scroll to position [2553, 0]
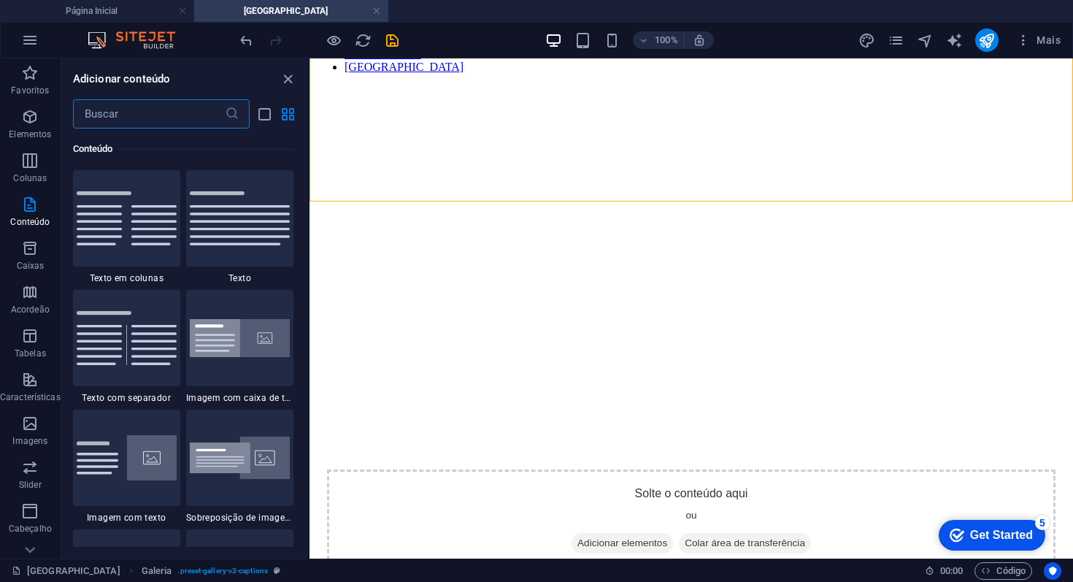
click at [157, 107] on input "text" at bounding box center [149, 113] width 152 height 29
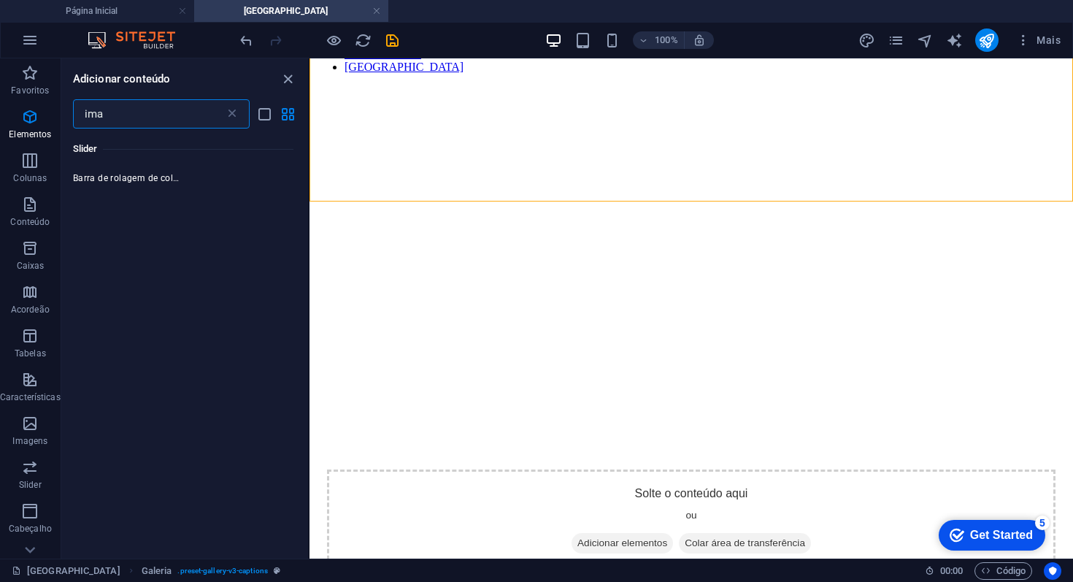
scroll to position [0, 0]
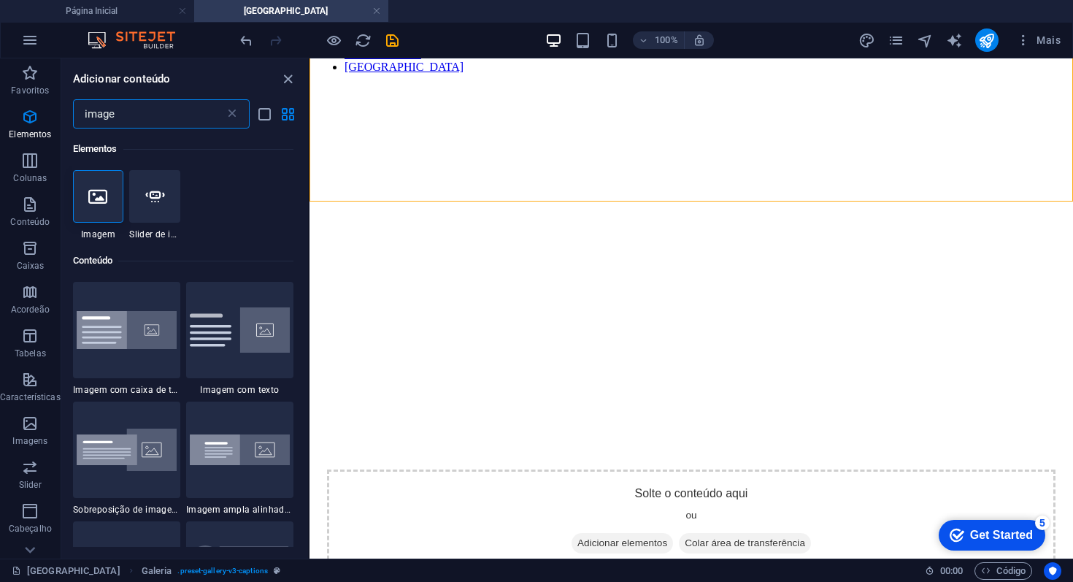
type input "imagem"
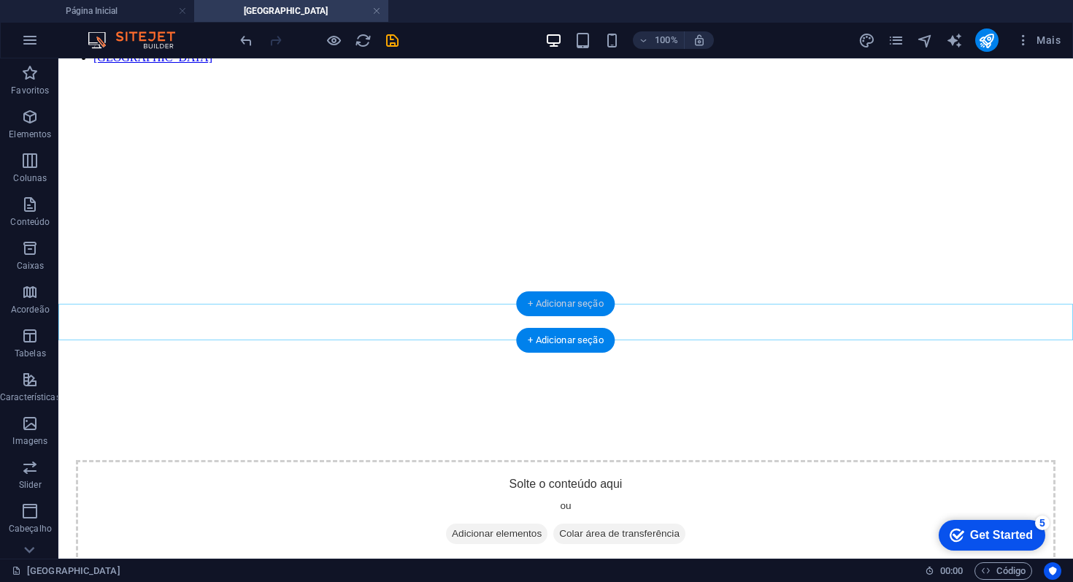
click at [560, 304] on div "+ Adicionar seção" at bounding box center [565, 303] width 99 height 25
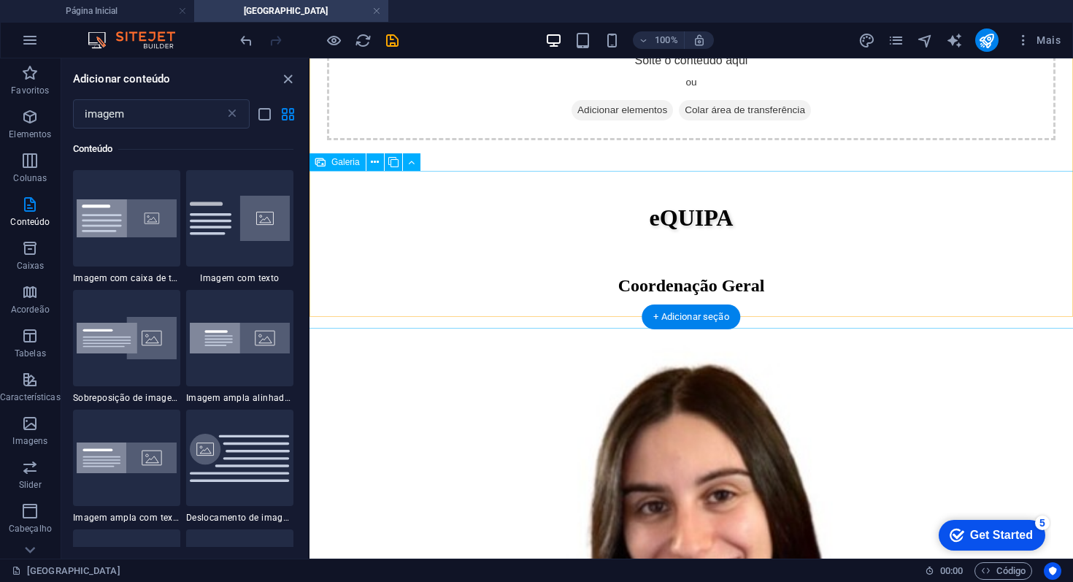
scroll to position [1605, 0]
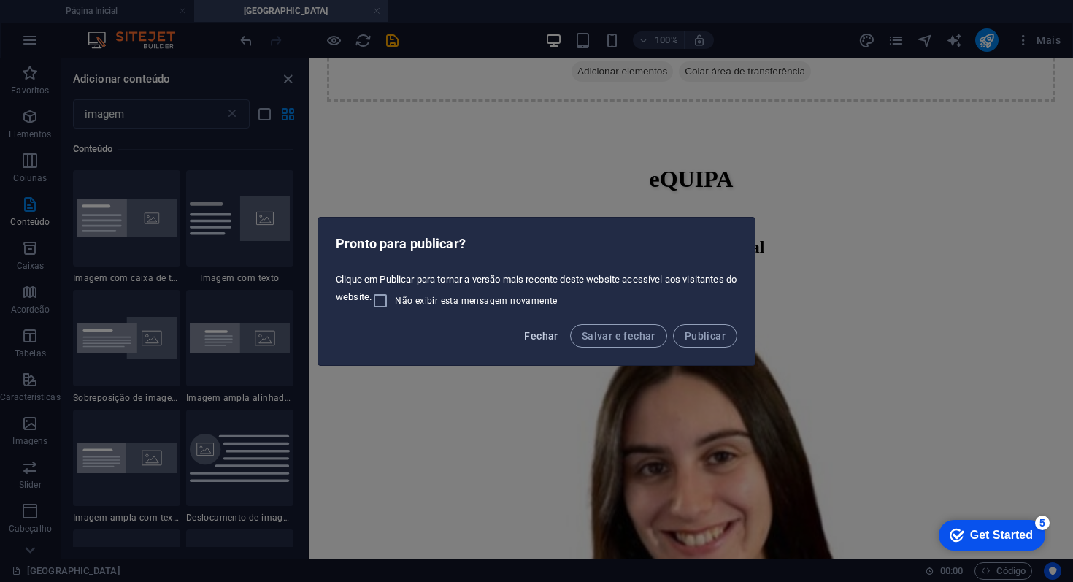
click at [547, 332] on span "Fechar" at bounding box center [541, 336] width 34 height 12
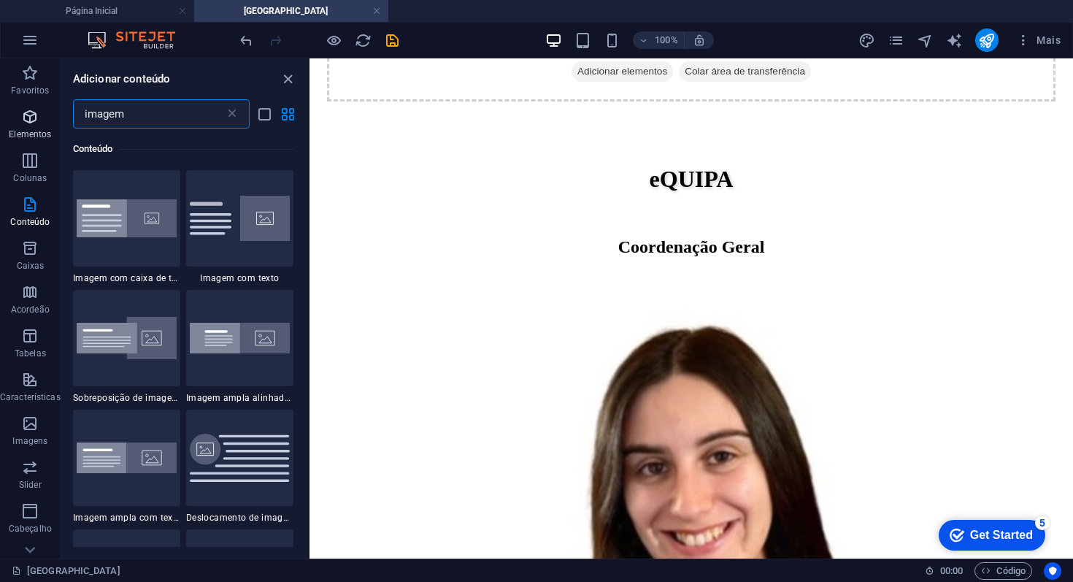
drag, startPoint x: 157, startPoint y: 112, endPoint x: 56, endPoint y: 112, distance: 100.7
click at [56, 112] on div "Favoritos Elementos Colunas Conteúdo Caixas Acordeão Tabelas Características Im…" at bounding box center [154, 308] width 309 height 500
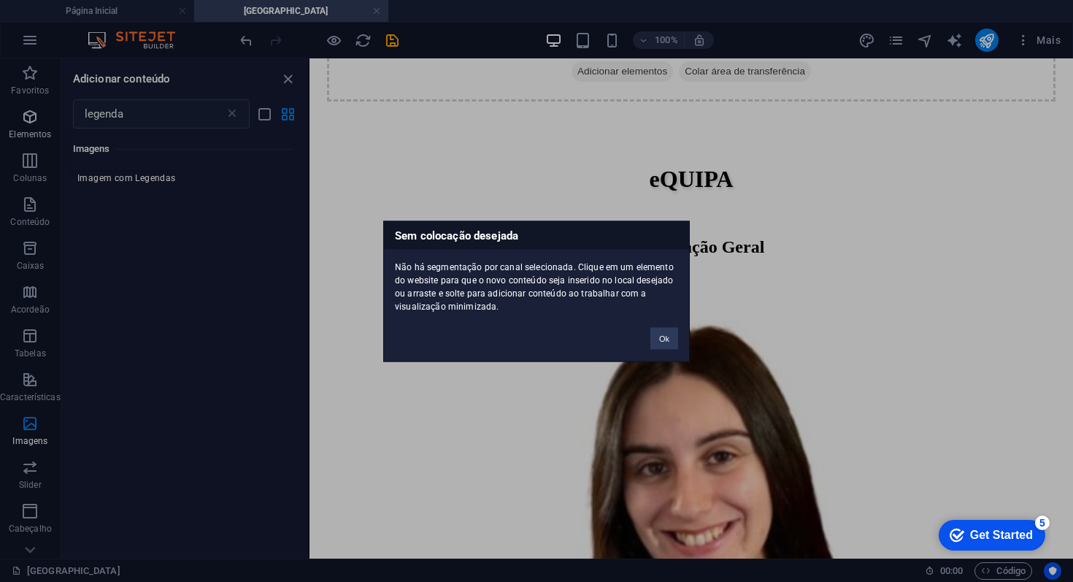
scroll to position [100, 0]
drag, startPoint x: 669, startPoint y: 342, endPoint x: 359, endPoint y: 284, distance: 315.5
click at [669, 342] on button "Ok" at bounding box center [664, 338] width 28 height 22
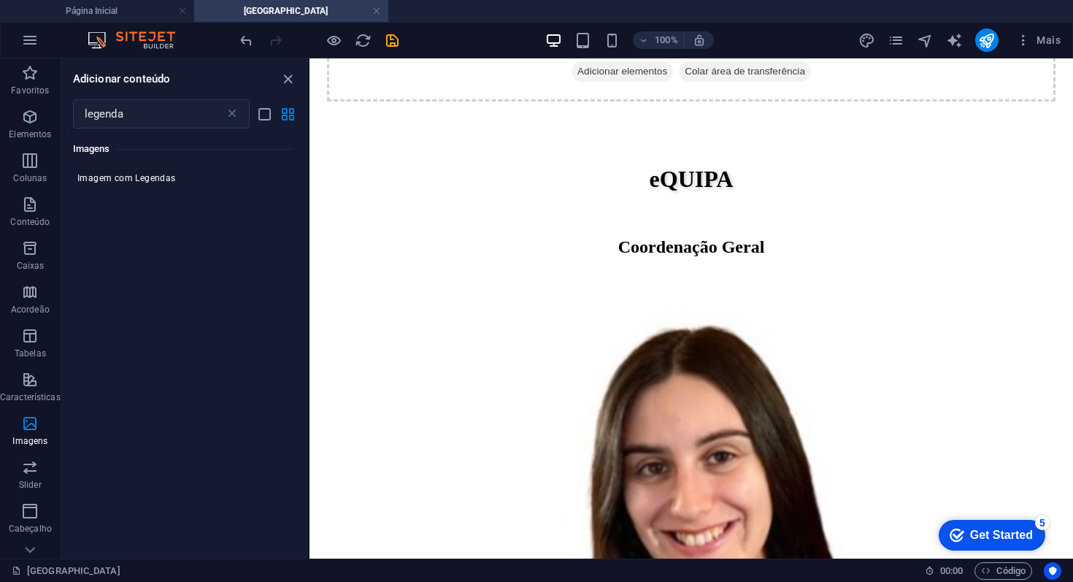
click at [143, 170] on div "1 Star Imagem com Legendas" at bounding box center [126, 127] width 107 height 114
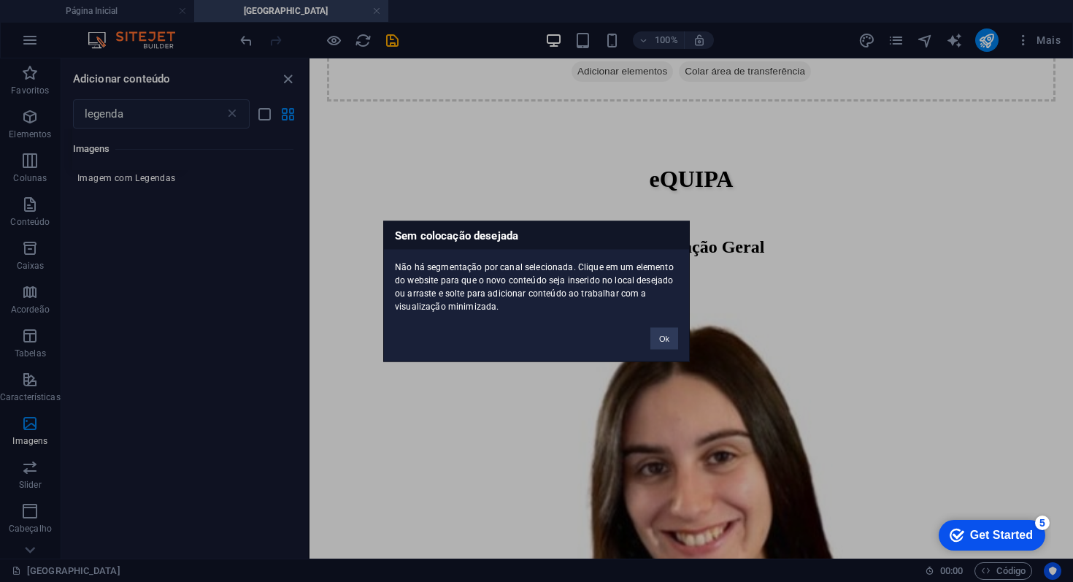
click at [134, 180] on div "Sem colocação desejada Não há segmentação por canal selecionada. Clique em um e…" at bounding box center [536, 291] width 1073 height 582
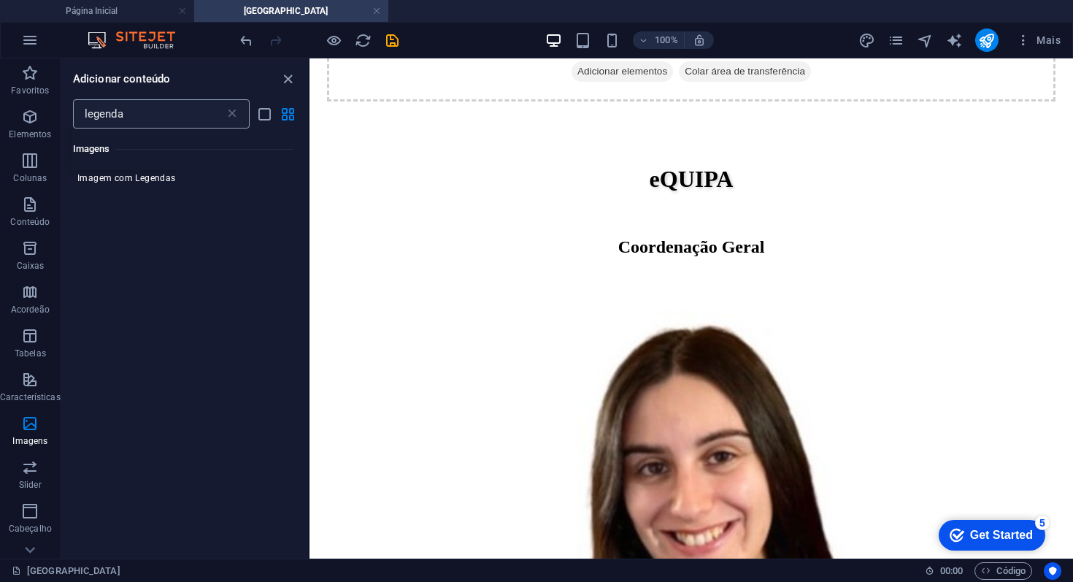
click at [142, 110] on input "legenda" at bounding box center [149, 113] width 152 height 29
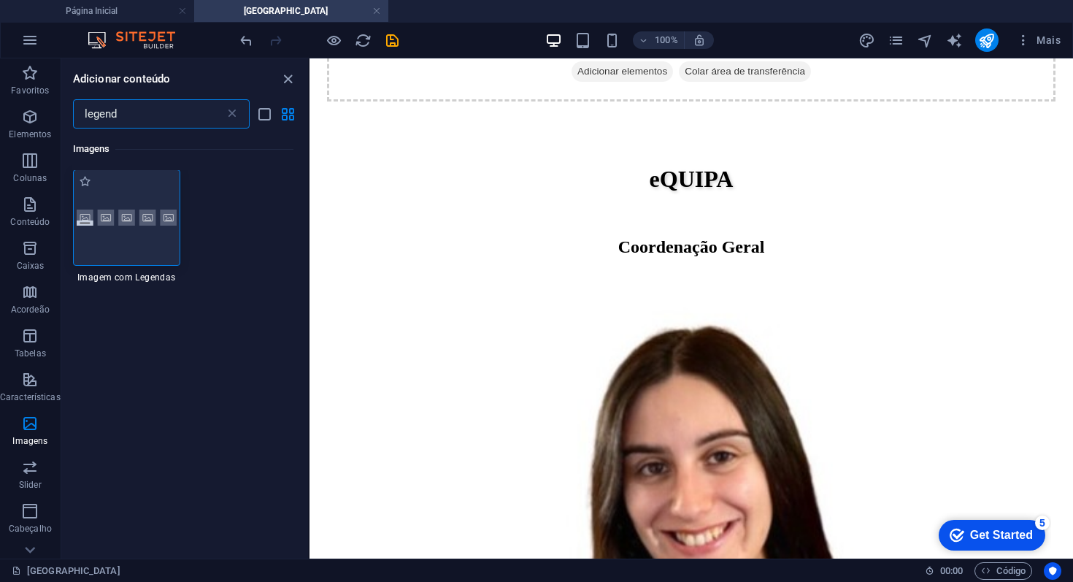
scroll to position [0, 0]
type input "legend"
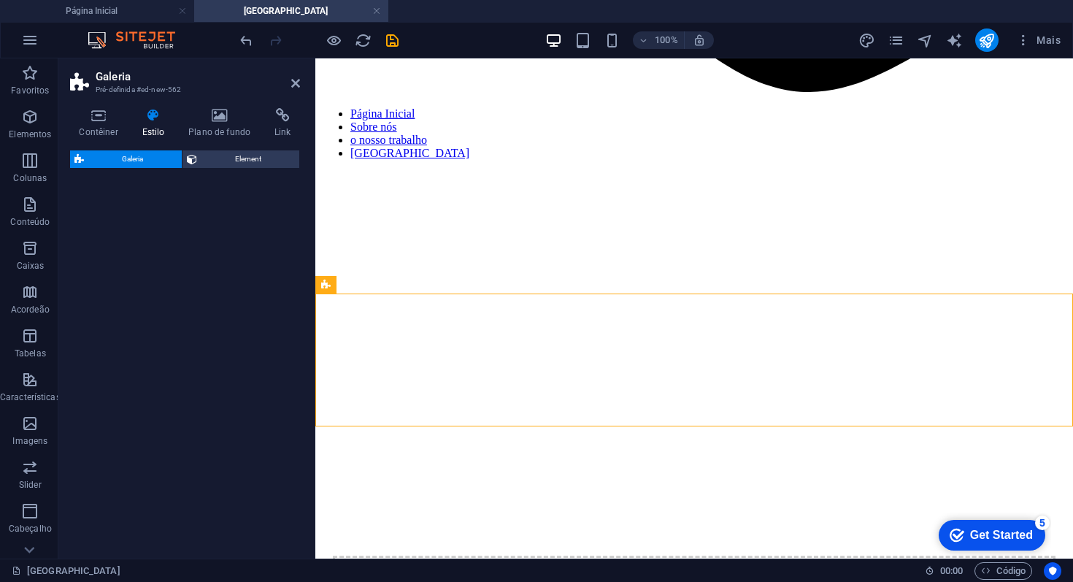
scroll to position [1038, 0]
select select "rem"
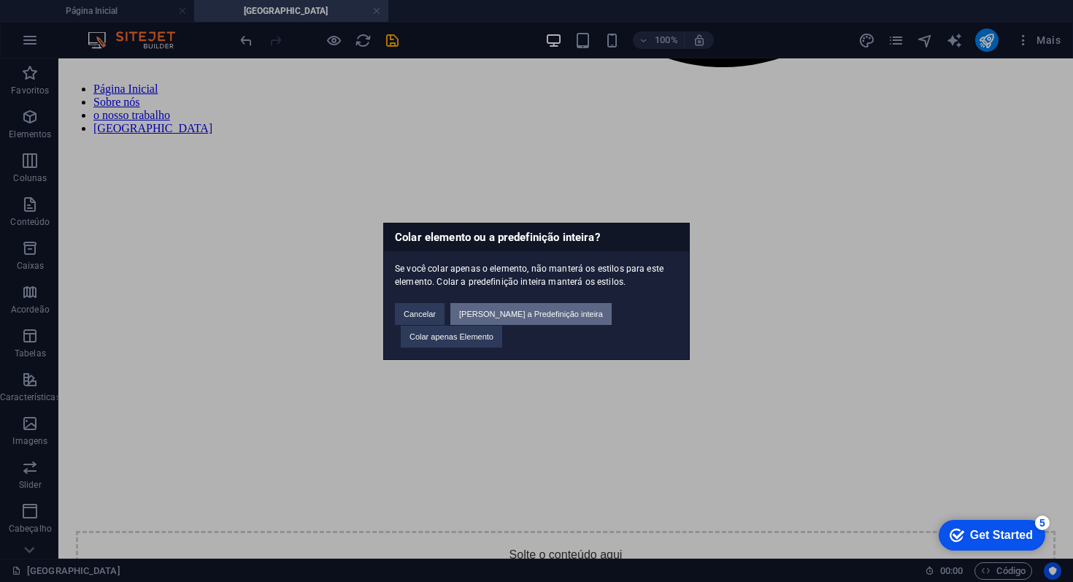
click at [528, 325] on button "Cole a Predefinição inteira" at bounding box center [530, 314] width 161 height 22
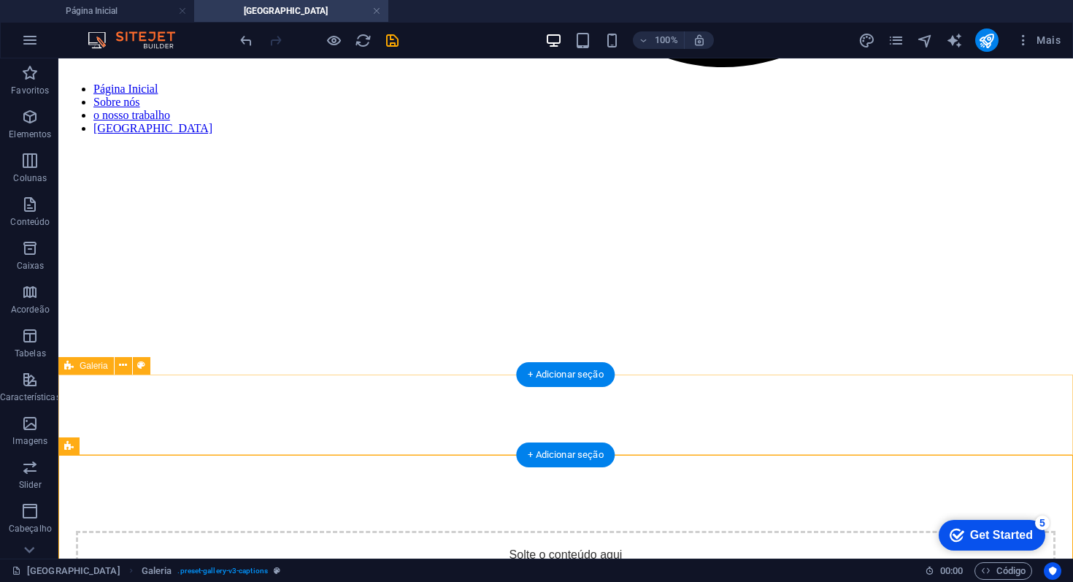
scroll to position [1478, 0]
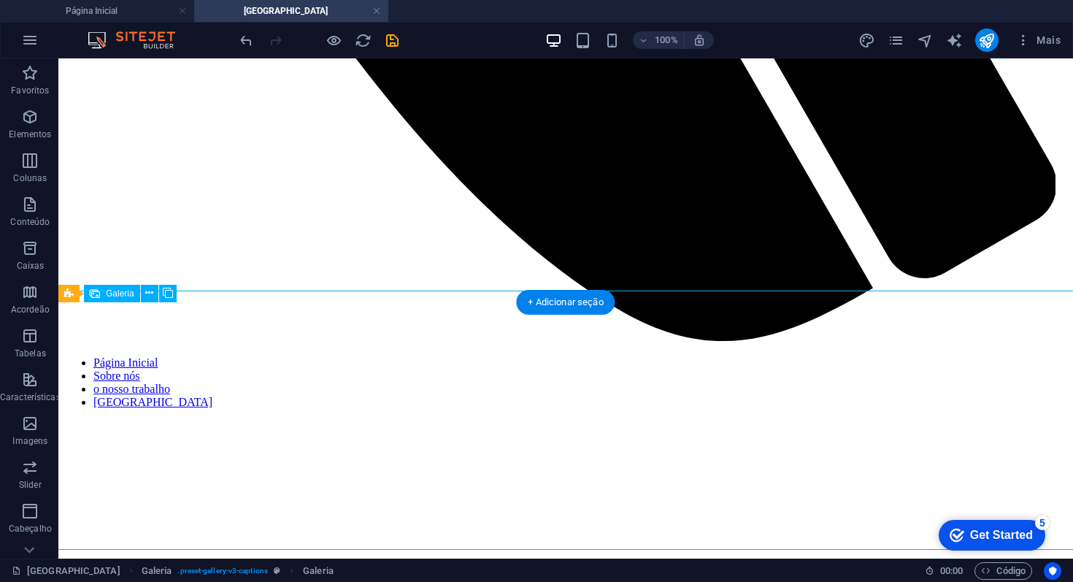
select select "4"
select select "px"
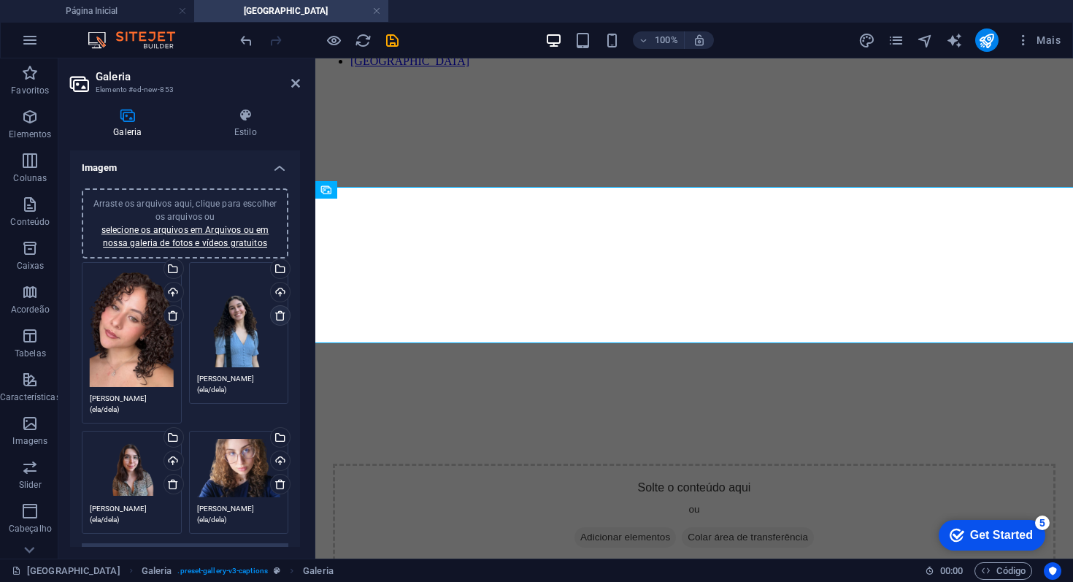
click at [279, 320] on icon at bounding box center [280, 315] width 12 height 12
type textarea "Constança Magalhães (ela/dela)"
type textarea "Mafalda Lima (ela/dela)"
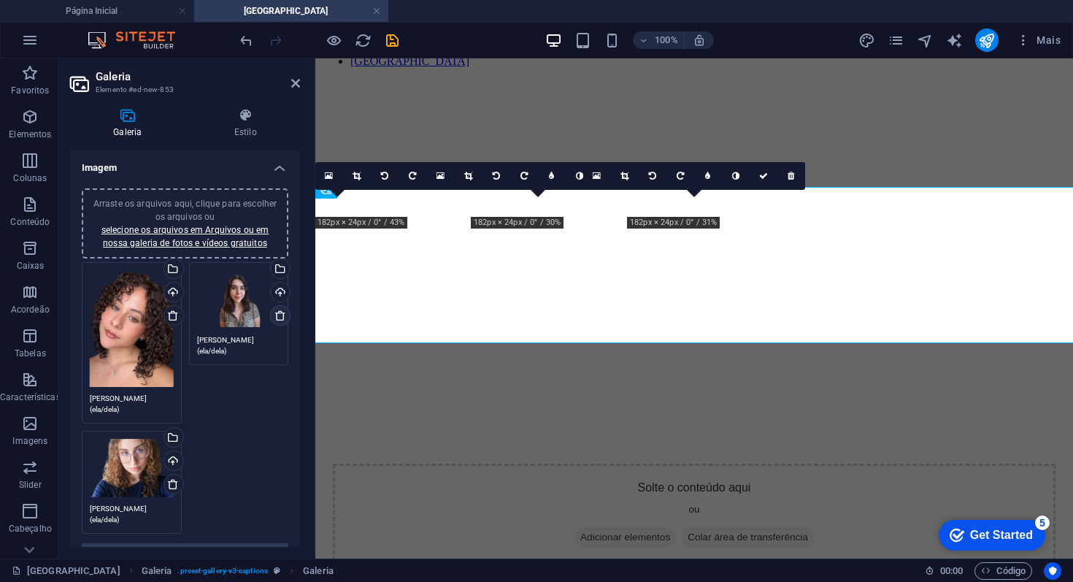
click at [279, 320] on icon at bounding box center [280, 315] width 12 height 12
type textarea "Mafalda Lima (ela/dela)"
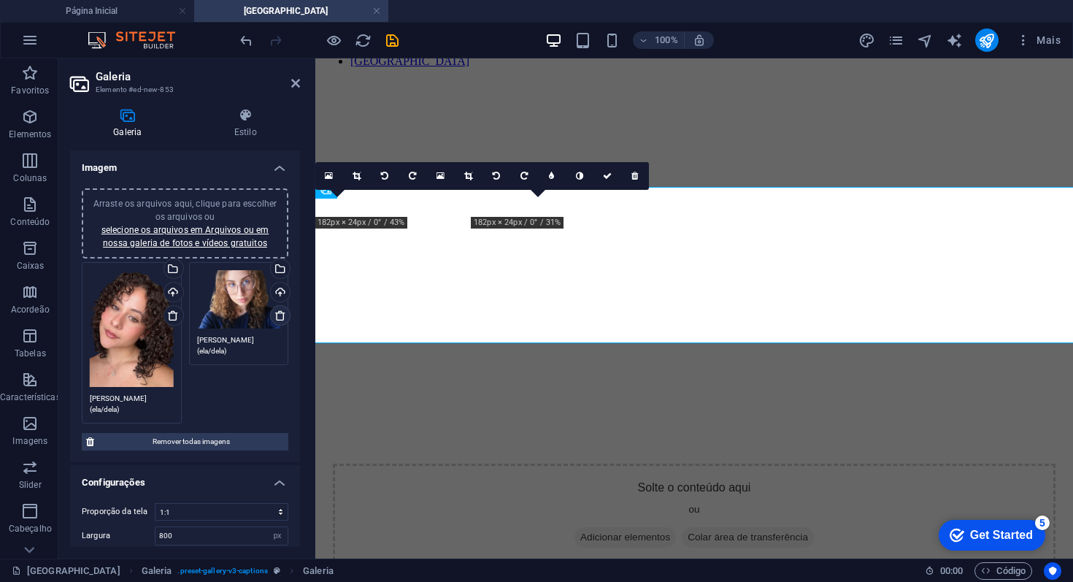
click at [279, 320] on icon at bounding box center [280, 315] width 12 height 12
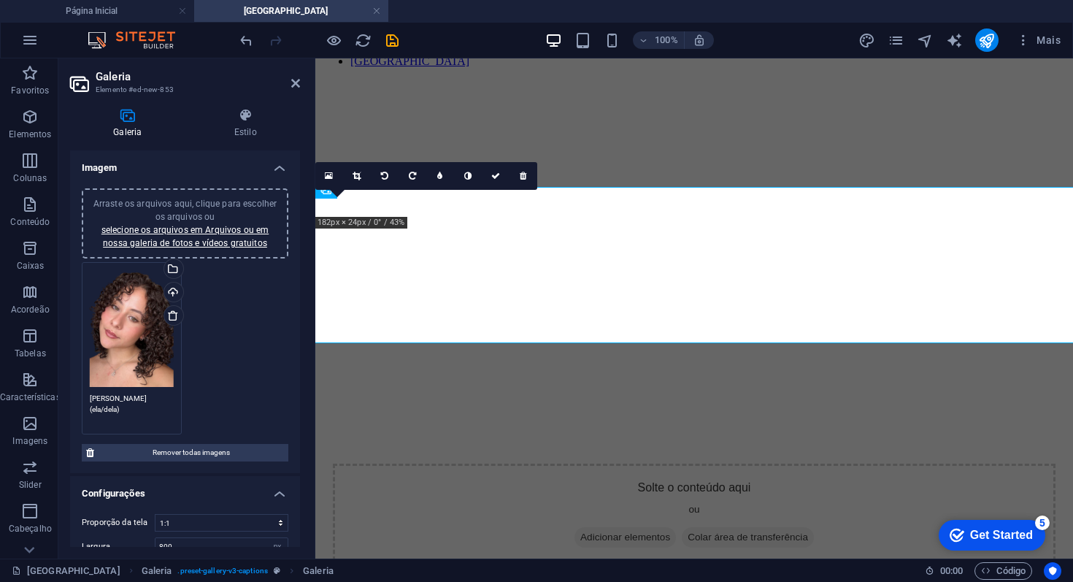
drag, startPoint x: 140, startPoint y: 395, endPoint x: 77, endPoint y: 395, distance: 63.5
click at [77, 395] on div "Arraste os arquivos aqui, clique para escolher os arquivos ou selecione os arqu…" at bounding box center [185, 325] width 230 height 296
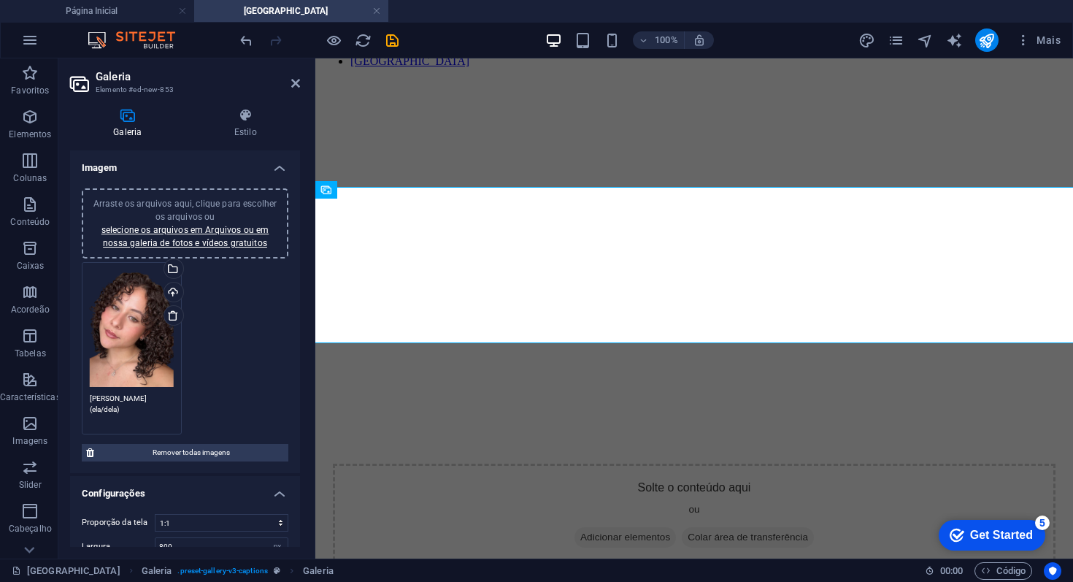
click at [140, 395] on textarea "[PERSON_NAME] (ela/dela)" at bounding box center [132, 409] width 84 height 33
paste textarea "Giovanna Querubim"
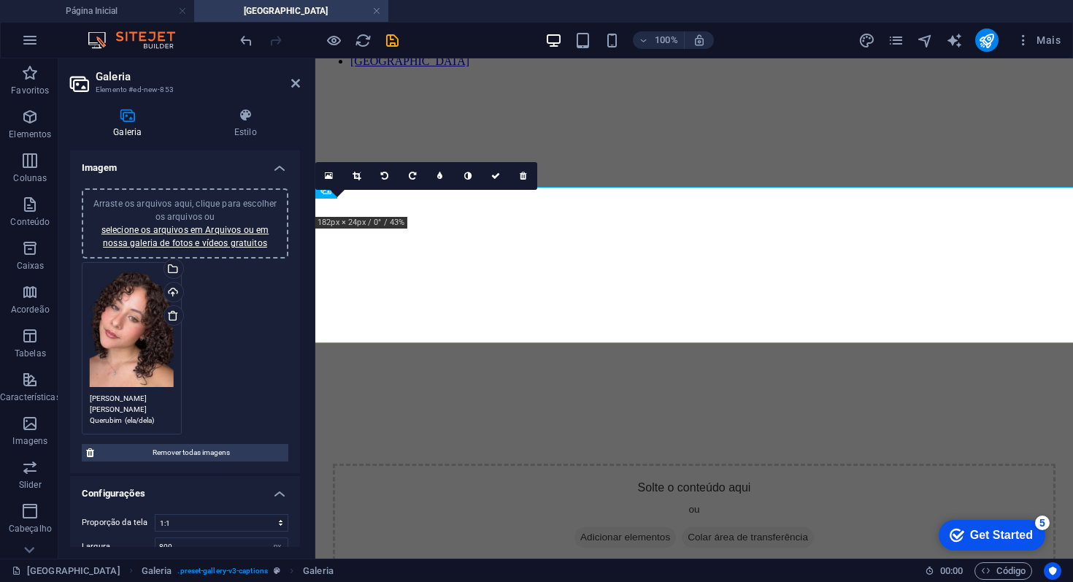
click at [152, 393] on textarea "Giovanna Giovanna Querubim (ela/dela)" at bounding box center [132, 409] width 84 height 33
click at [139, 395] on textarea "Giovanna Giovanna Querubim (ela/dela)" at bounding box center [132, 409] width 84 height 33
click at [134, 342] on div "Arraste os arquivos aqui, clique para escolher os arquivos ou selecione os arqu…" at bounding box center [132, 328] width 84 height 117
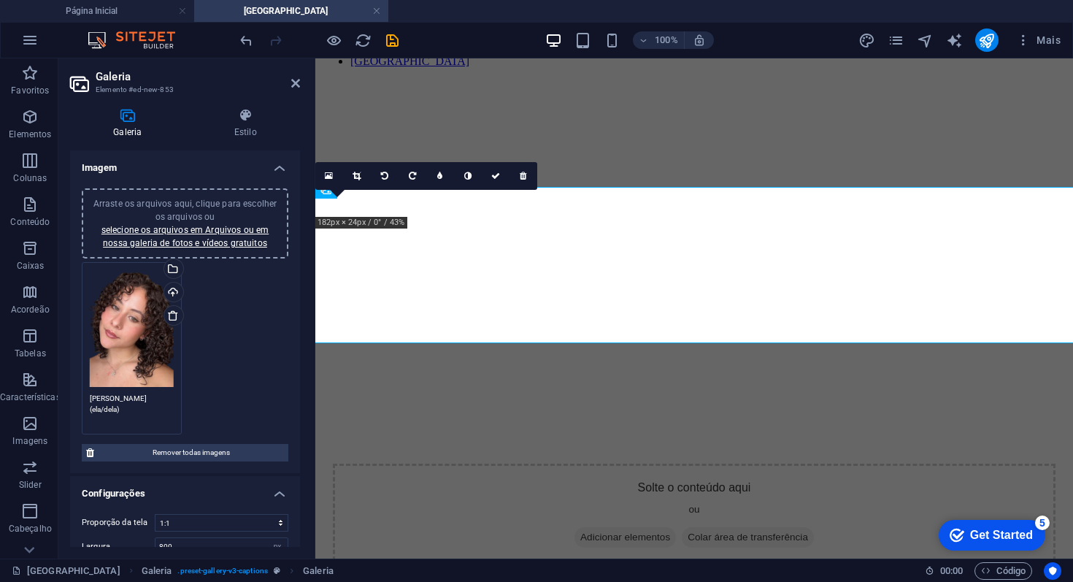
type textarea "Giovanna Querubim (ela/dela)"
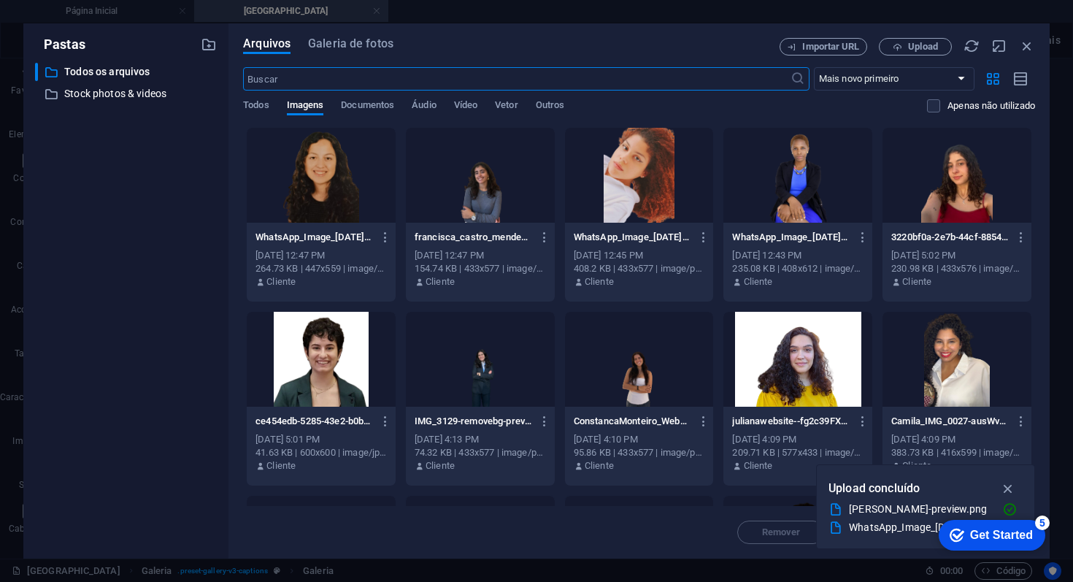
click at [654, 208] on div at bounding box center [639, 175] width 149 height 95
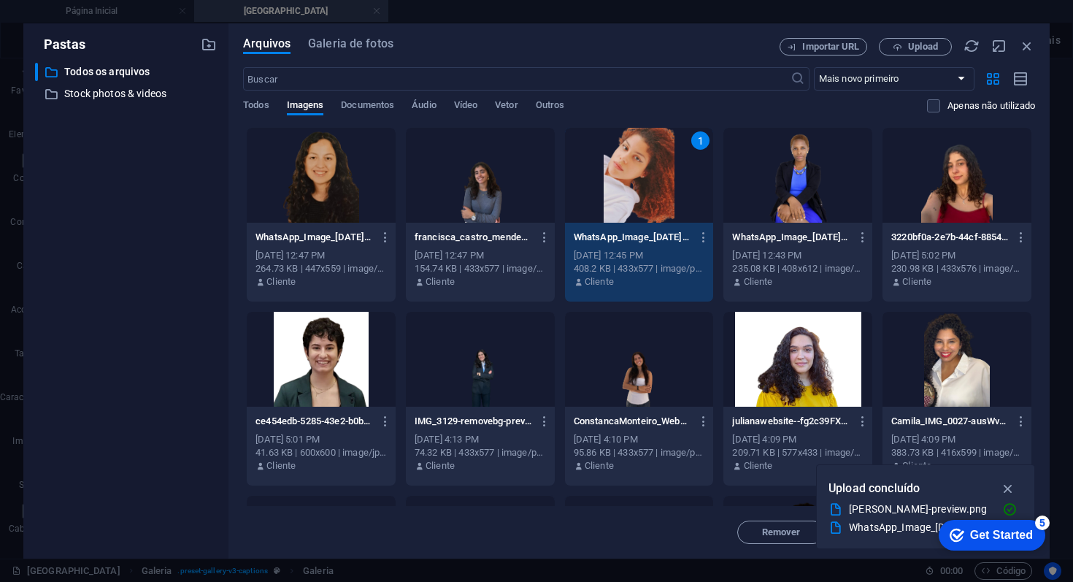
click at [654, 208] on div "1" at bounding box center [639, 175] width 149 height 95
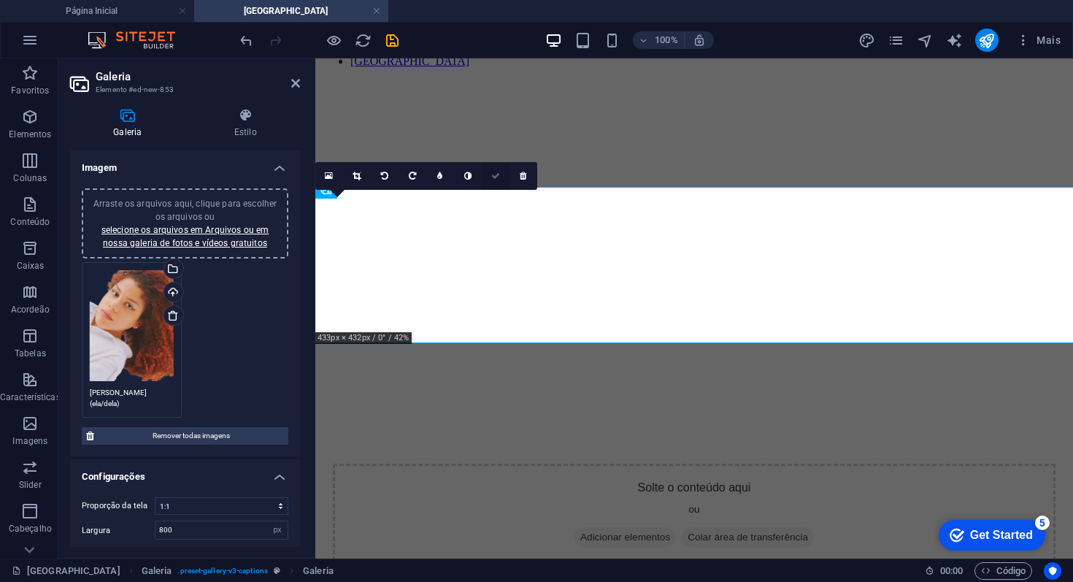
click at [496, 169] on link at bounding box center [496, 176] width 28 height 28
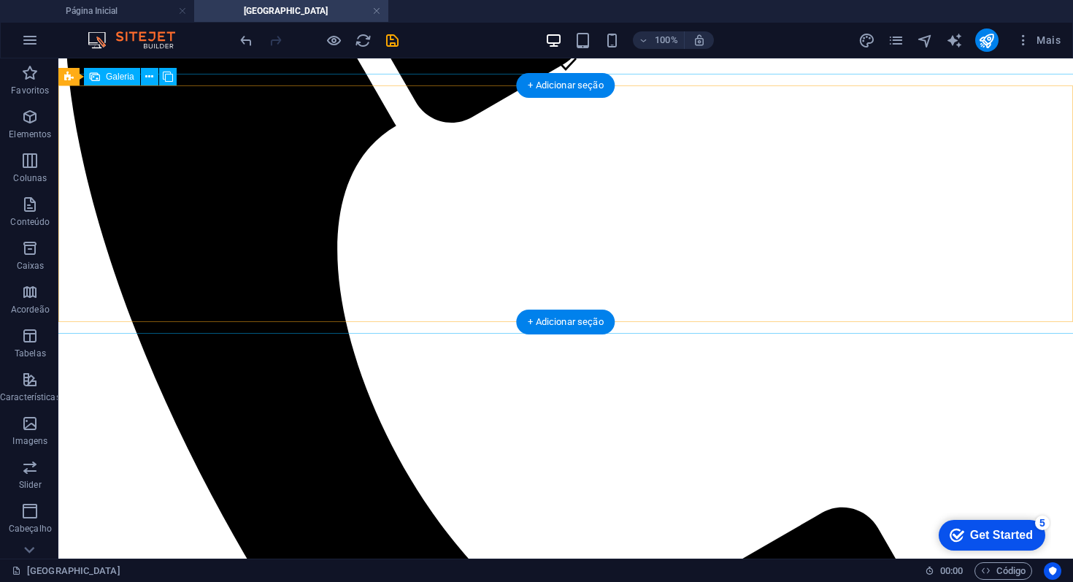
scroll to position [466, 0]
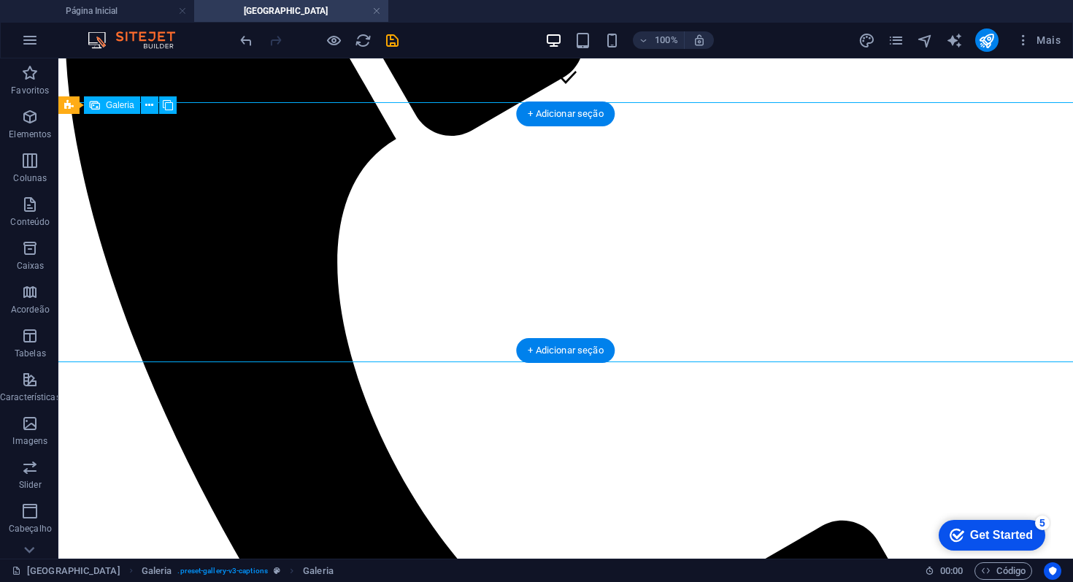
select select "4"
select select "px"
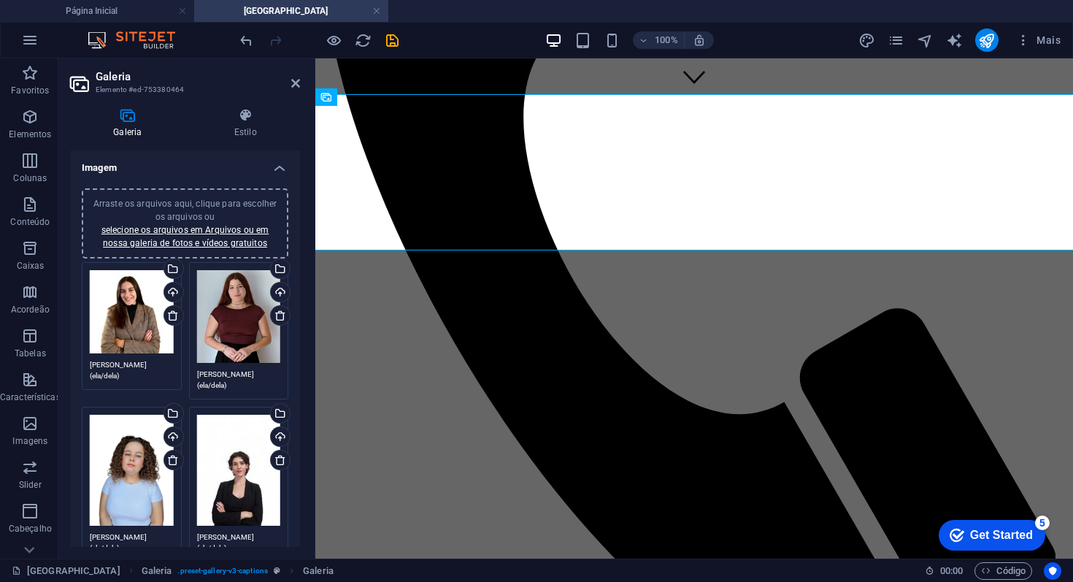
click at [211, 350] on div "Arraste os arquivos aqui, clique para escolher os arquivos ou selecione os arqu…" at bounding box center [239, 316] width 84 height 93
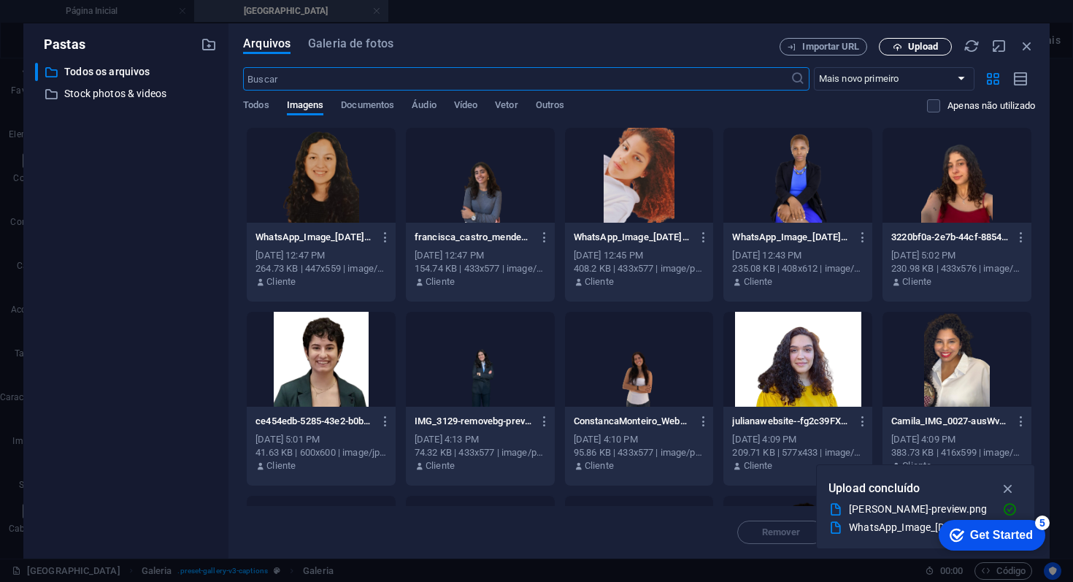
click at [911, 49] on span "Upload" at bounding box center [923, 46] width 30 height 9
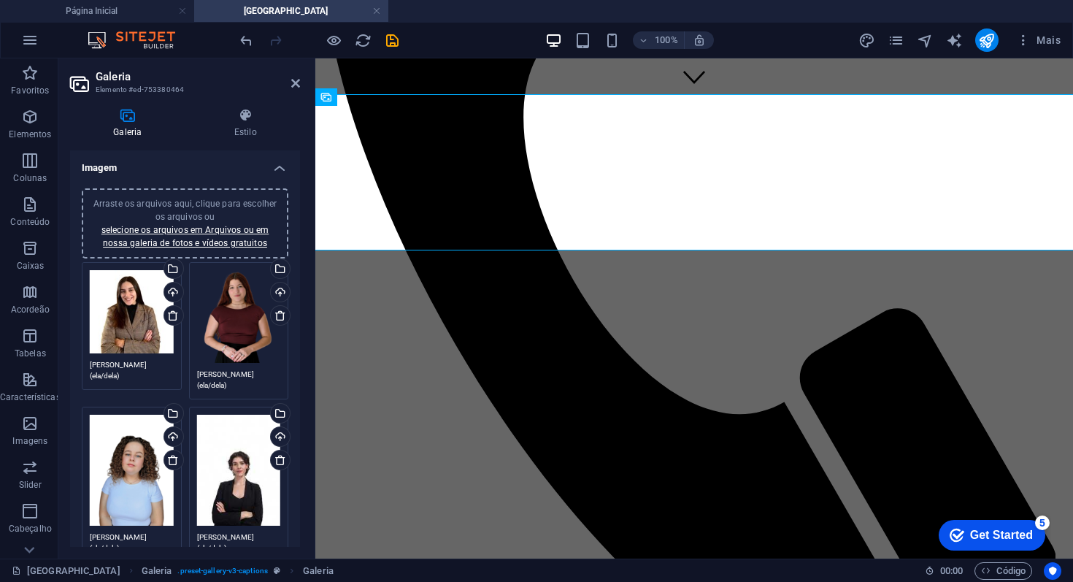
click at [290, 86] on header "Galeria Elemento #ed-753380464" at bounding box center [185, 77] width 230 height 38
click at [296, 85] on icon at bounding box center [295, 83] width 9 height 12
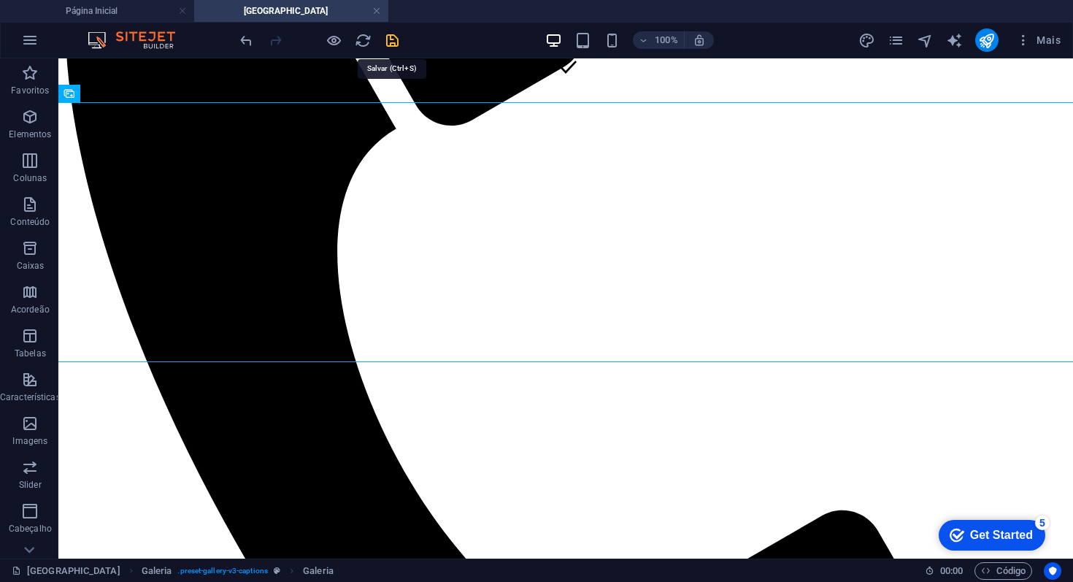
click at [393, 42] on icon "save" at bounding box center [392, 40] width 17 height 17
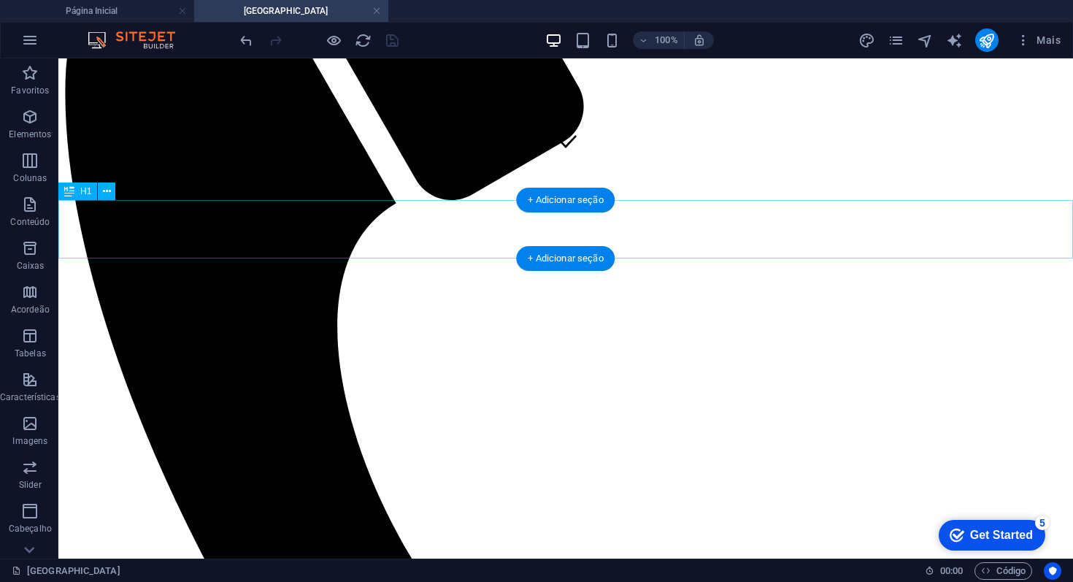
scroll to position [416, 0]
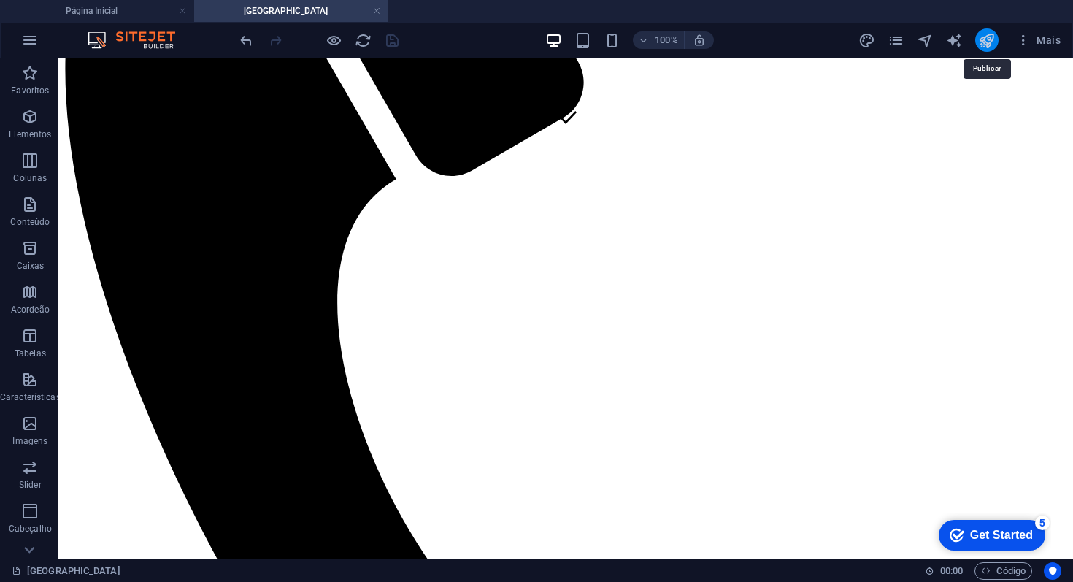
click at [986, 42] on icon "publish" at bounding box center [986, 40] width 17 height 17
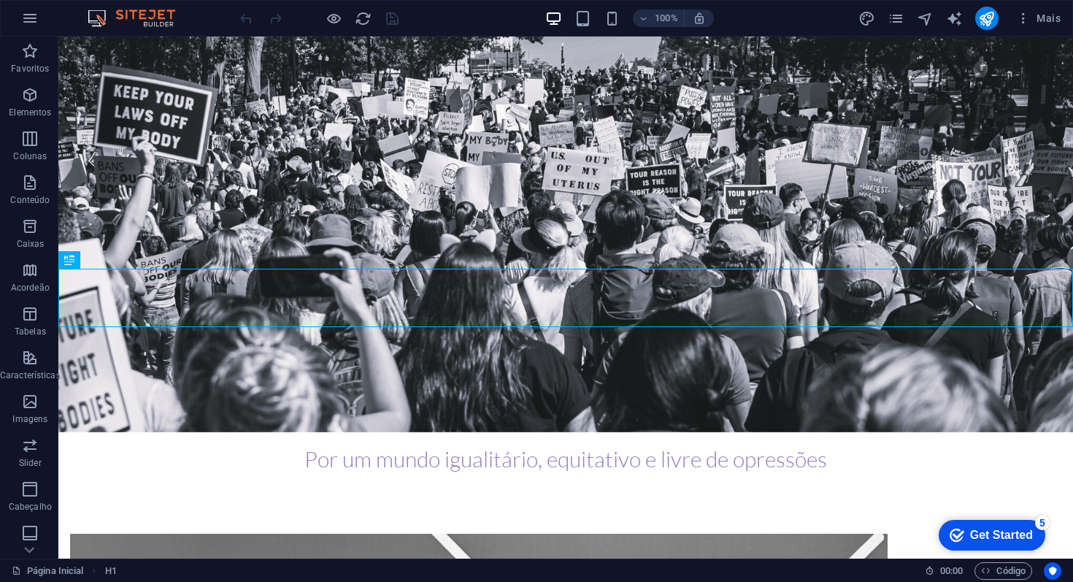
click at [914, 7] on div "Mais" at bounding box center [962, 18] width 208 height 23
click at [900, 13] on icon "pages" at bounding box center [895, 18] width 17 height 17
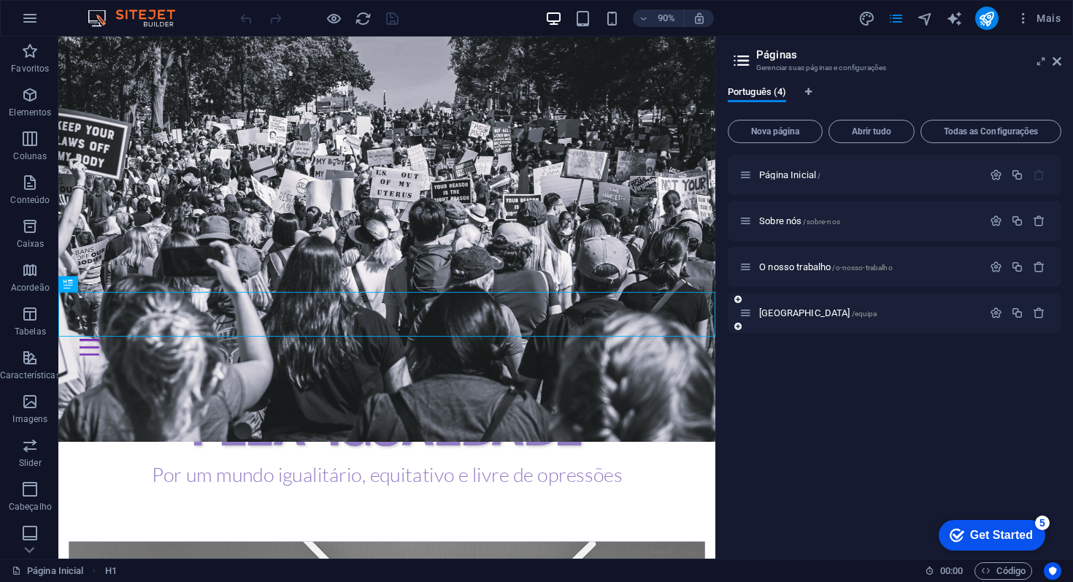
click at [774, 305] on div "Equipa /equipa" at bounding box center [860, 312] width 243 height 17
click at [781, 312] on span "Equipa /equipa" at bounding box center [817, 312] width 117 height 11
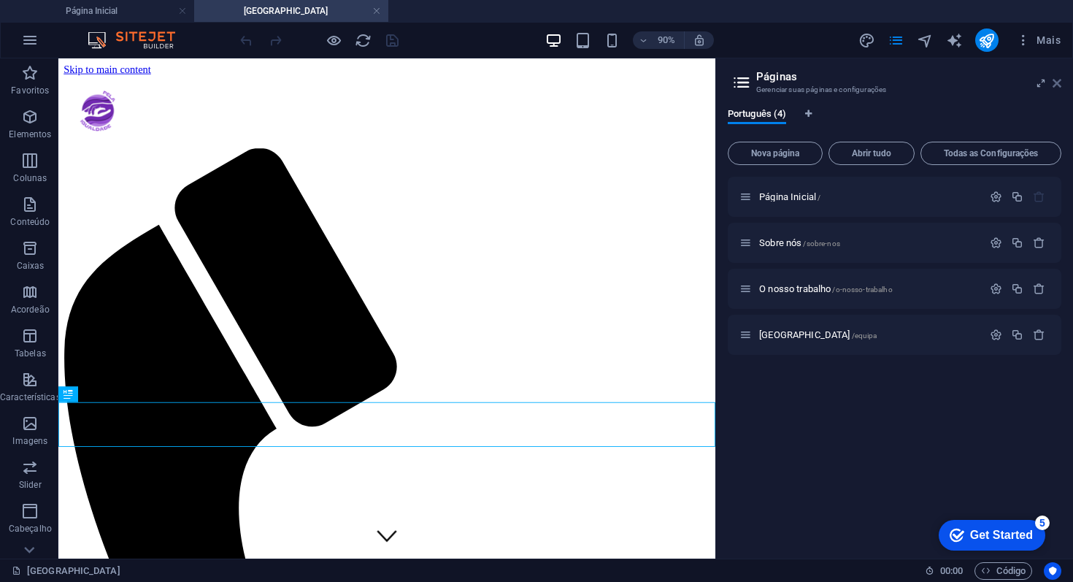
drag, startPoint x: 1060, startPoint y: 88, endPoint x: 1002, endPoint y: 29, distance: 82.5
click at [1060, 88] on icon at bounding box center [1056, 83] width 9 height 12
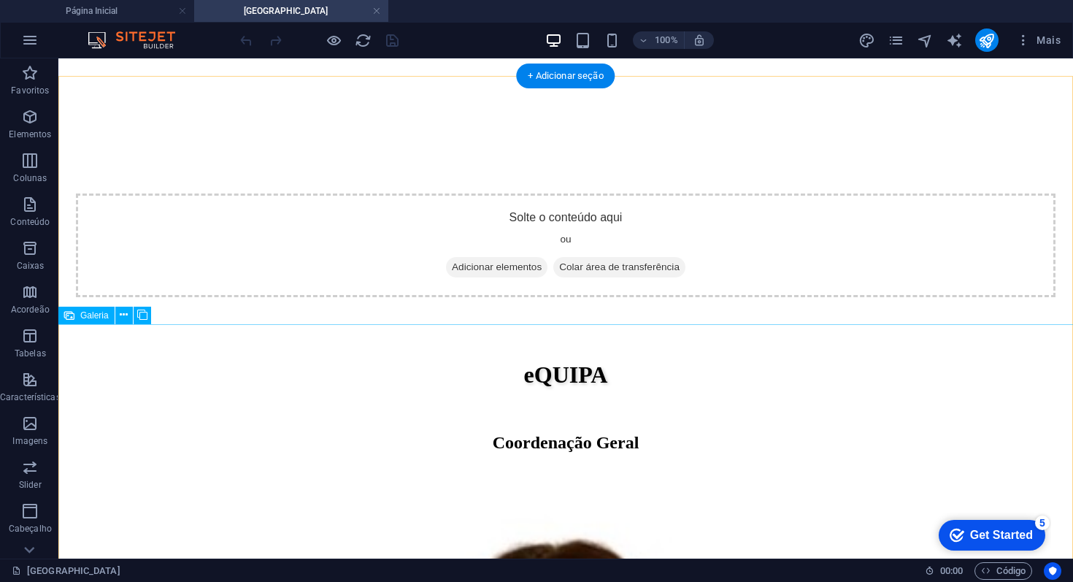
scroll to position [1745, 0]
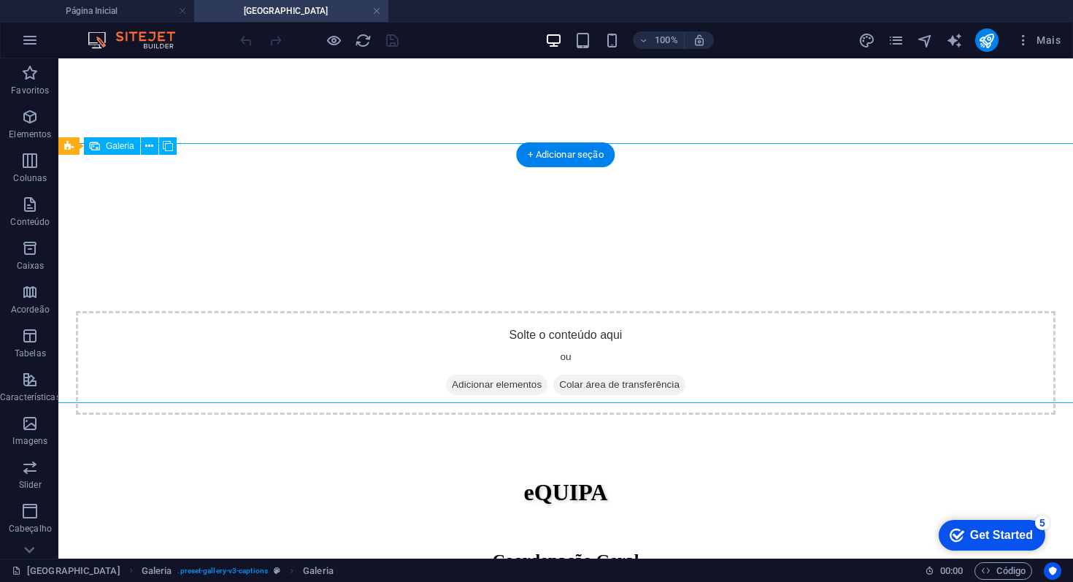
select select "4"
select select "px"
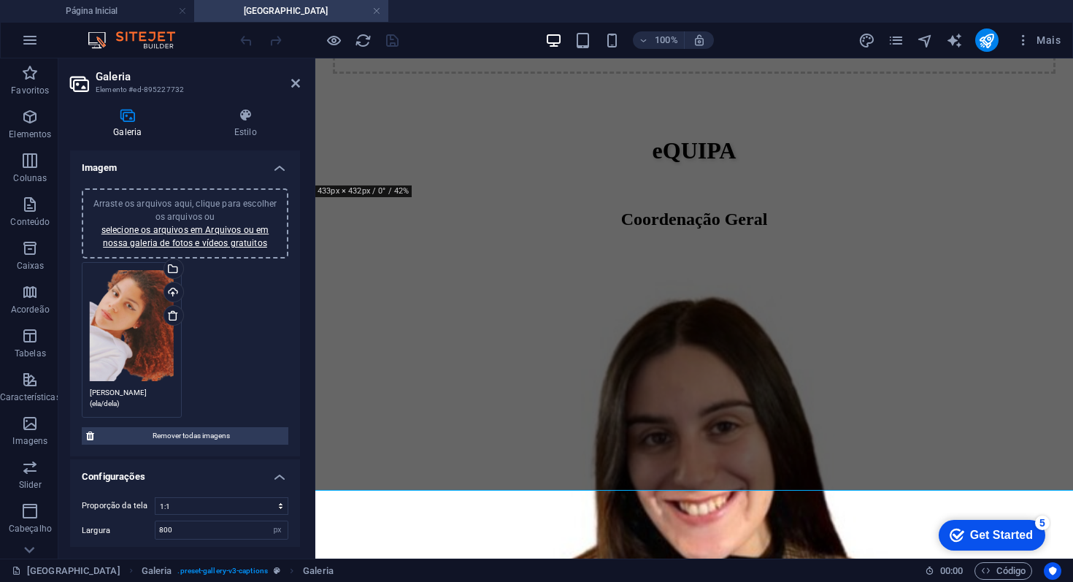
scroll to position [1279, 0]
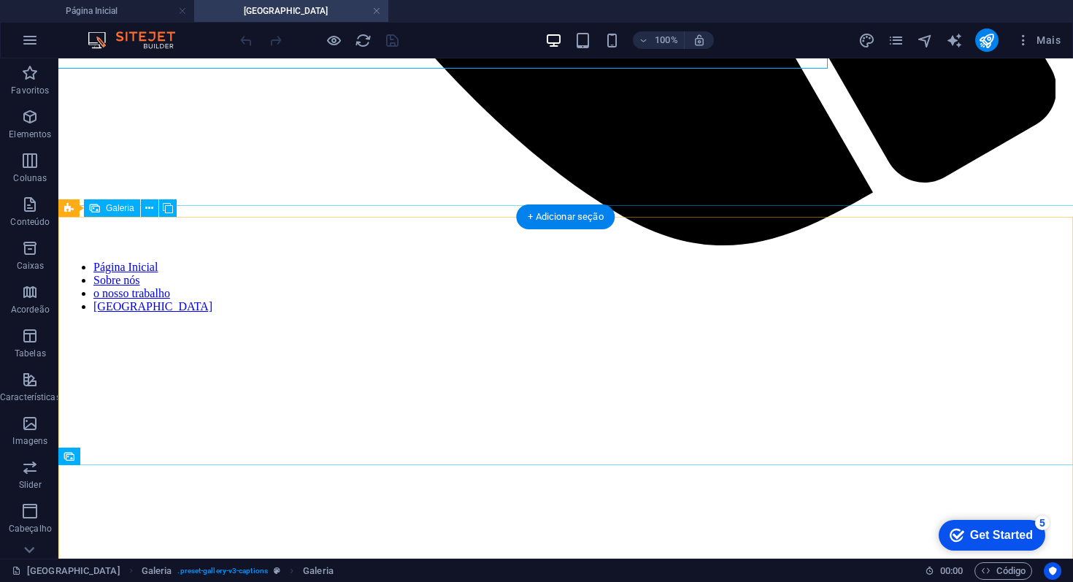
scroll to position [1492, 0]
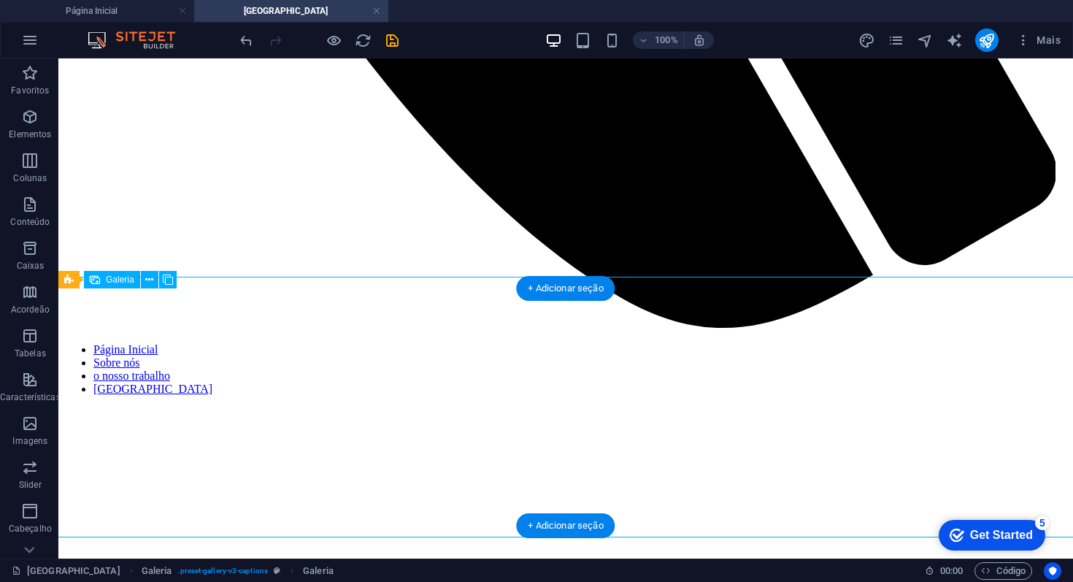
select select "4"
select select "px"
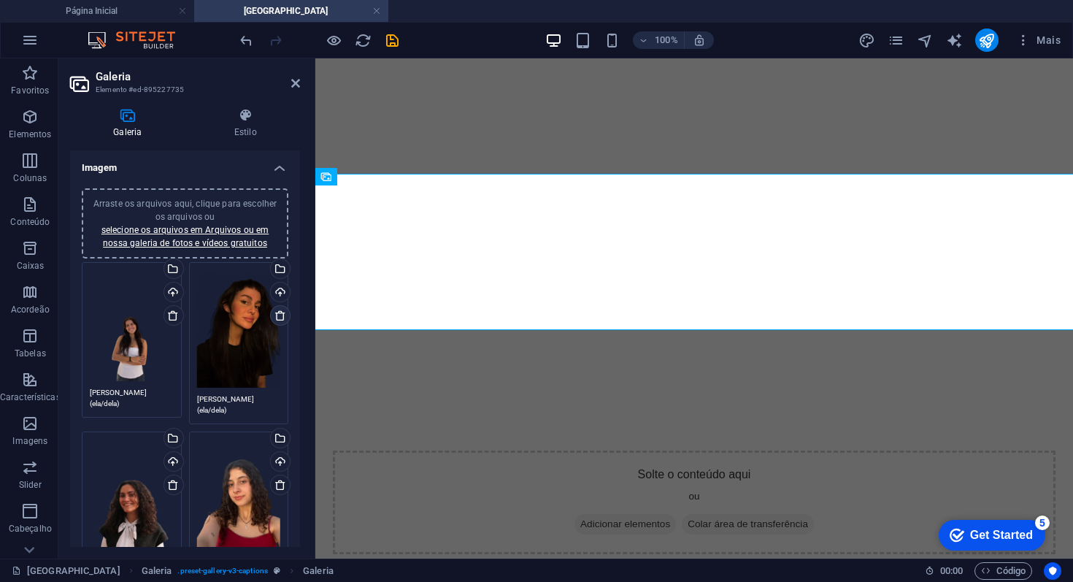
click at [275, 313] on icon at bounding box center [280, 315] width 12 height 12
type textarea "Mafalda Azevedo (ela/dela)"
type textarea "Carolina Cruz (ela/dela)"
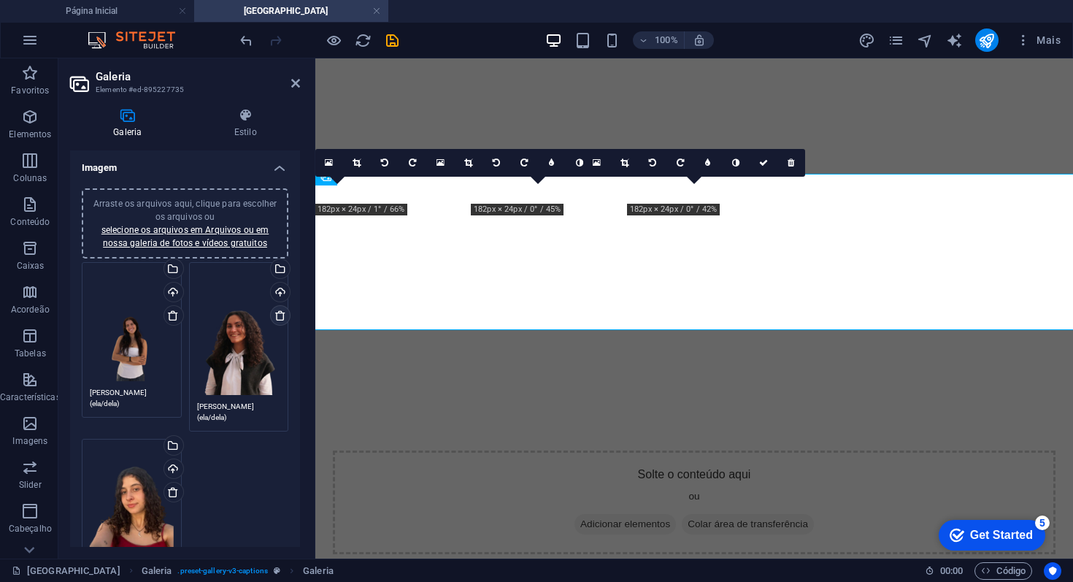
click at [275, 313] on icon at bounding box center [280, 315] width 12 height 12
type textarea "Carolina Cruz (ela/dela)"
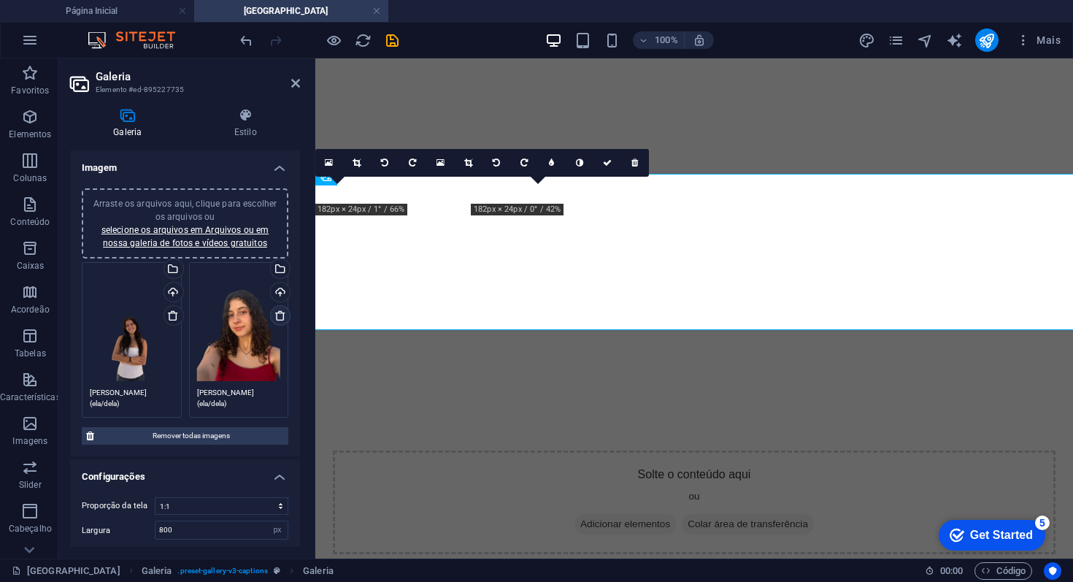
click at [275, 313] on icon at bounding box center [280, 315] width 12 height 12
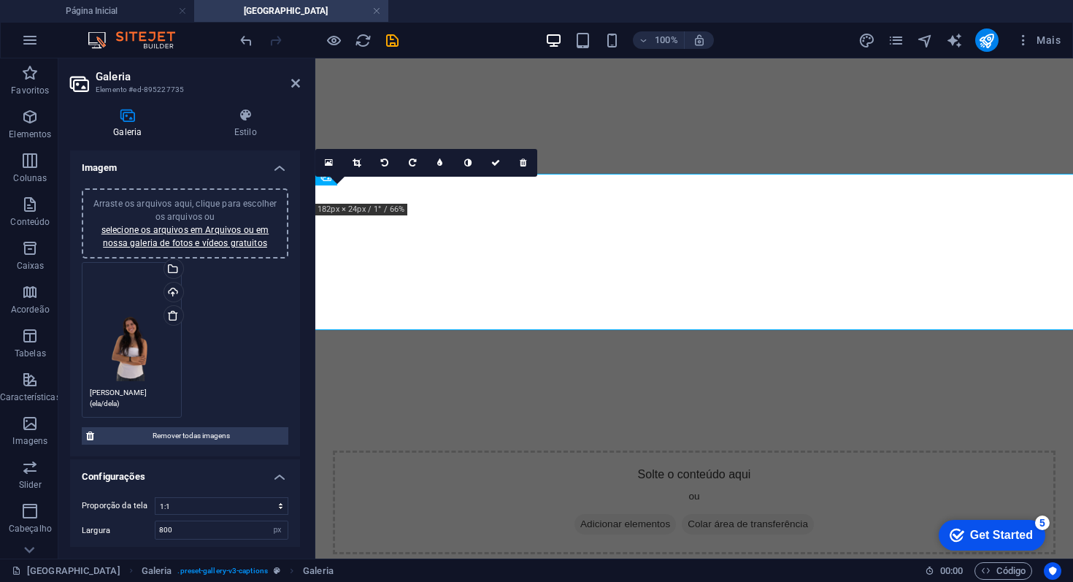
click at [115, 338] on div "Arraste os arquivos aqui, clique para escolher os arquivos ou selecione os arqu…" at bounding box center [132, 325] width 84 height 111
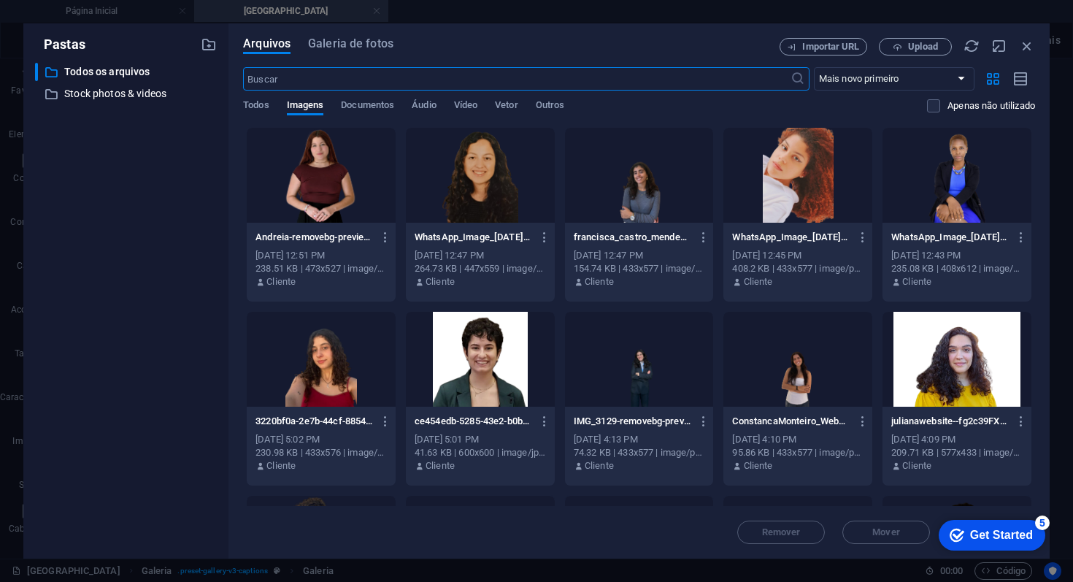
click at [791, 174] on div at bounding box center [797, 175] width 149 height 95
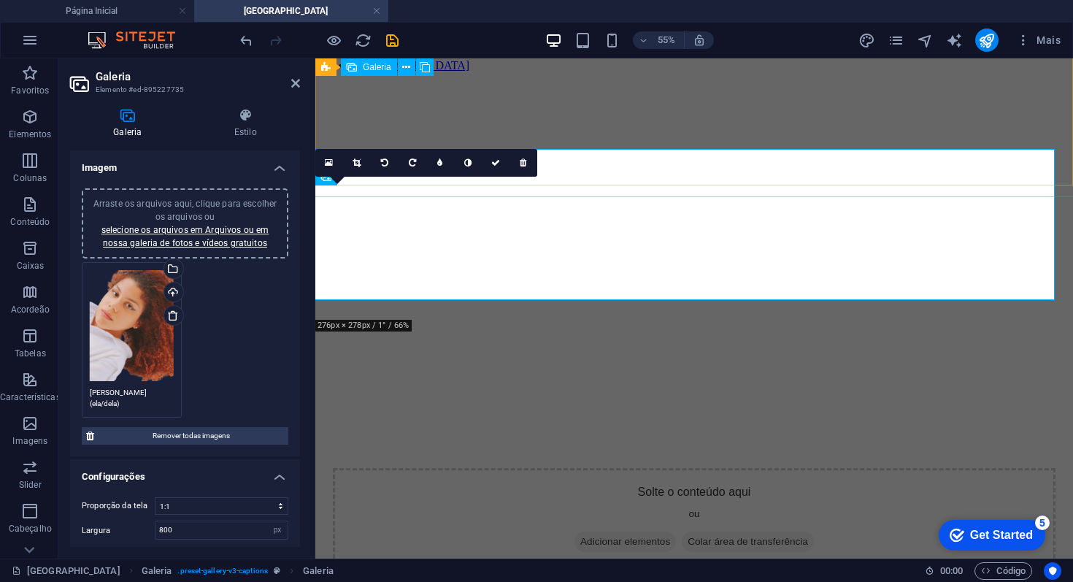
scroll to position [1146, 0]
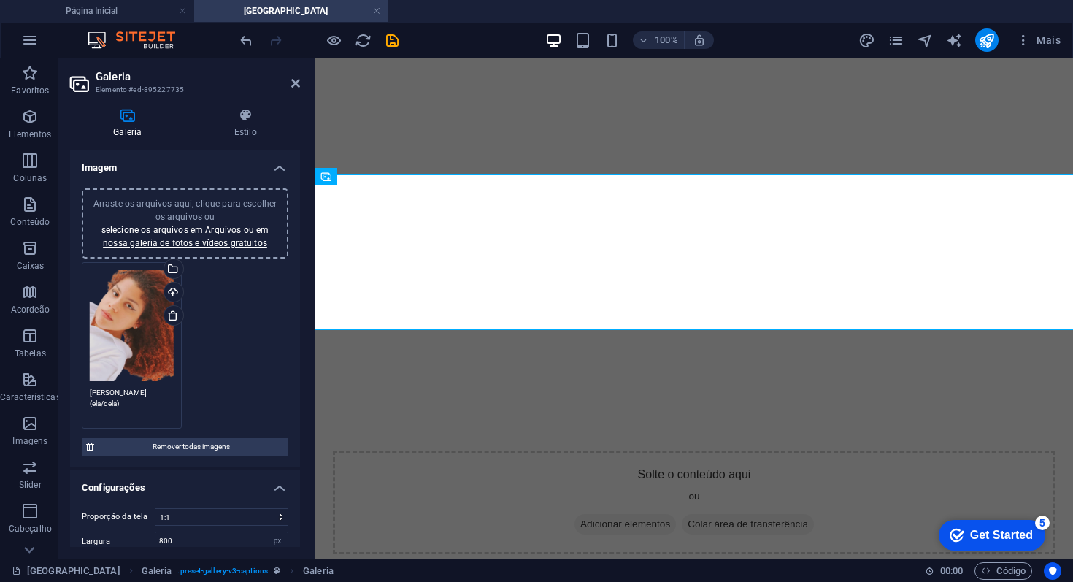
drag, startPoint x: 157, startPoint y: 392, endPoint x: 67, endPoint y: 391, distance: 89.7
click at [67, 391] on div "Galeria Estilo Imagem Arraste os arquivos aqui, clique para escolher os arquivo…" at bounding box center [184, 327] width 253 height 462
type textarea "Giovanna Querubim (ela/dela)"
click at [294, 89] on link at bounding box center [295, 83] width 9 height 12
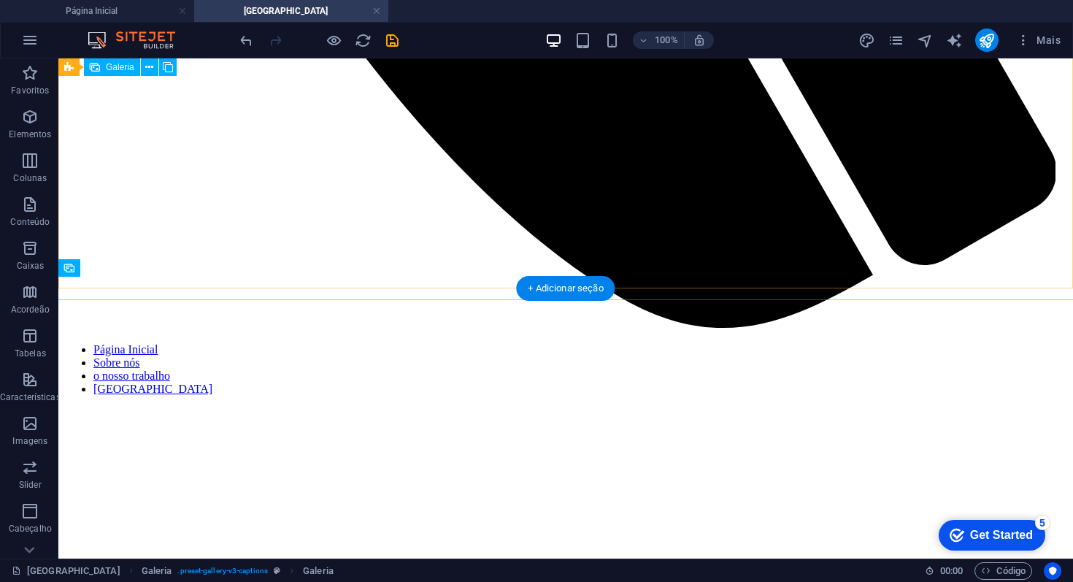
scroll to position [1492, 0]
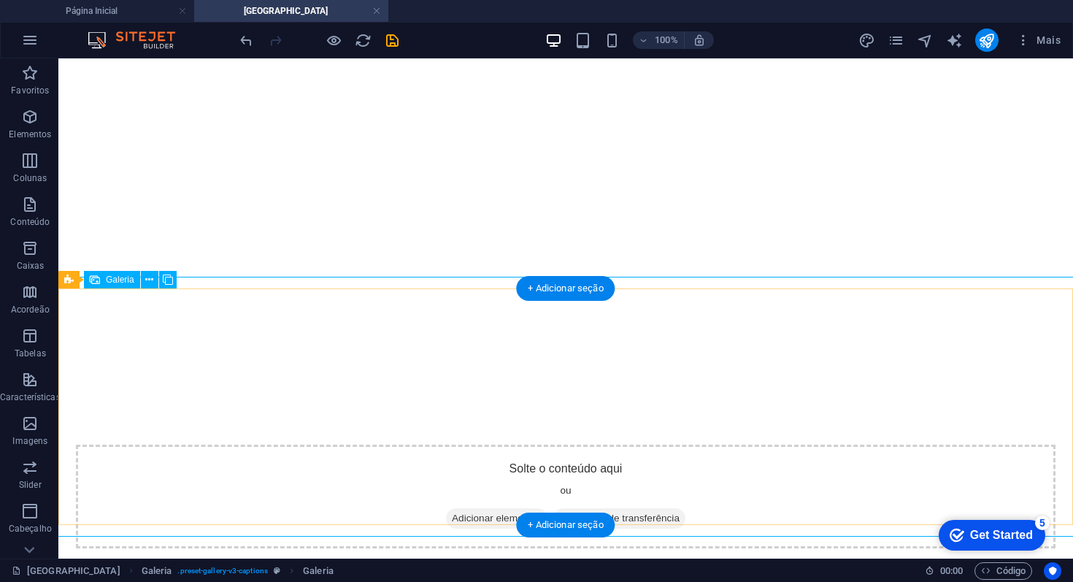
click at [544, 292] on div "+ Adicionar seção" at bounding box center [565, 288] width 99 height 25
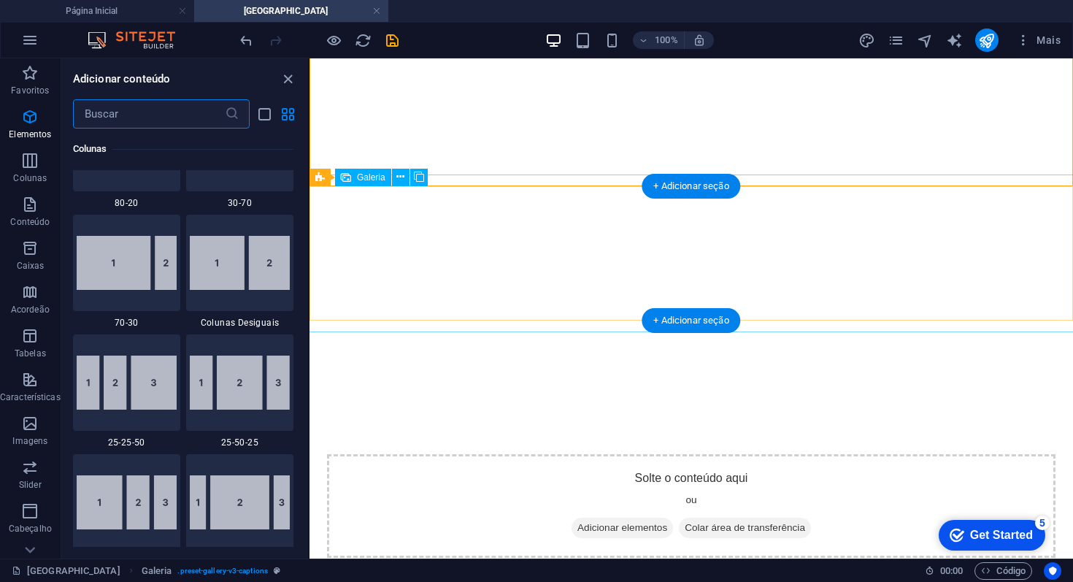
scroll to position [2553, 0]
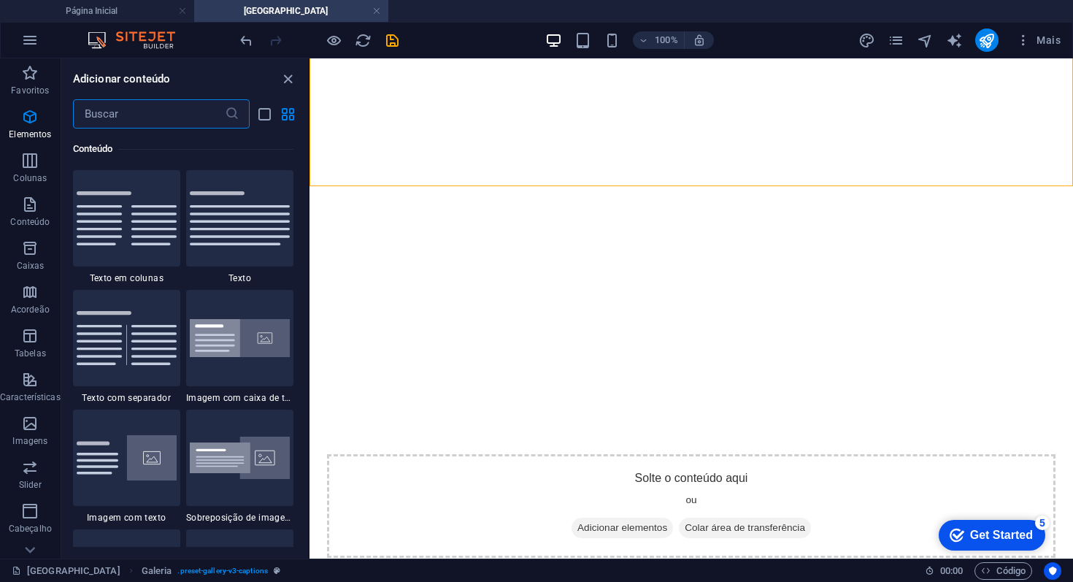
click at [144, 125] on input "text" at bounding box center [149, 113] width 152 height 29
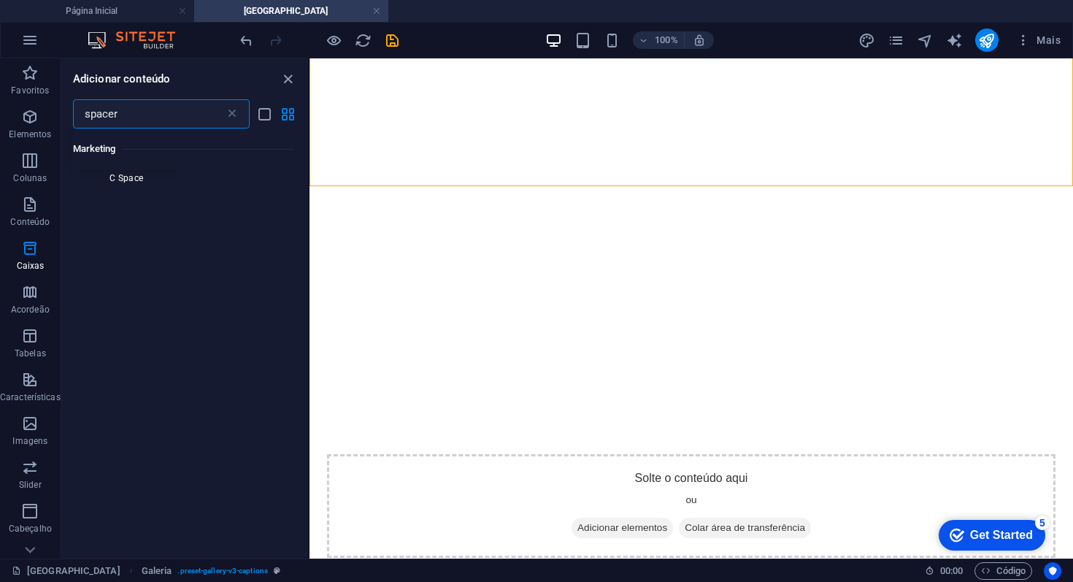
scroll to position [0, 0]
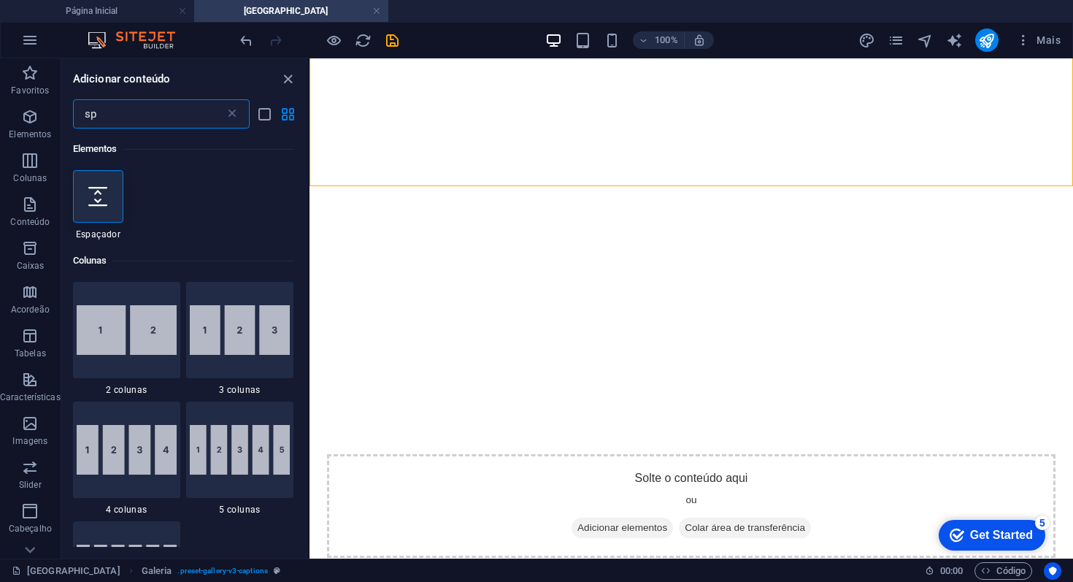
type input "s"
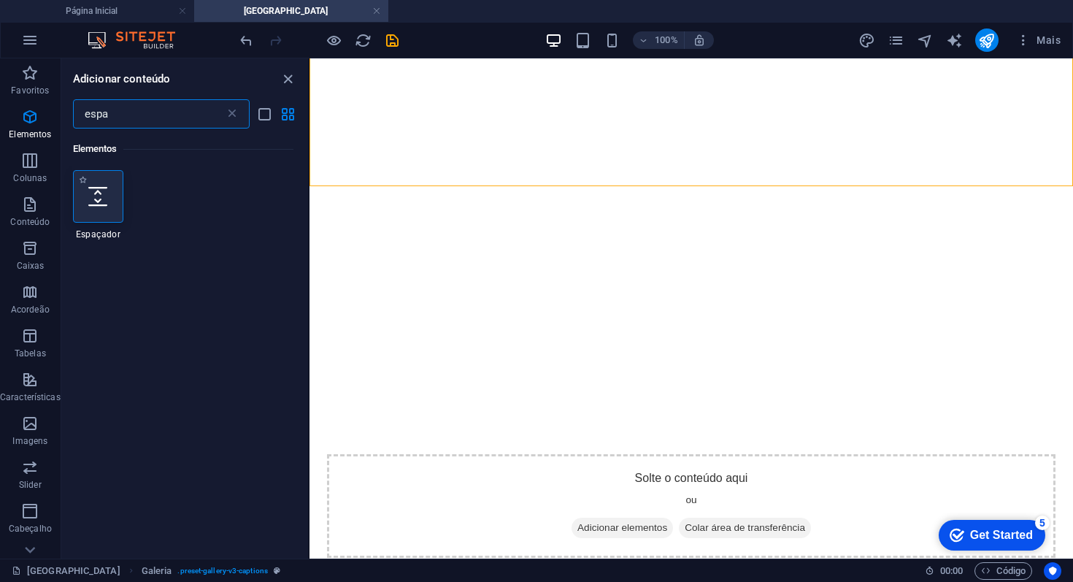
type input "espa"
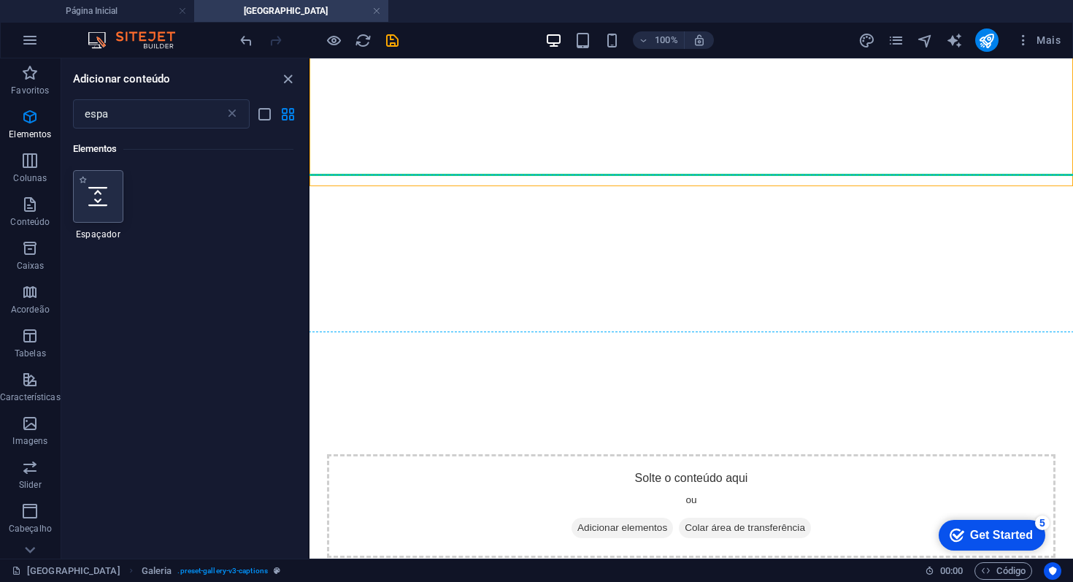
select select "px"
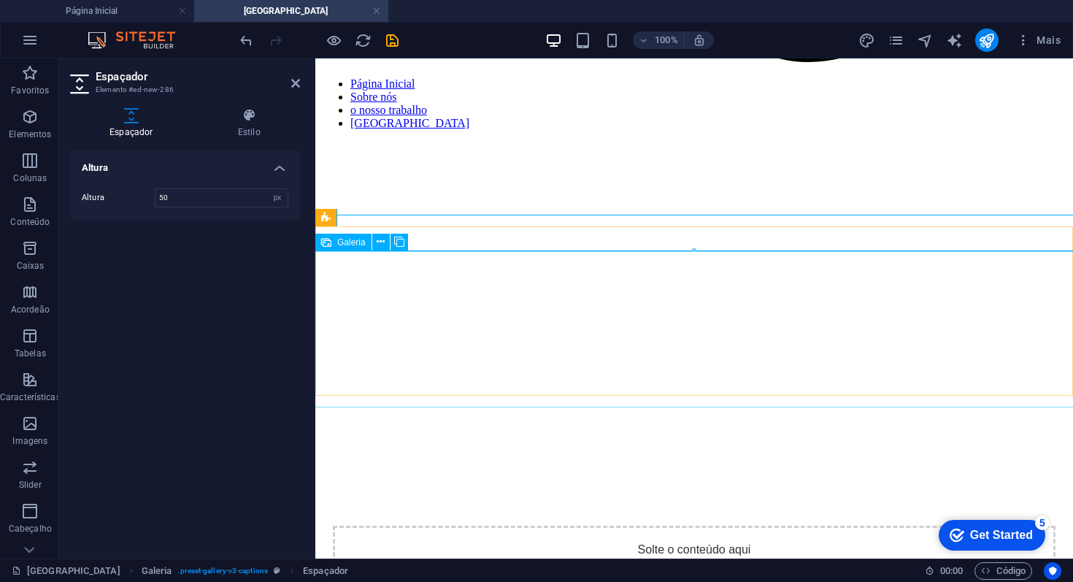
scroll to position [1042, 0]
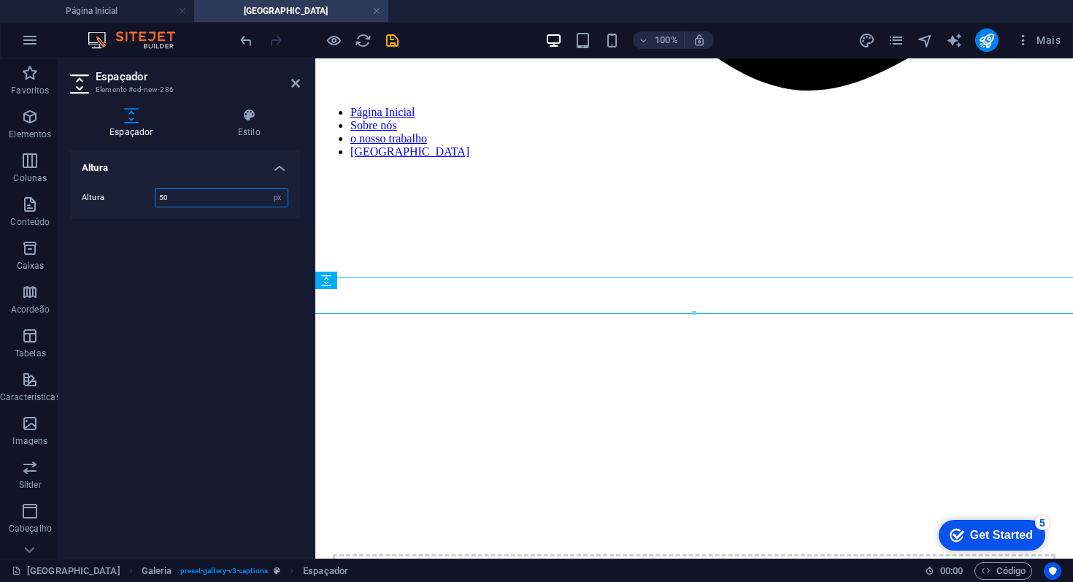
drag, startPoint x: 175, startPoint y: 196, endPoint x: 155, endPoint y: 195, distance: 19.7
click at [156, 196] on input "50" at bounding box center [221, 198] width 132 height 18
type input "20"
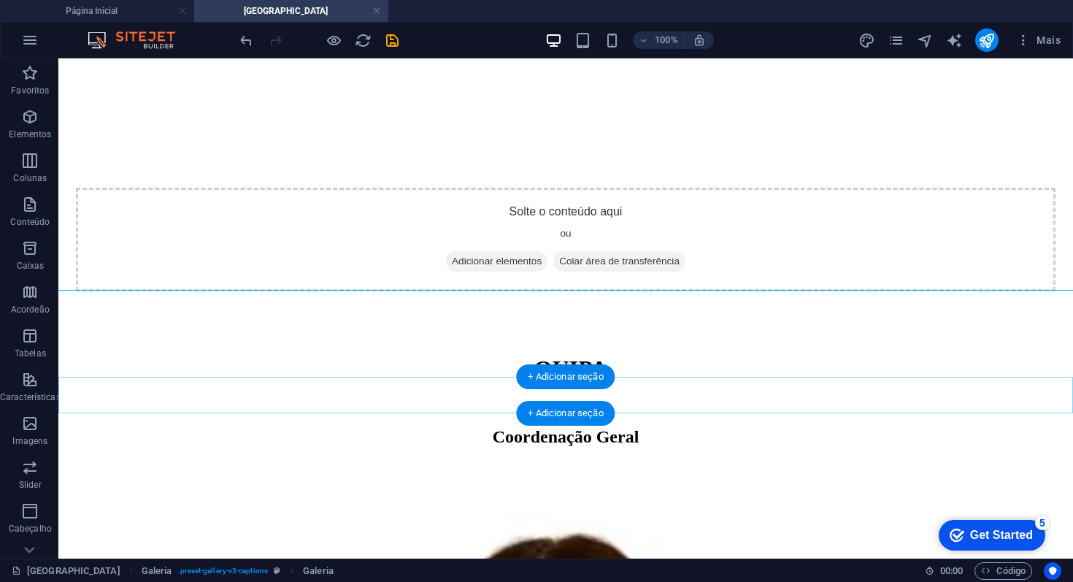
scroll to position [1753, 0]
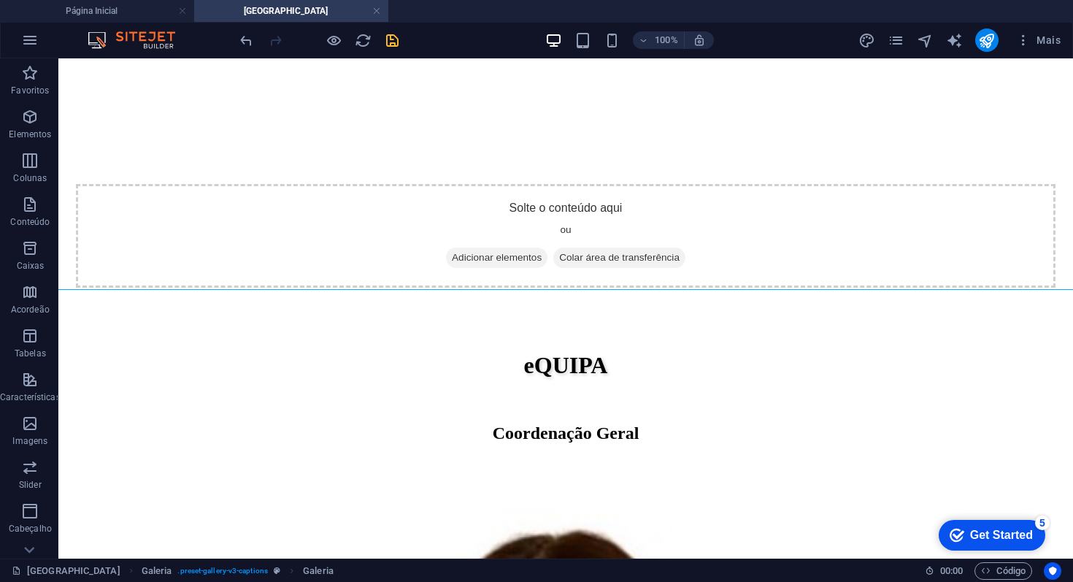
click at [397, 40] on icon "save" at bounding box center [392, 40] width 17 height 17
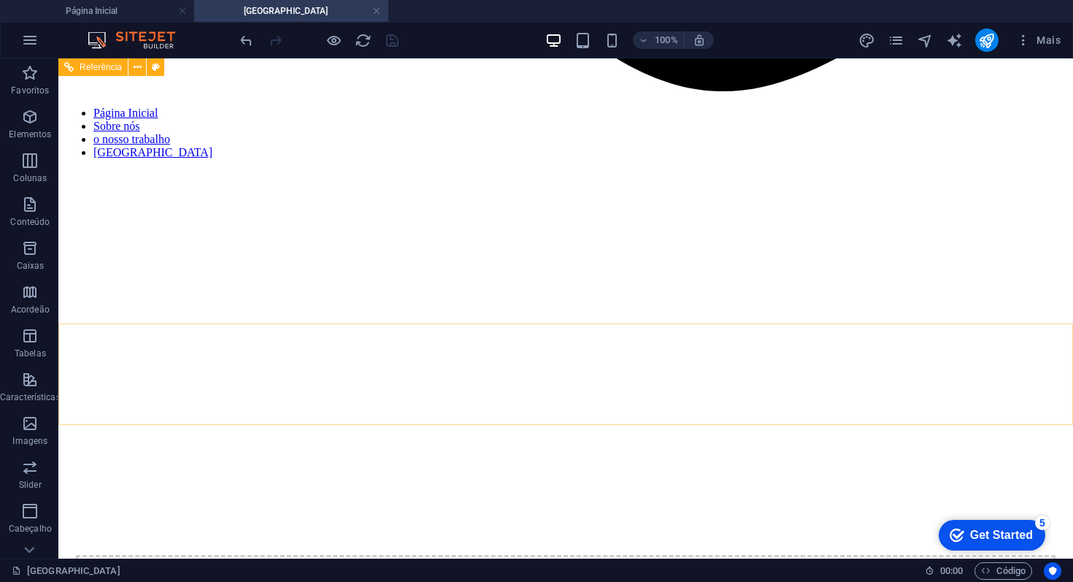
scroll to position [1036, 0]
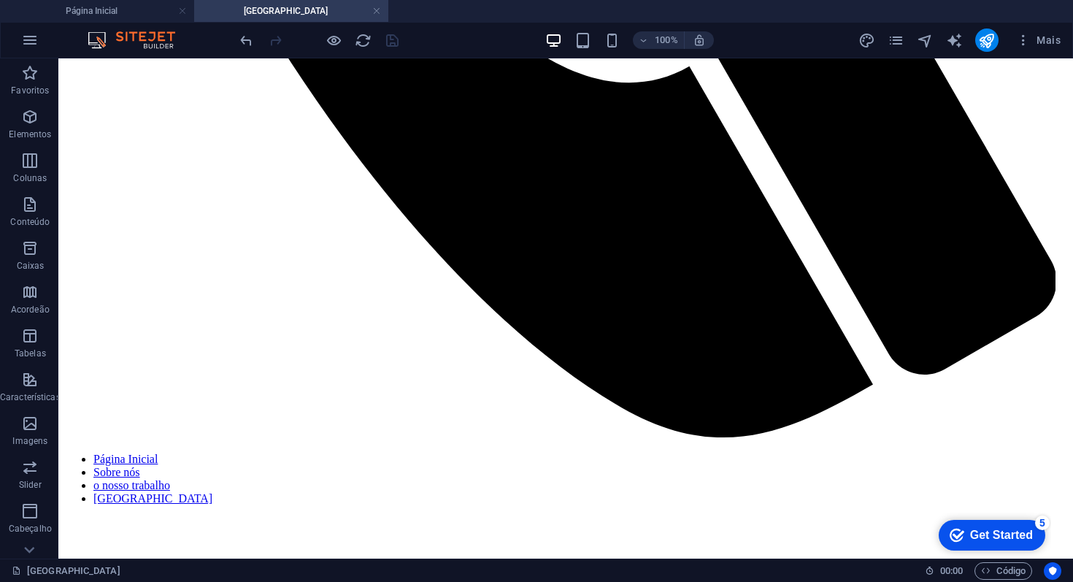
click at [905, 41] on div "Mais" at bounding box center [962, 39] width 208 height 23
click at [895, 41] on icon "pages" at bounding box center [895, 40] width 17 height 17
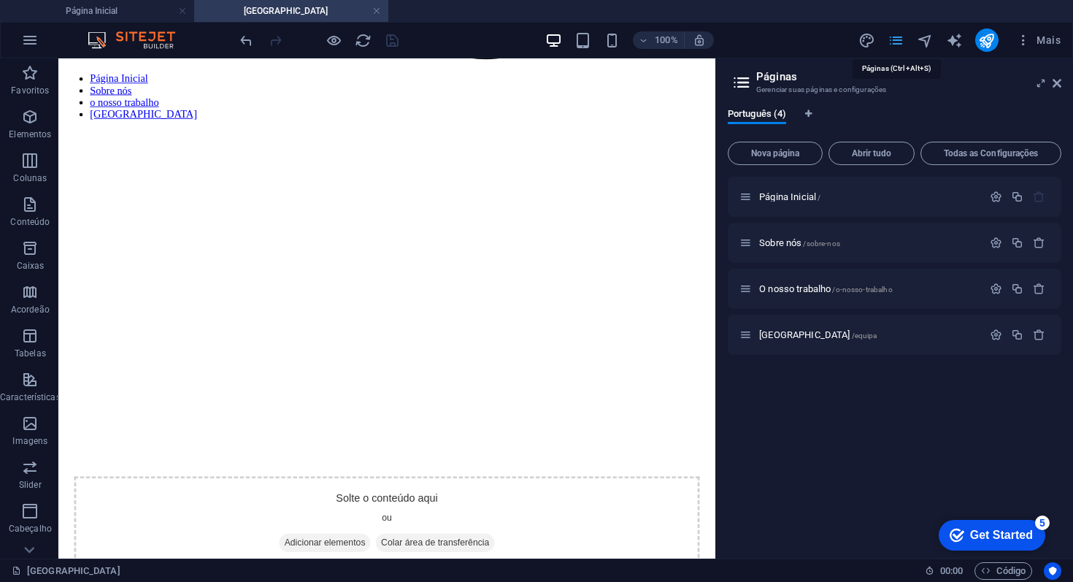
scroll to position [900, 0]
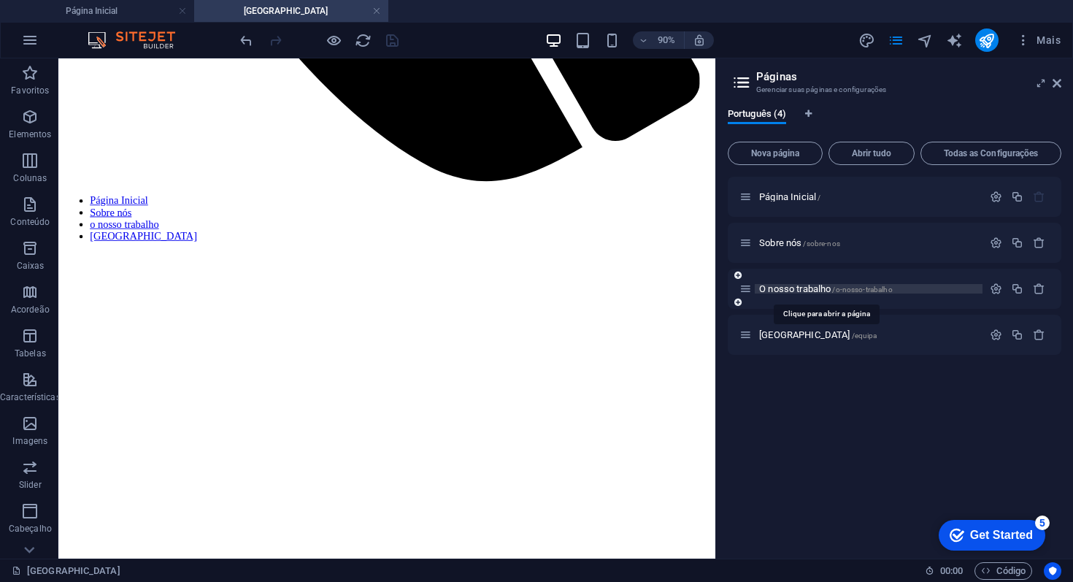
click at [816, 289] on span "O nosso trabalho /o-nosso-trabalho" at bounding box center [826, 288] width 134 height 11
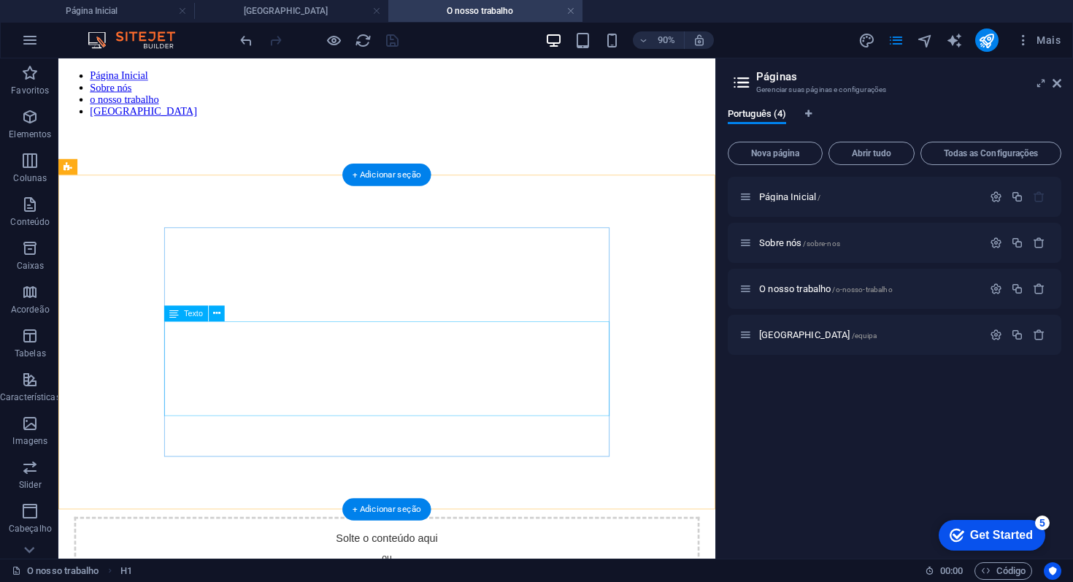
scroll to position [1061, 0]
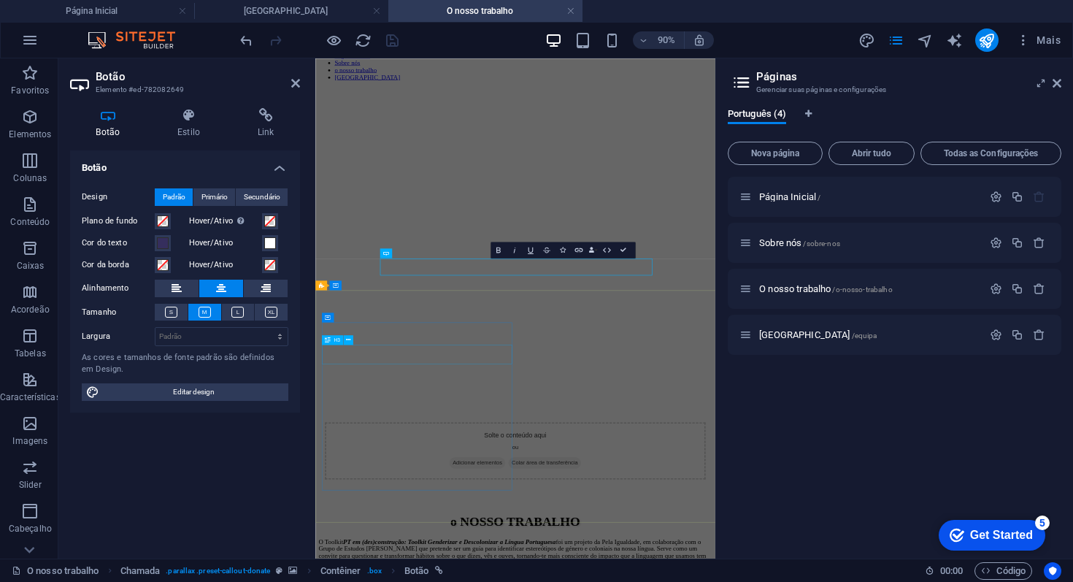
scroll to position [1024, 0]
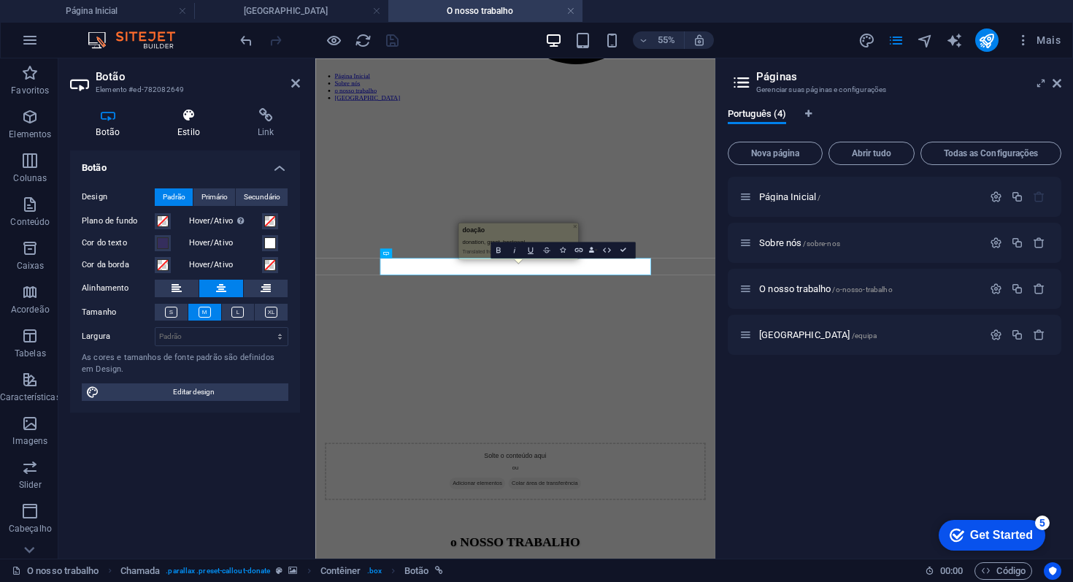
click at [203, 118] on icon at bounding box center [189, 115] width 74 height 15
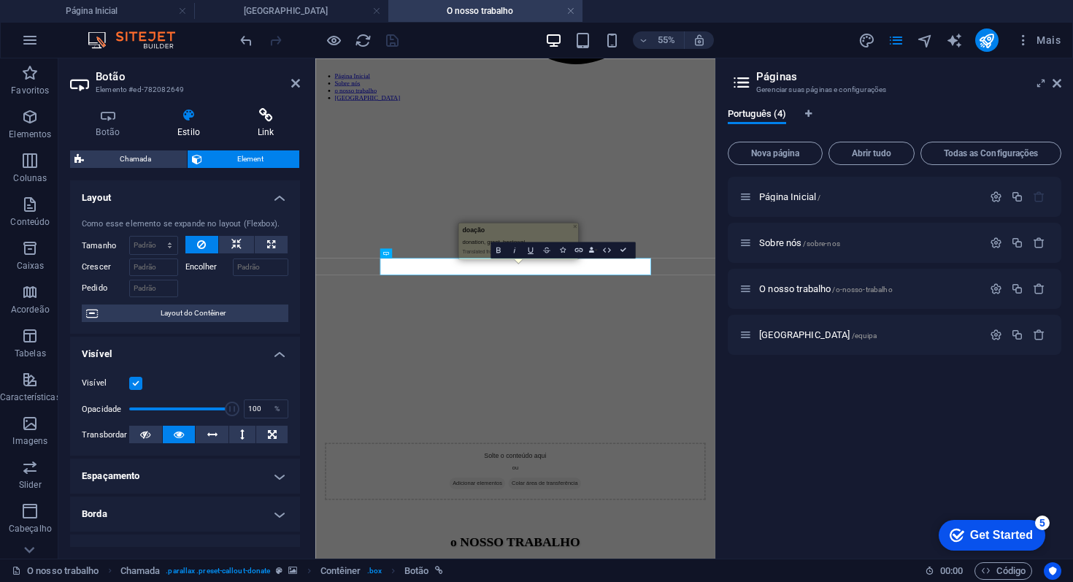
click at [249, 118] on icon at bounding box center [265, 115] width 69 height 15
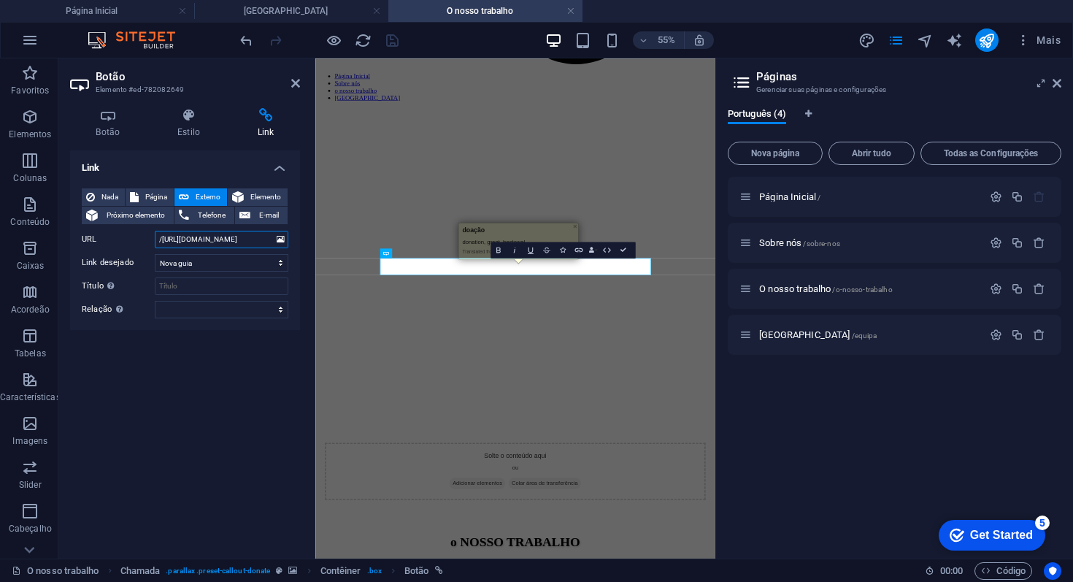
click at [201, 239] on input "/https://www.gofundme.com/f/a-pela-igualdade-quer-tornarse-uma-associacao?attri…" at bounding box center [222, 240] width 134 height 18
paste input "https://www.gofundme.com/f/a-pela-igualdade-quer-tornarse-uma-associacao"
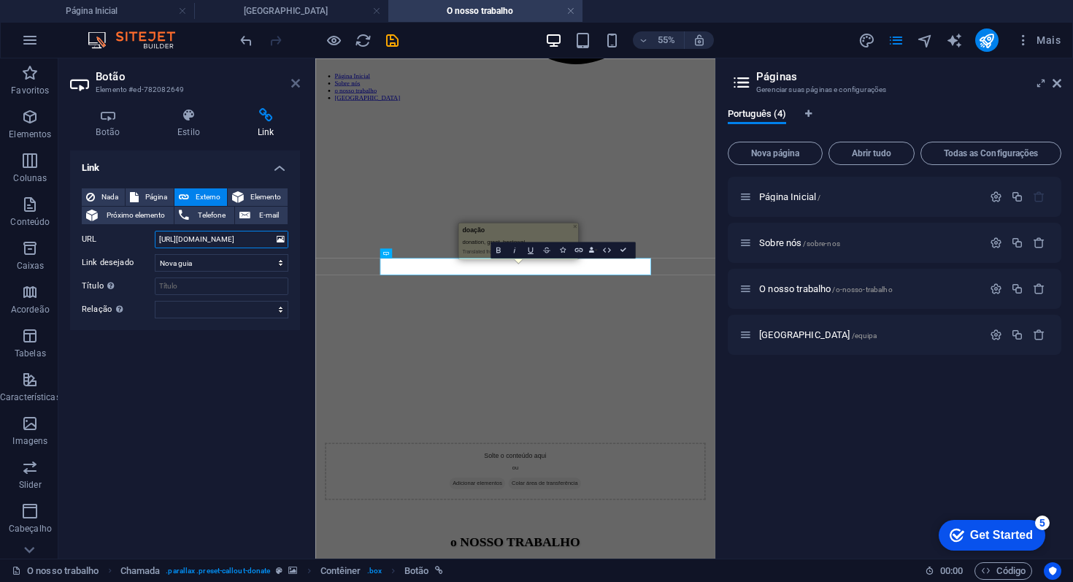
type input "https://www.gofundme.com/f/a-pela-igualdade-quer-tornarse-uma-associacao"
click at [297, 87] on icon at bounding box center [295, 83] width 9 height 12
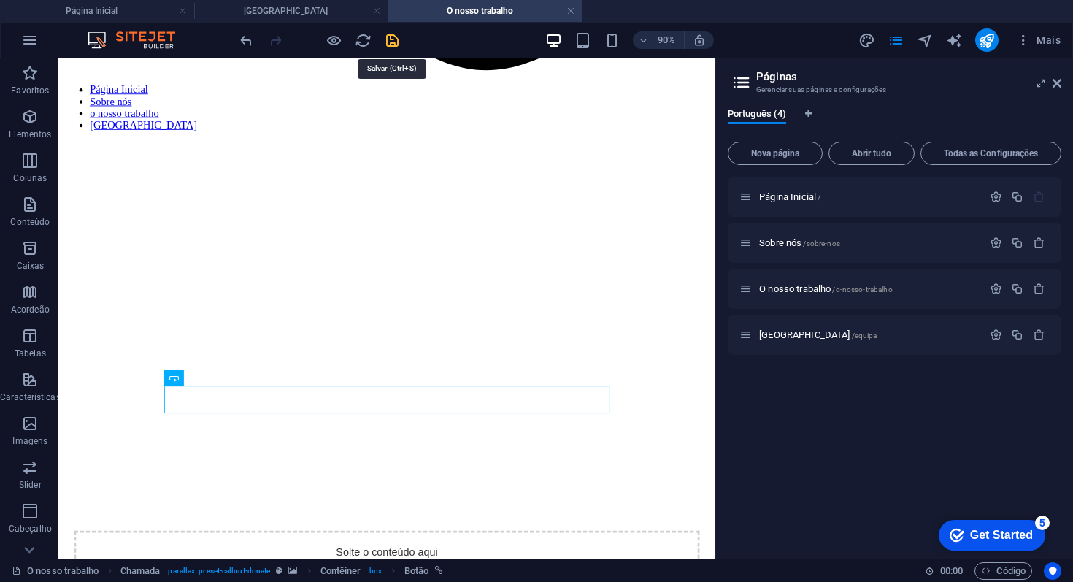
click at [395, 40] on icon "save" at bounding box center [392, 40] width 17 height 17
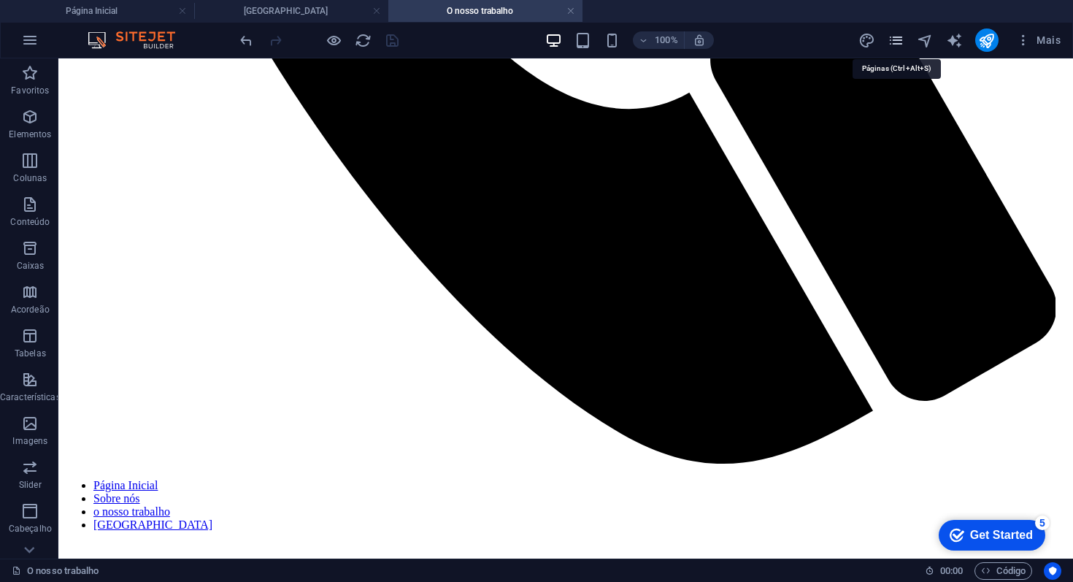
click at [891, 45] on icon "pages" at bounding box center [895, 40] width 17 height 17
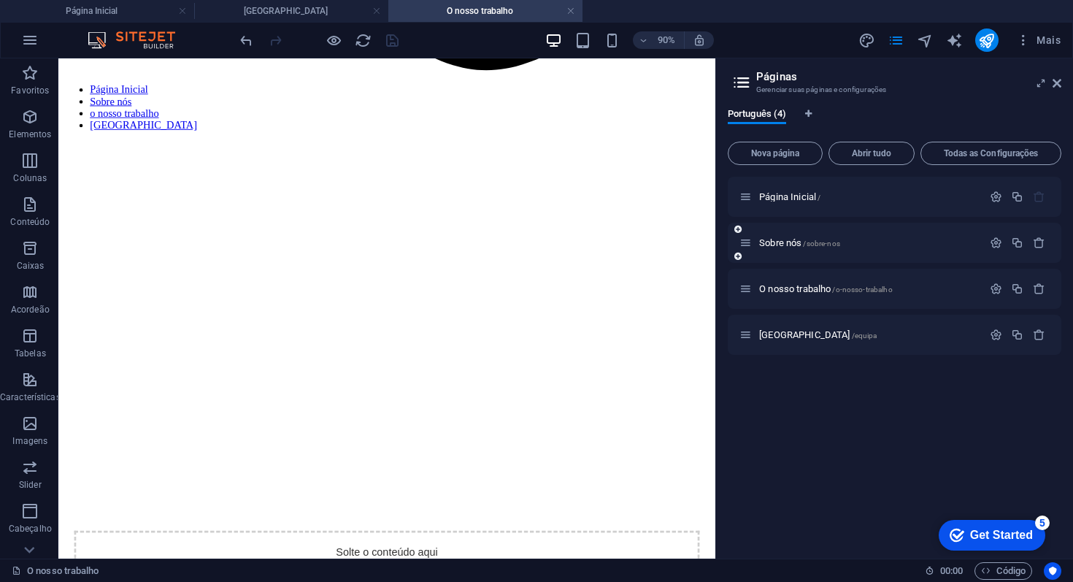
click at [809, 249] on div "Sobre nós /sobre-nos" at bounding box center [860, 242] width 243 height 17
click at [798, 244] on span "Sobre nós /sobre-nos" at bounding box center [799, 242] width 81 height 11
click at [798, 280] on div "O nosso trabalho /o-nosso-trabalho" at bounding box center [860, 288] width 243 height 17
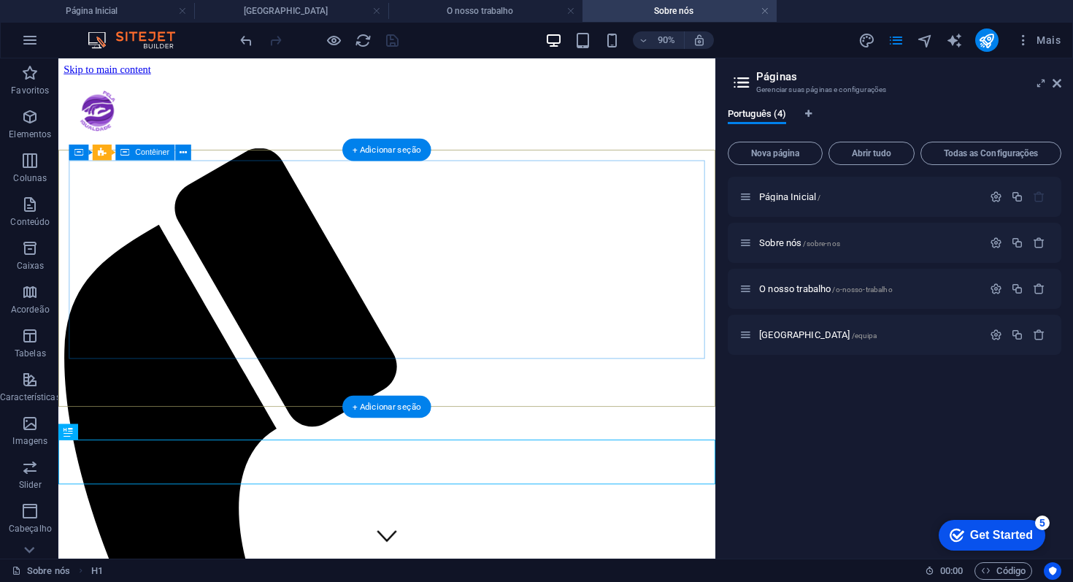
scroll to position [0, 0]
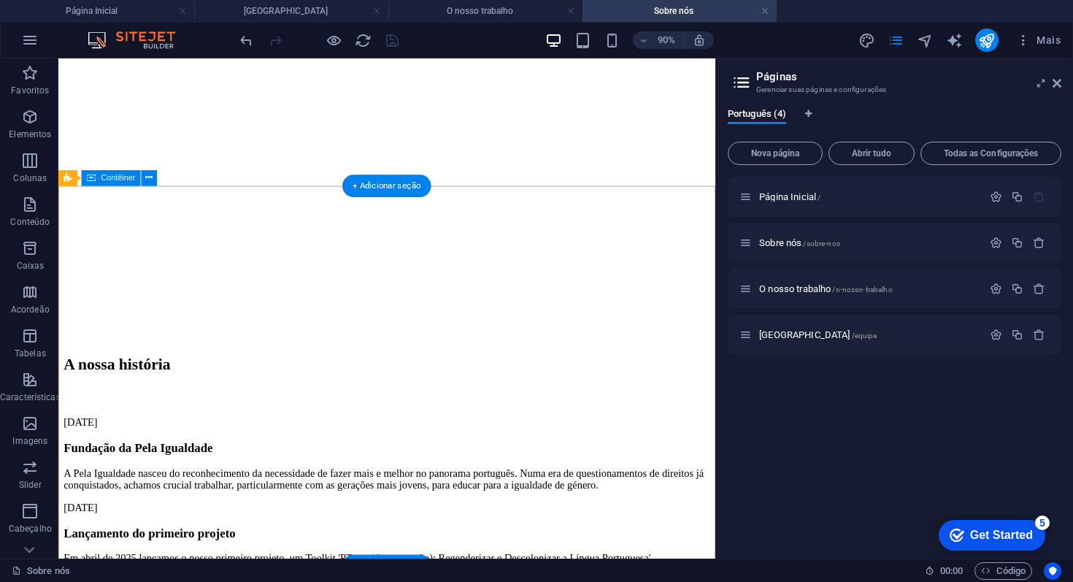
scroll to position [2966, 0]
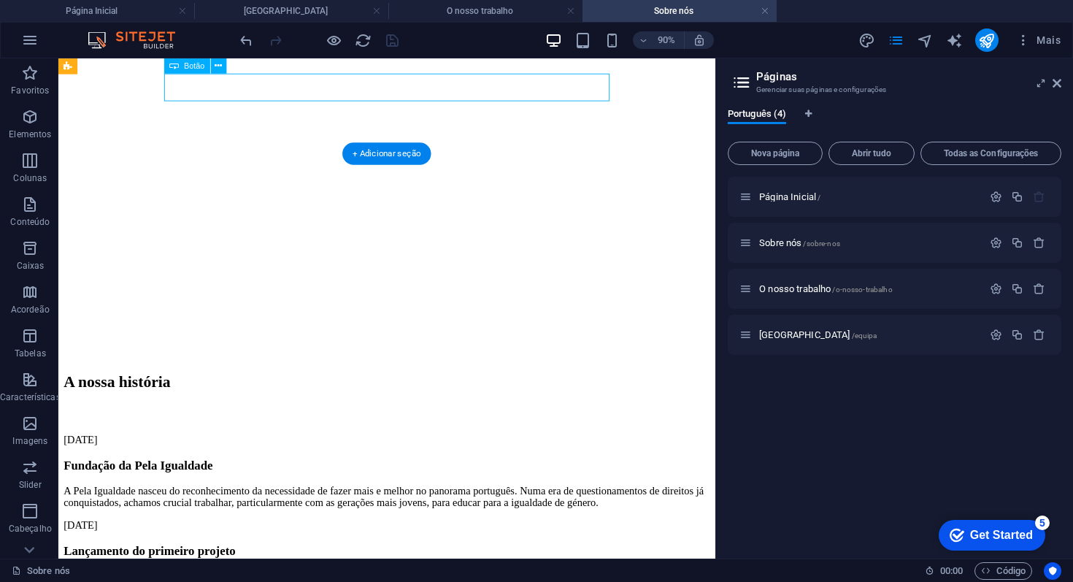
select select
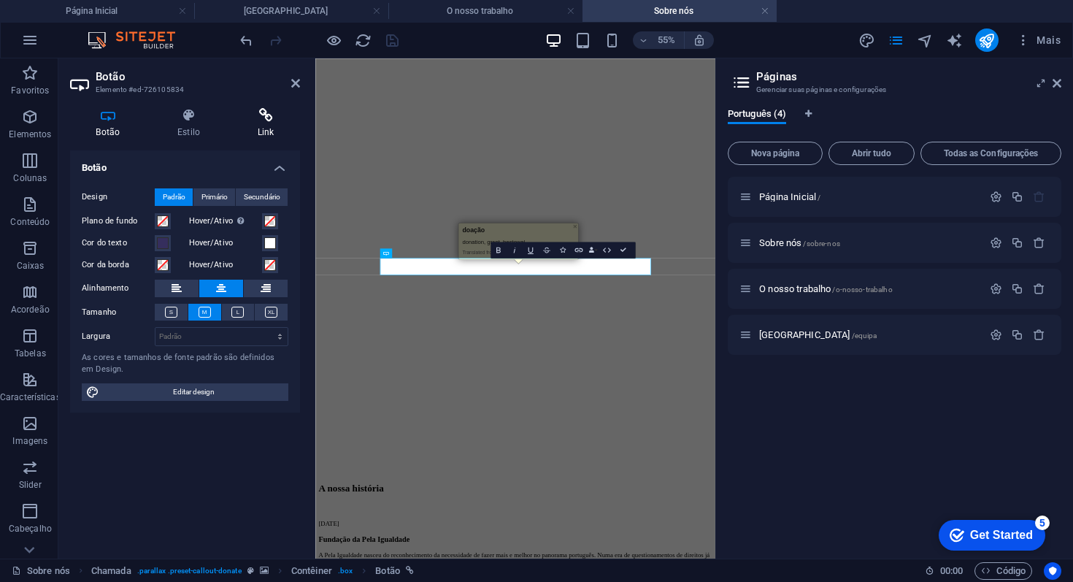
click at [251, 118] on icon at bounding box center [265, 115] width 69 height 15
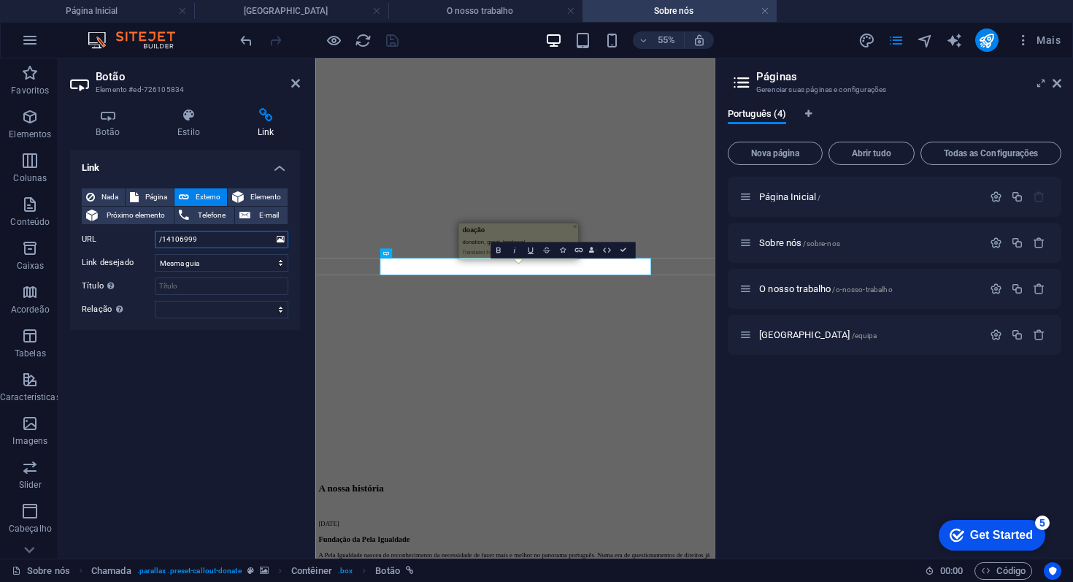
click at [198, 237] on input "/14106999" at bounding box center [222, 240] width 134 height 18
paste input "https://www.gofundme.com/f/a-pela-igualdade-quer-tornarse-uma-associacao"
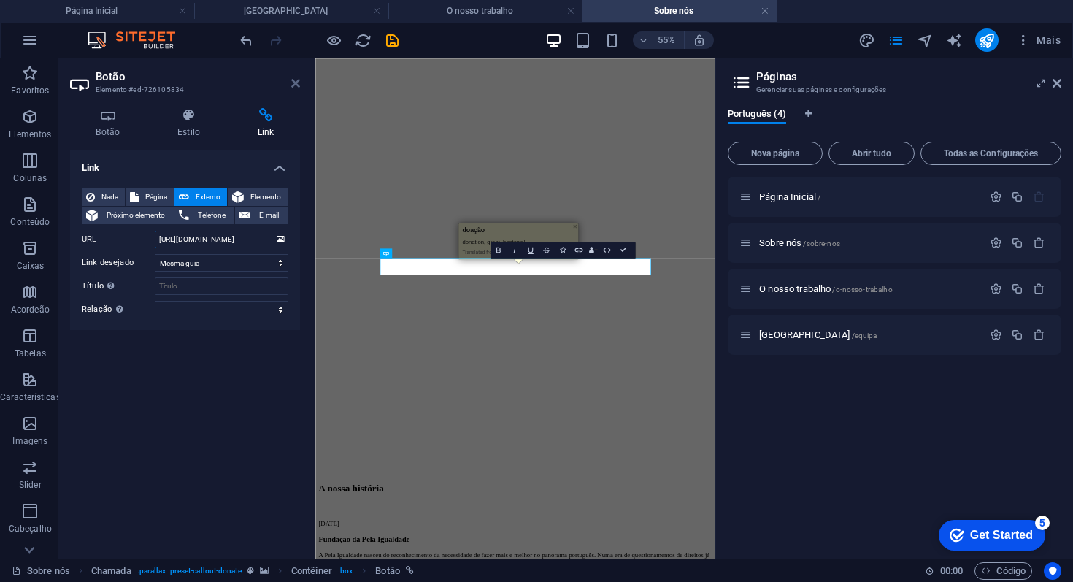
type input "https://www.gofundme.com/f/a-pela-igualdade-quer-tornarse-uma-associacao"
click at [295, 77] on icon at bounding box center [295, 83] width 9 height 12
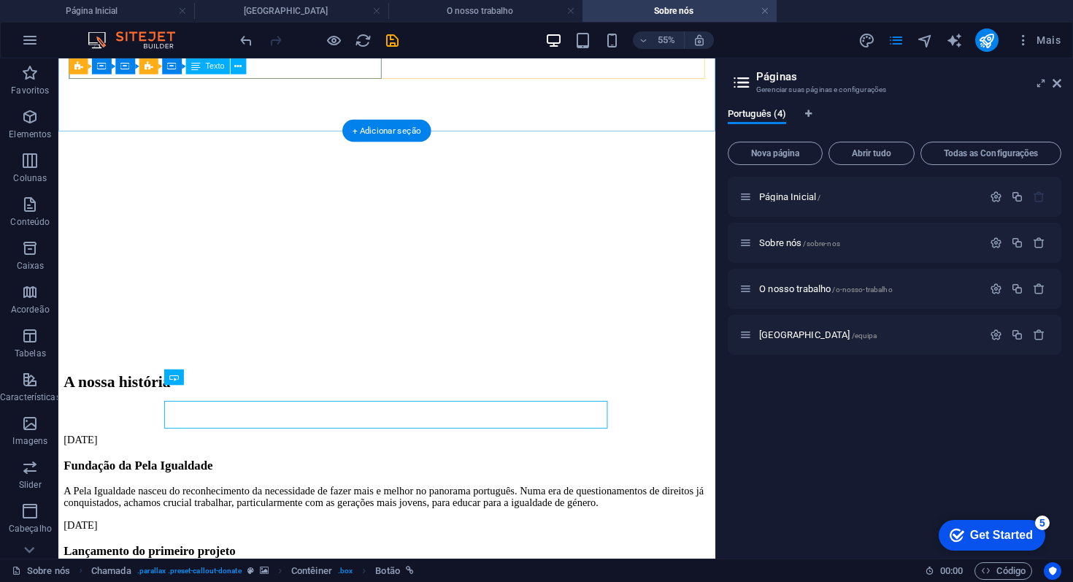
scroll to position [2619, 0]
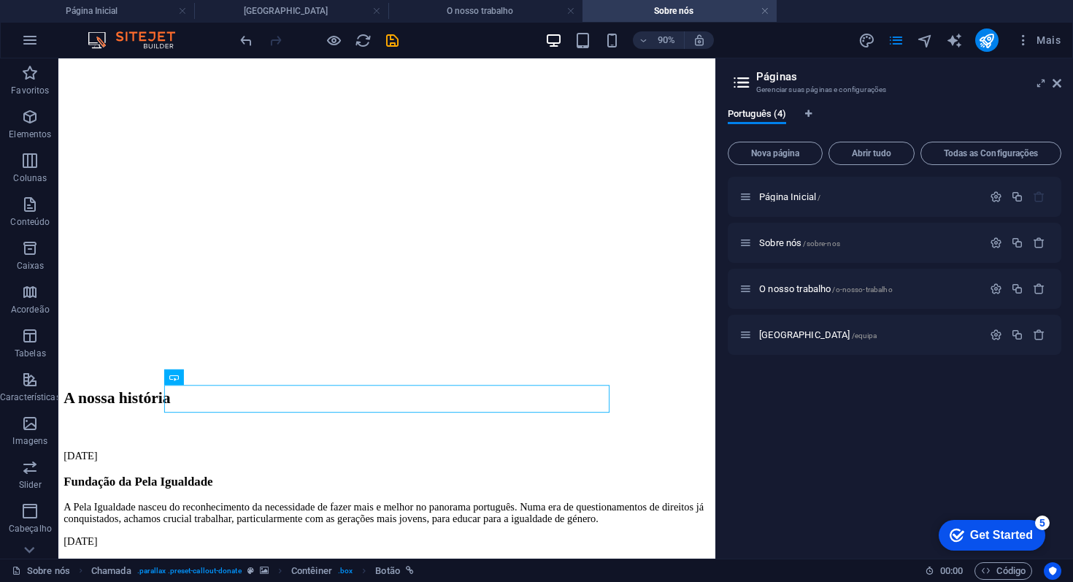
click at [1062, 82] on aside "Páginas Gerenciar suas páginas e configurações Português (4) Nova página Abrir …" at bounding box center [894, 308] width 358 height 500
drag, startPoint x: 1058, startPoint y: 82, endPoint x: 922, endPoint y: 15, distance: 152.4
click at [1058, 82] on icon at bounding box center [1056, 83] width 9 height 12
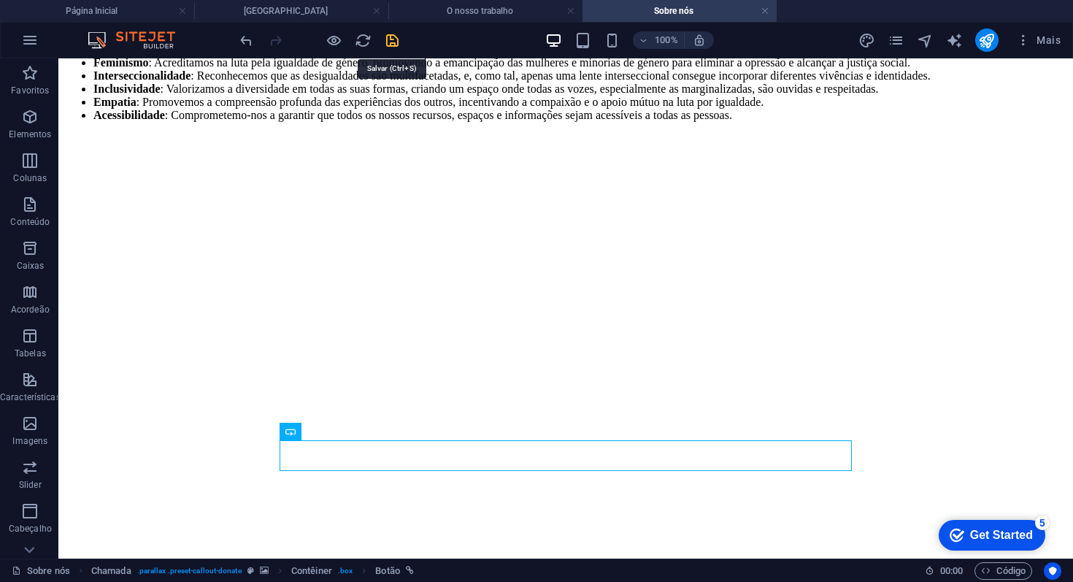
click at [390, 36] on icon "save" at bounding box center [392, 40] width 17 height 17
